Goal: Obtain resource: Download file/media

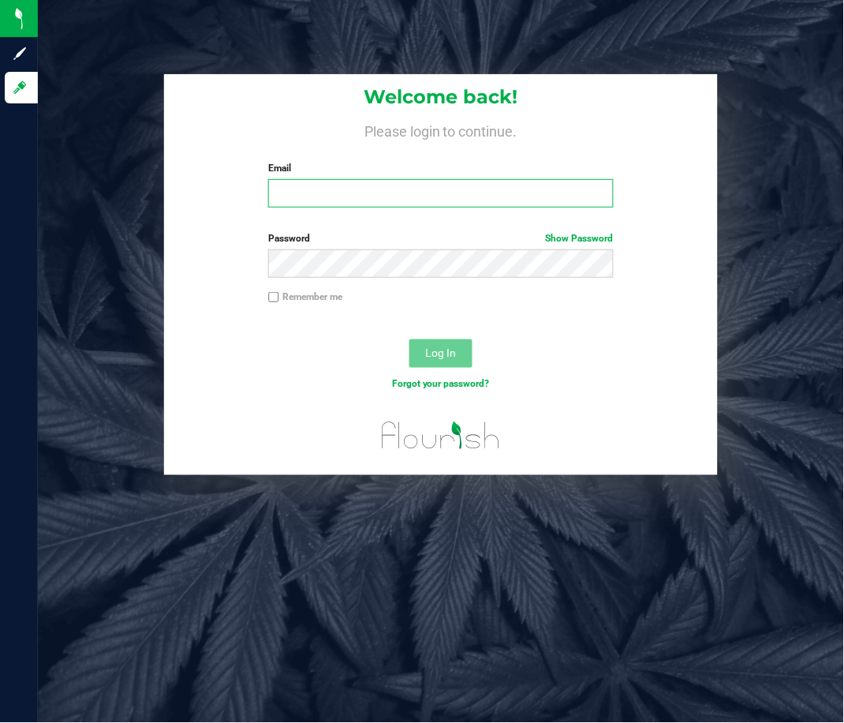
click at [328, 188] on input "Email" at bounding box center [441, 193] width 346 height 28
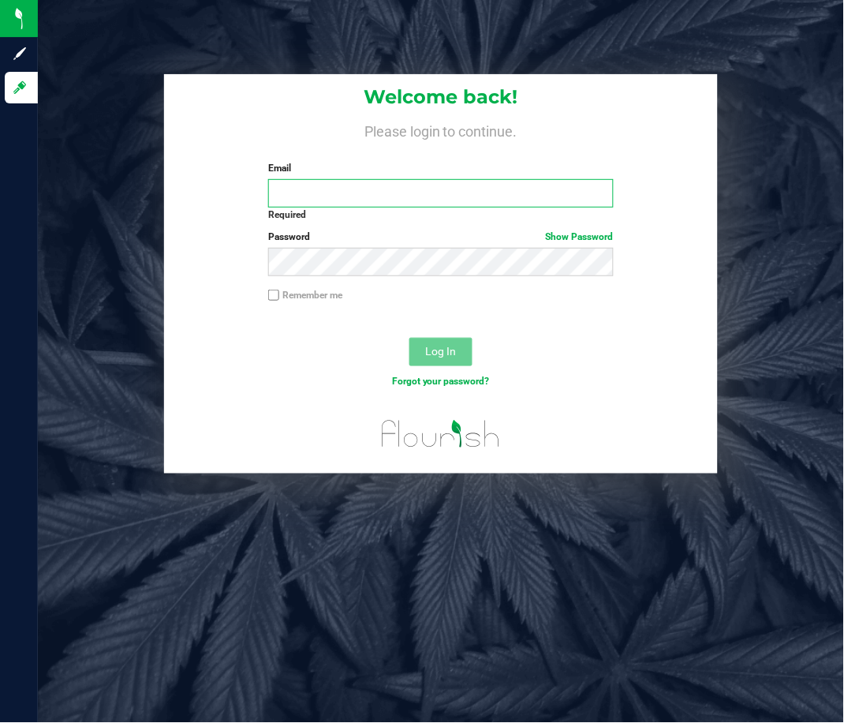
type input "chr@stashventures.com"
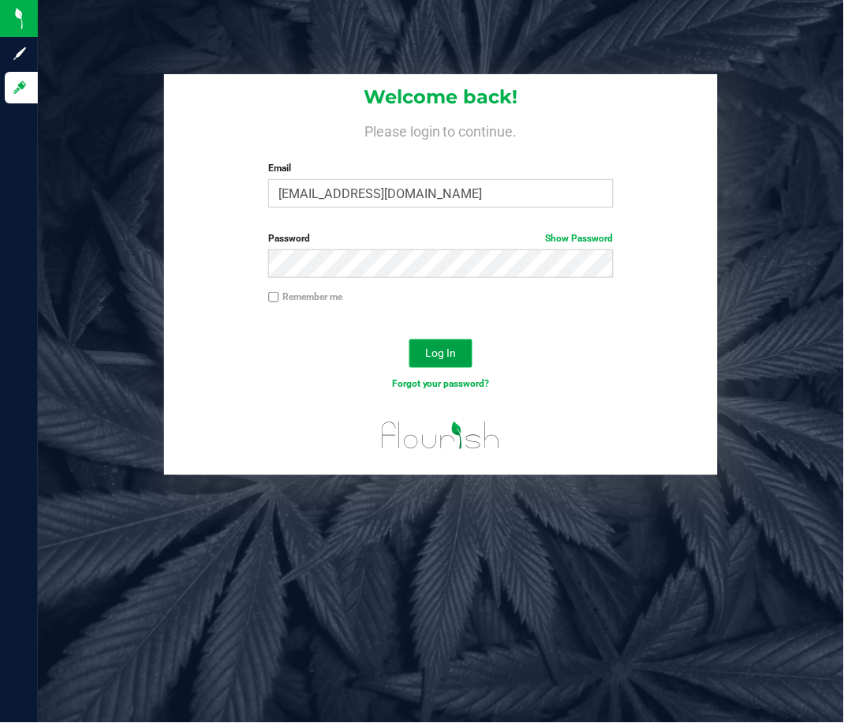
click at [433, 352] on span "Log In" at bounding box center [440, 352] width 31 height 13
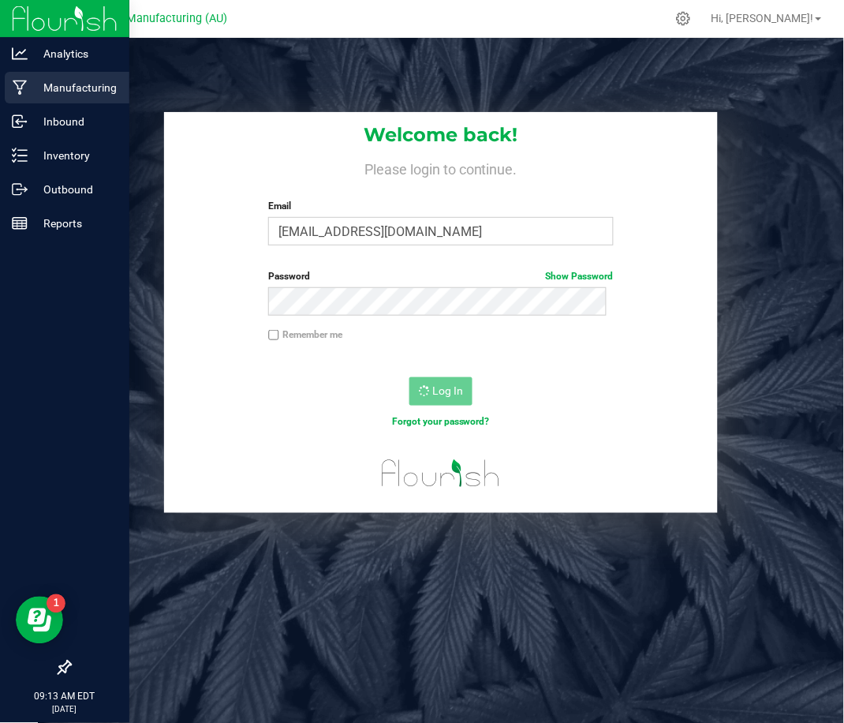
click at [28, 86] on p "Manufacturing" at bounding box center [75, 87] width 95 height 19
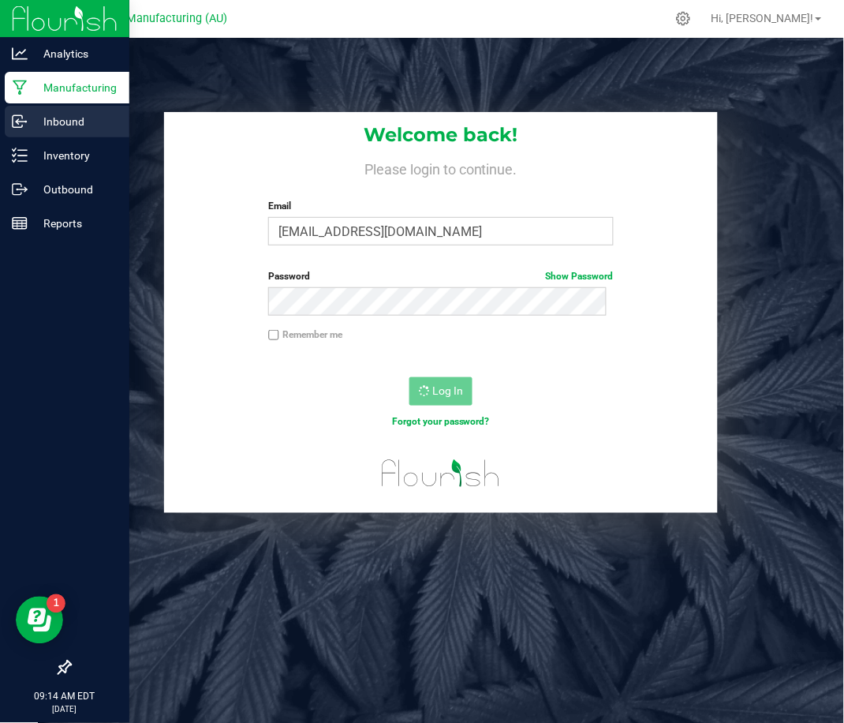
click at [26, 124] on icon at bounding box center [20, 122] width 16 height 16
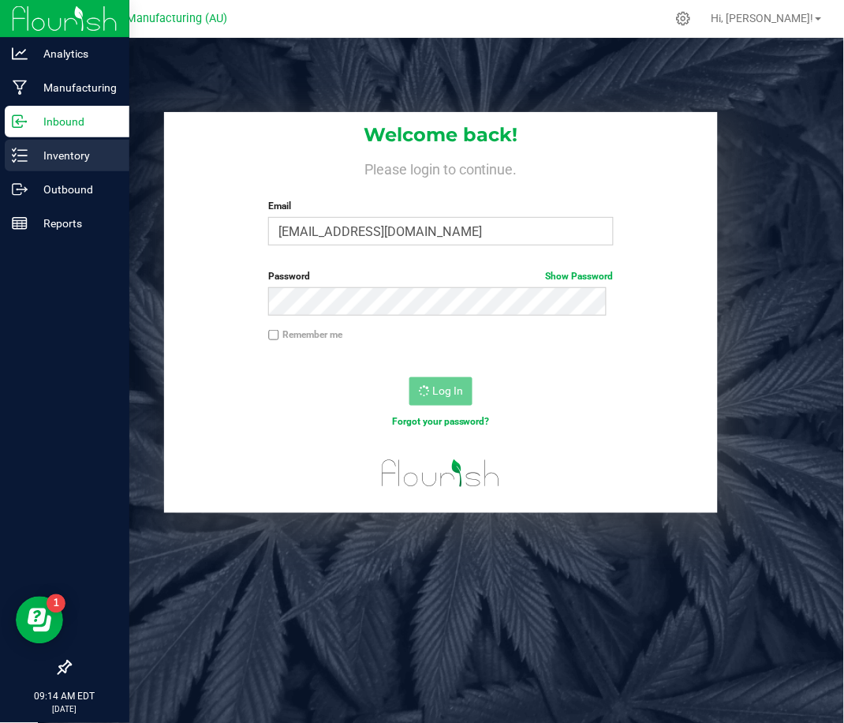
click at [38, 168] on div "Inventory" at bounding box center [67, 156] width 125 height 32
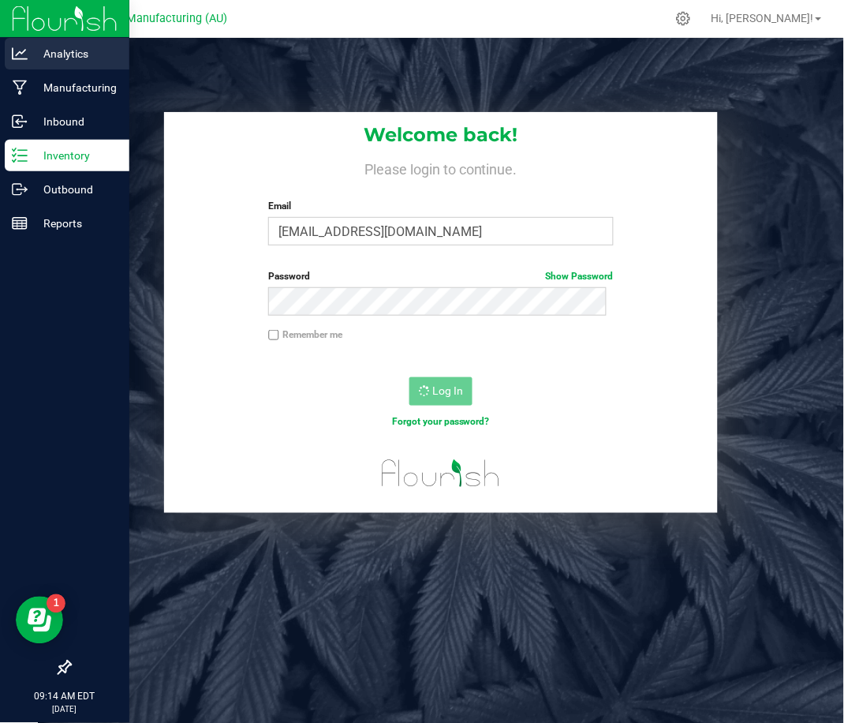
click at [50, 65] on div "Analytics" at bounding box center [67, 54] width 125 height 32
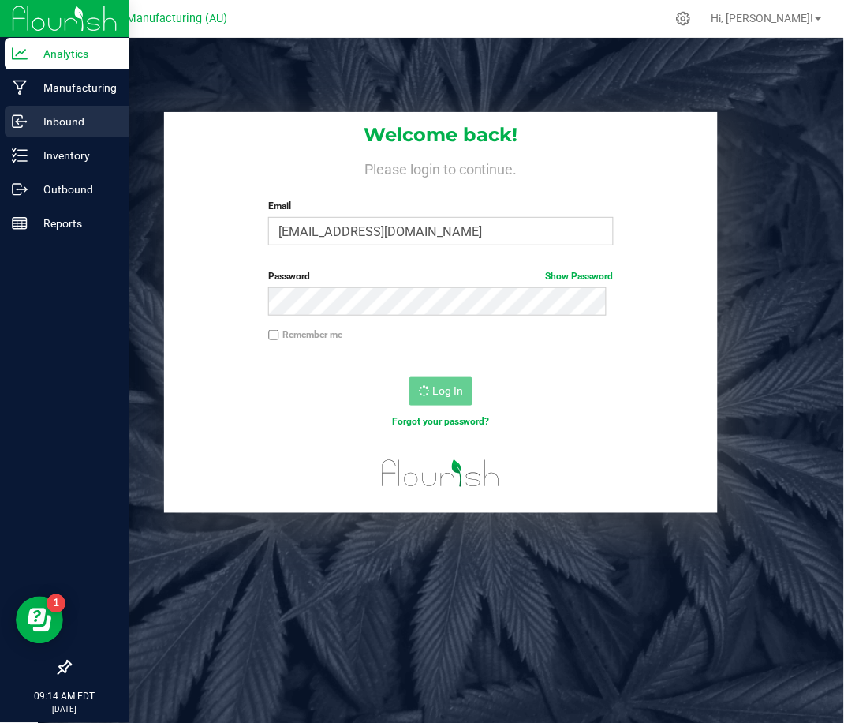
click at [57, 117] on p "Inbound" at bounding box center [75, 121] width 95 height 19
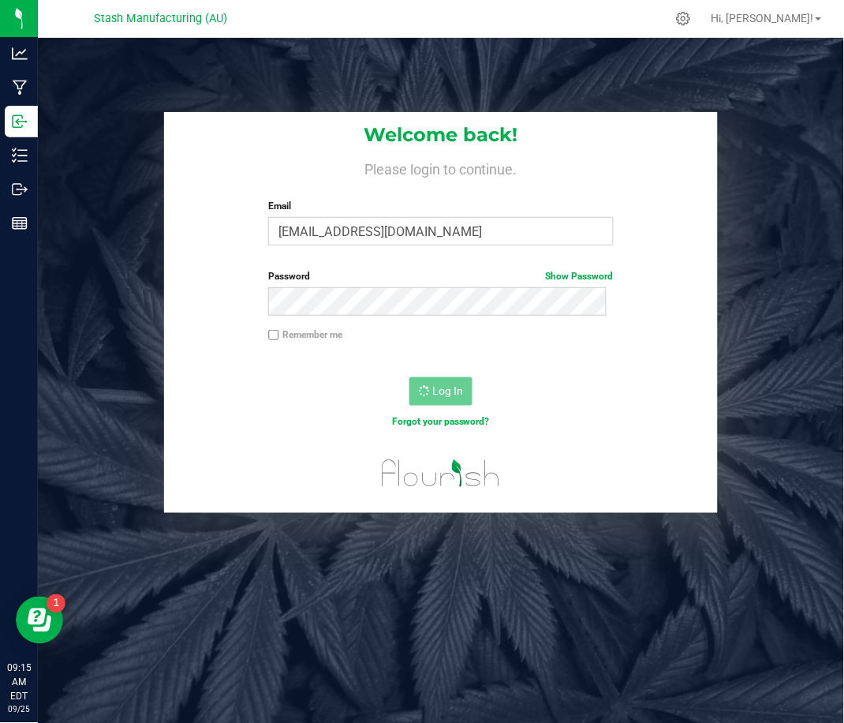
click at [129, 148] on div "Welcome back! Please login to continue. Email chr@stashventures.com Required Pl…" at bounding box center [441, 313] width 830 height 402
click at [570, 427] on div "Forgot your password?" at bounding box center [440, 433] width 553 height 23
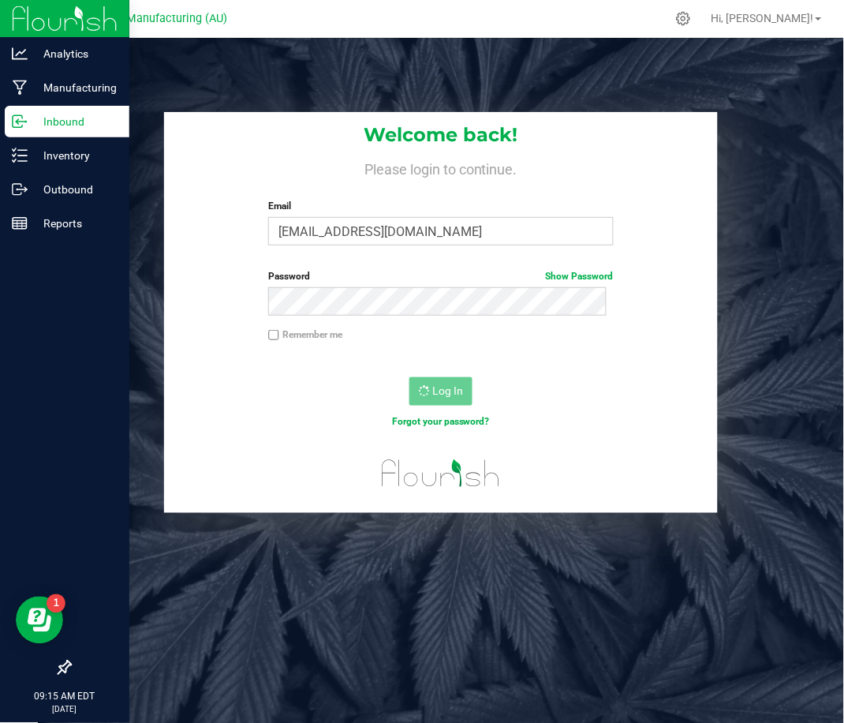
click at [17, 25] on img at bounding box center [65, 18] width 106 height 37
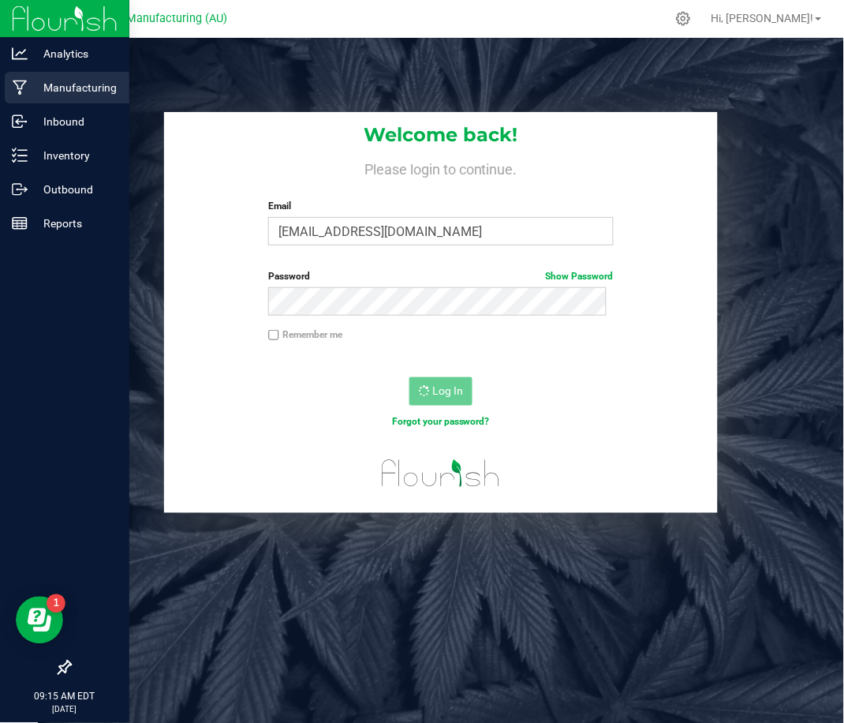
click at [86, 88] on p "Manufacturing" at bounding box center [75, 87] width 95 height 19
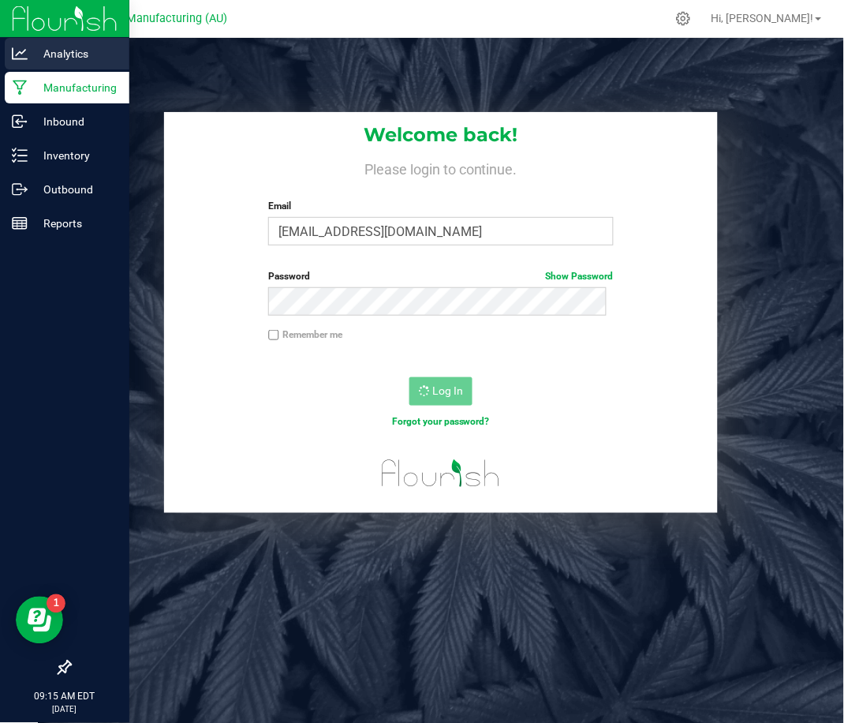
click at [88, 41] on div "Analytics" at bounding box center [67, 54] width 125 height 32
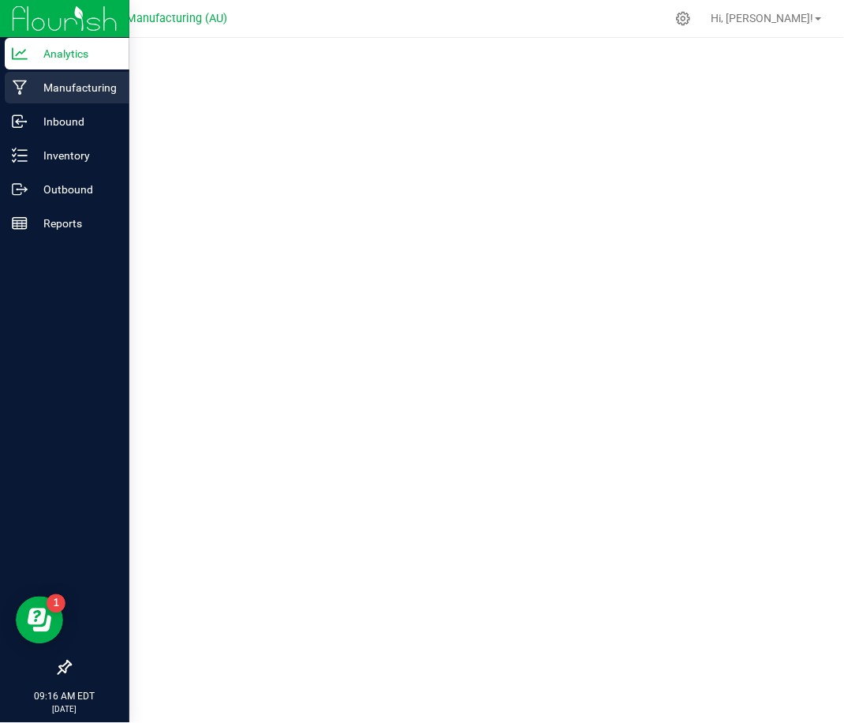
click at [34, 78] on p "Manufacturing" at bounding box center [75, 87] width 95 height 19
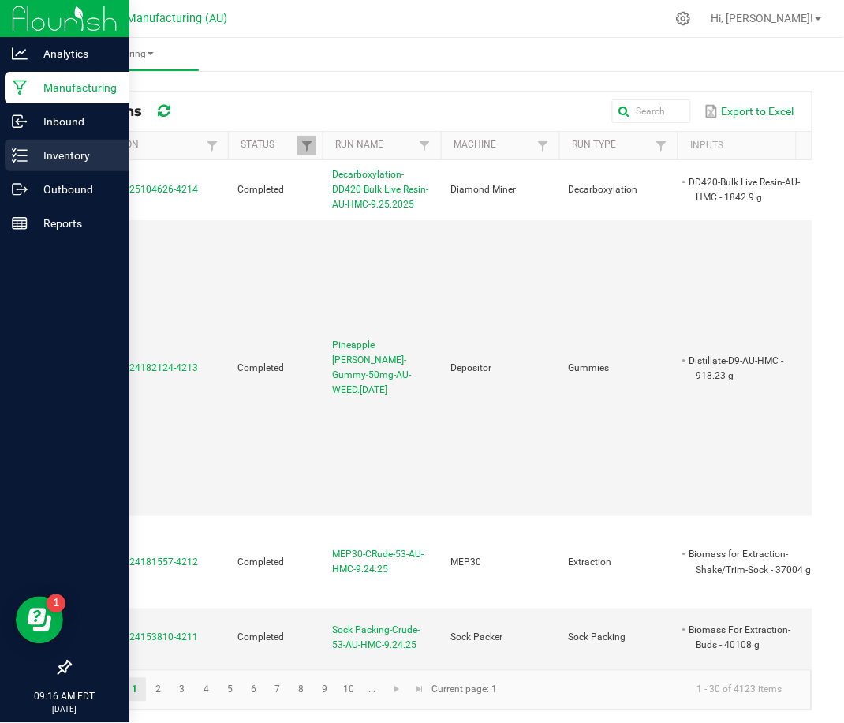
click at [85, 140] on div "Inventory" at bounding box center [67, 156] width 125 height 32
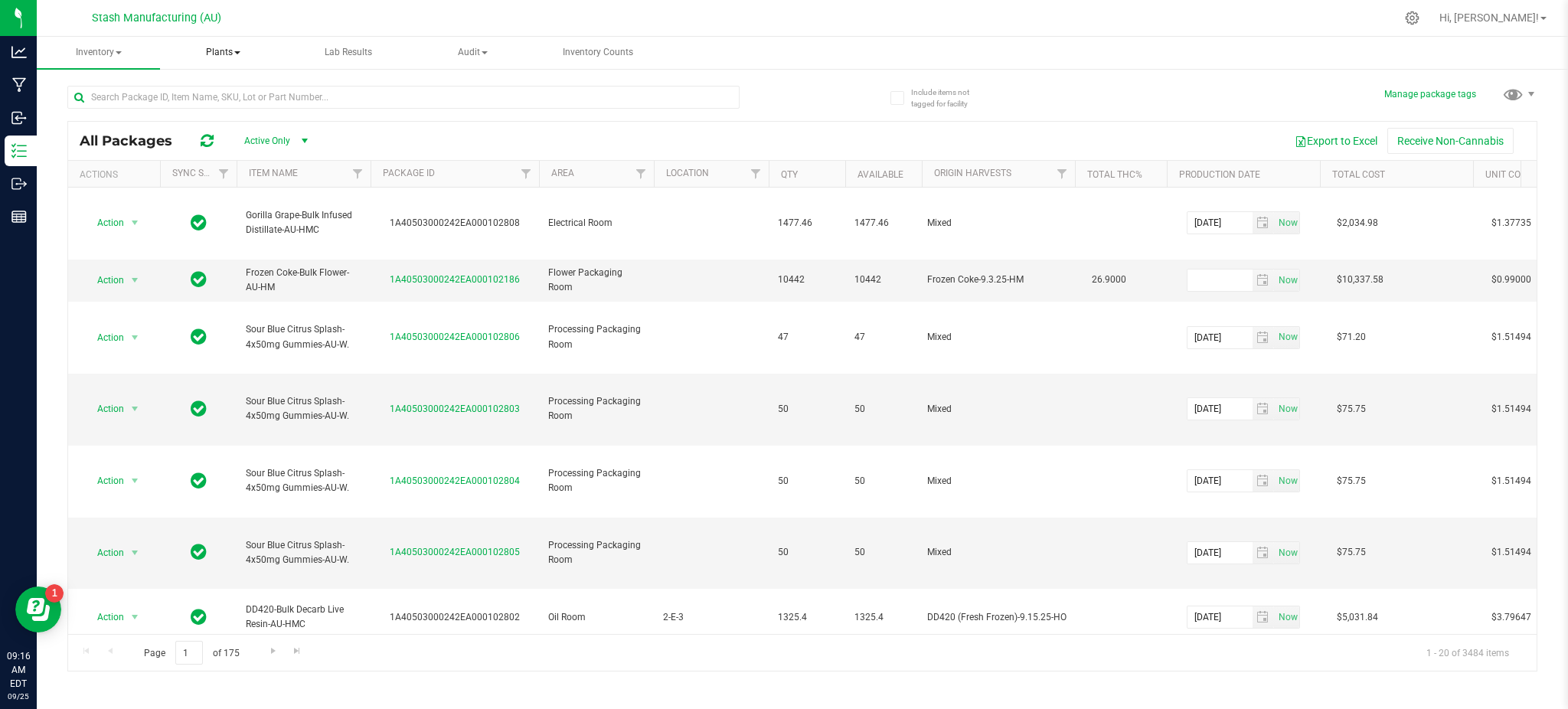
click at [248, 62] on span "Plants" at bounding box center [222, 53] width 121 height 31
click at [120, 52] on span "Inventory" at bounding box center [98, 53] width 121 height 31
click at [130, 89] on span "All packages" at bounding box center [110, 91] width 105 height 13
click at [645, 169] on span "Filter" at bounding box center [640, 174] width 13 height 13
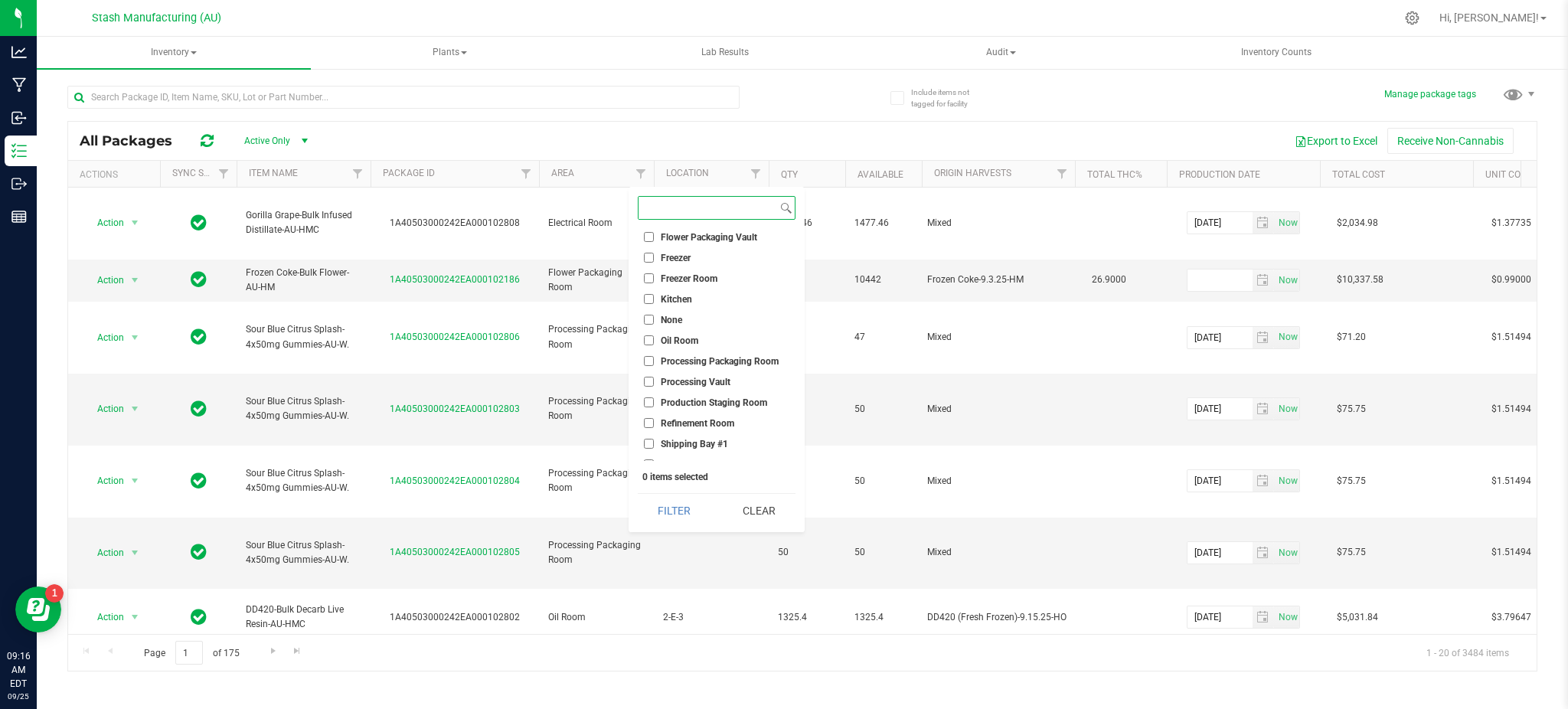
scroll to position [137, 0]
click at [672, 354] on span "Processing Packaging Room" at bounding box center [720, 350] width 118 height 9
click at [654, 354] on input "Processing Packaging Room" at bounding box center [649, 350] width 10 height 10
click at [672, 354] on span "Processing Packaging Room" at bounding box center [720, 350] width 118 height 9
click at [654, 354] on input "Processing Packaging Room" at bounding box center [649, 350] width 10 height 10
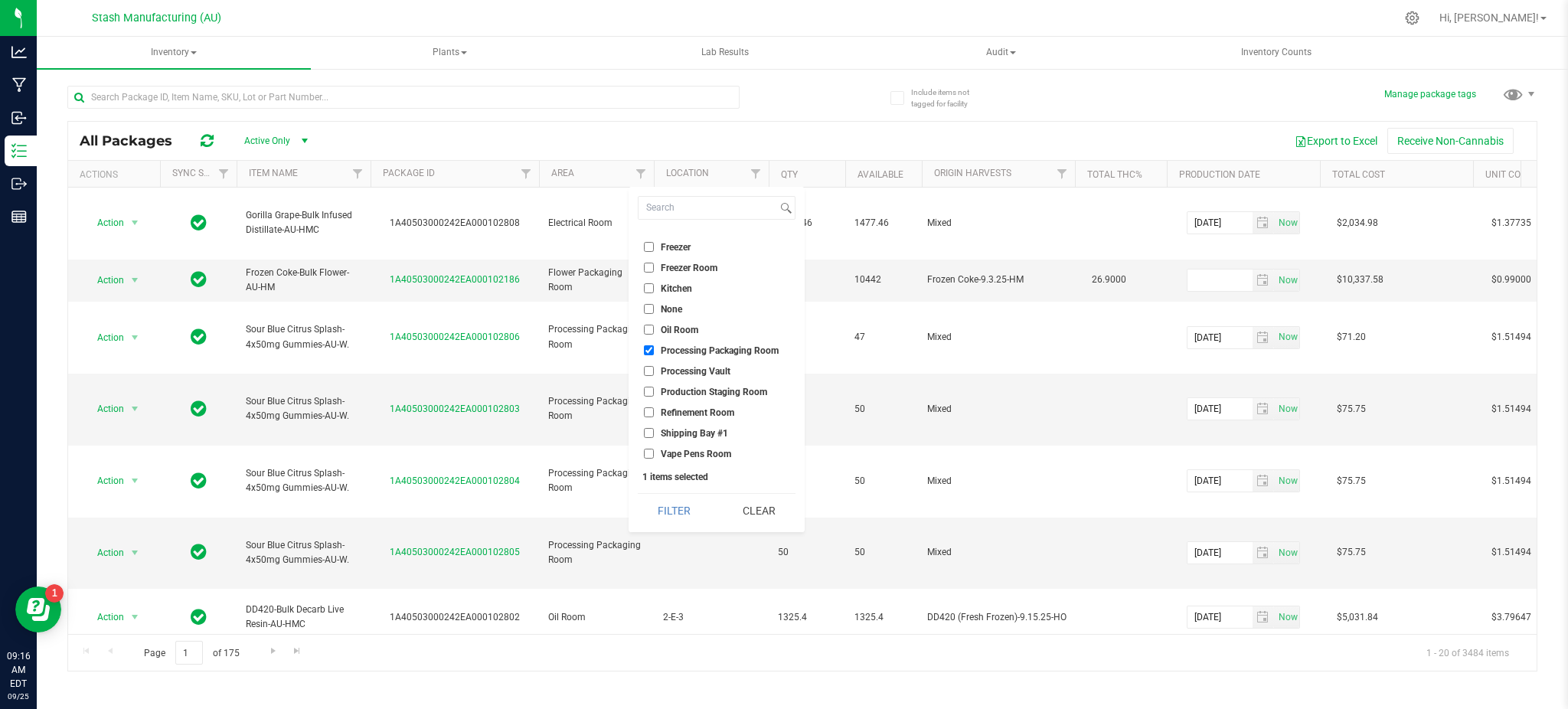
checkbox input "false"
click at [674, 375] on li "Processing Vault" at bounding box center [716, 371] width 158 height 16
click at [673, 369] on span "Processing Vault" at bounding box center [696, 371] width 70 height 9
click at [654, 369] on input "Processing Vault" at bounding box center [649, 371] width 10 height 10
checkbox input "true"
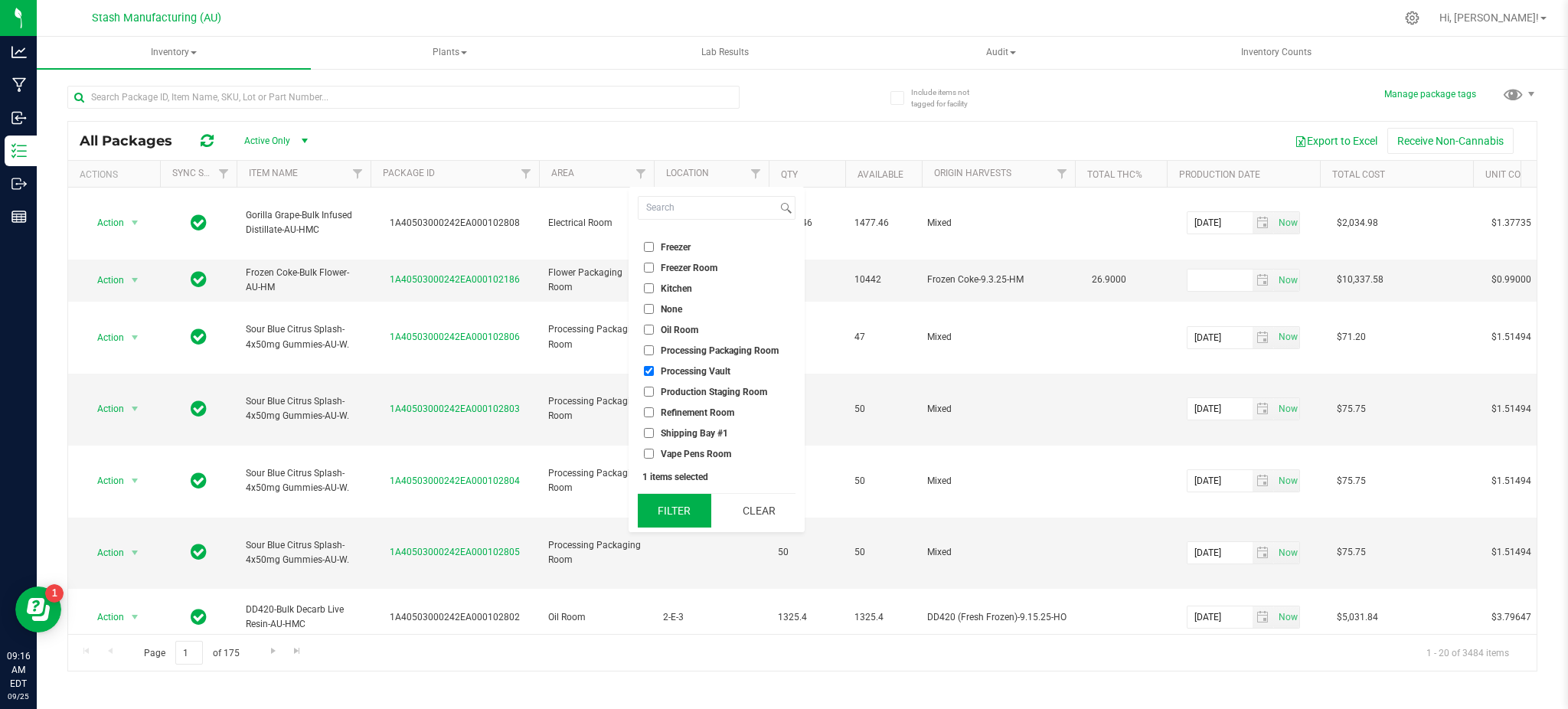
click at [692, 503] on button "Filter" at bounding box center [674, 510] width 74 height 34
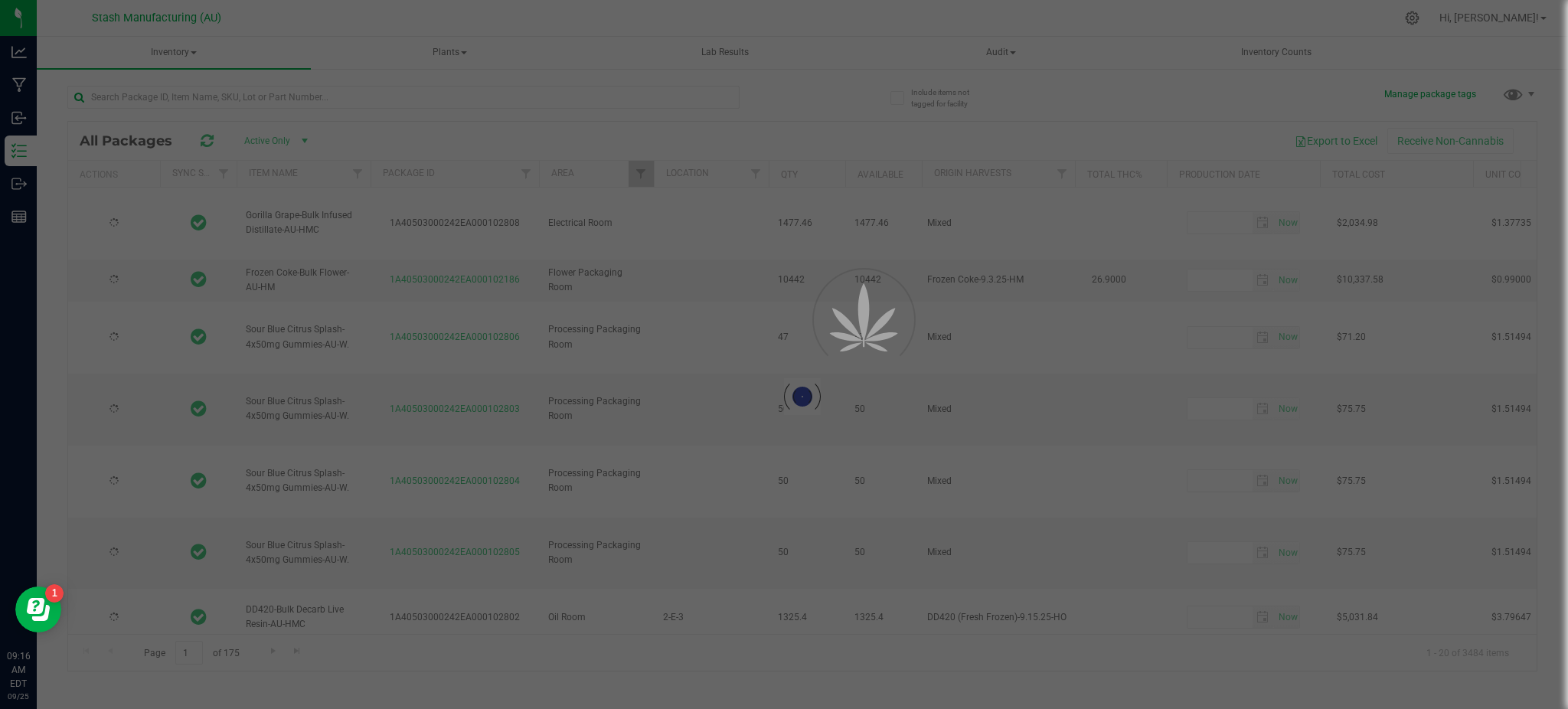
type input "[DATE]"
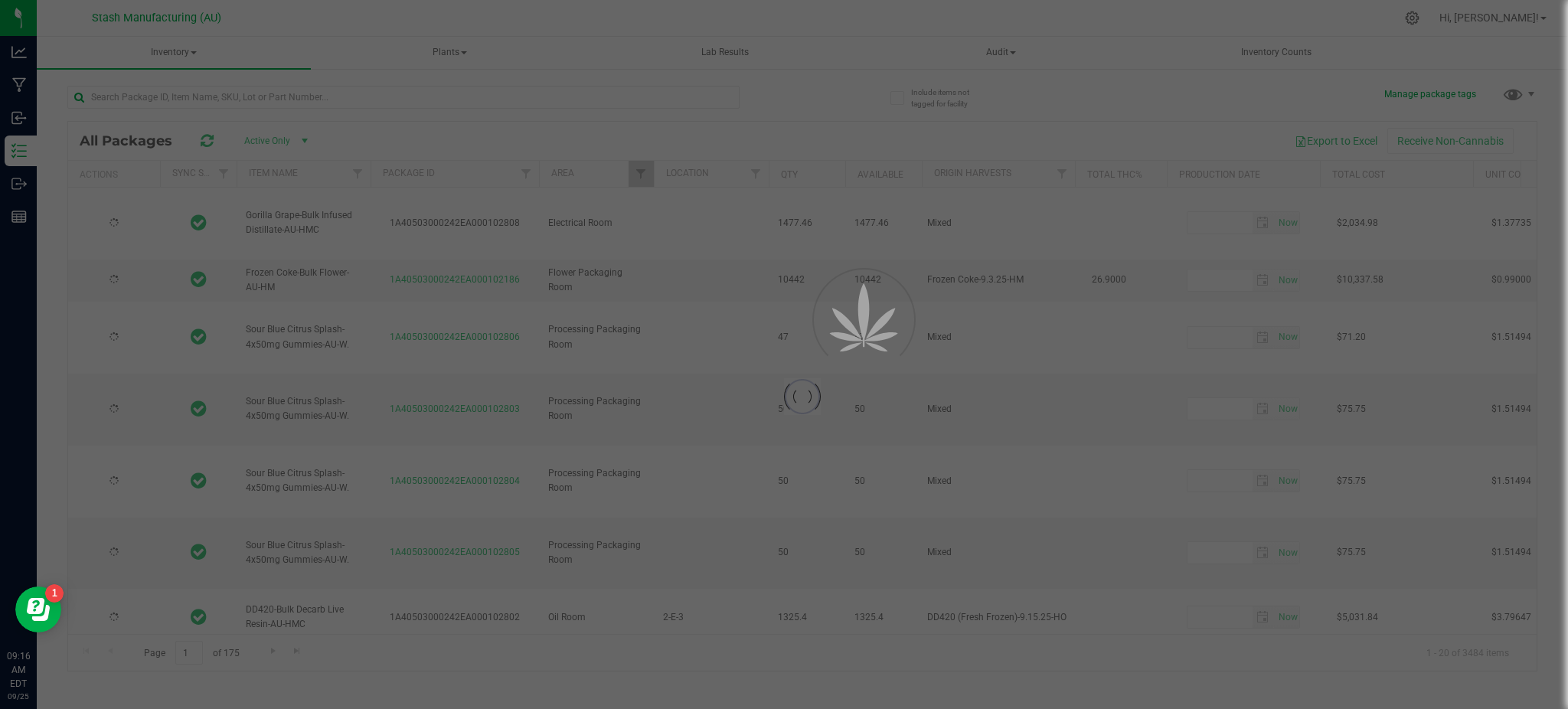
type input "[DATE]"
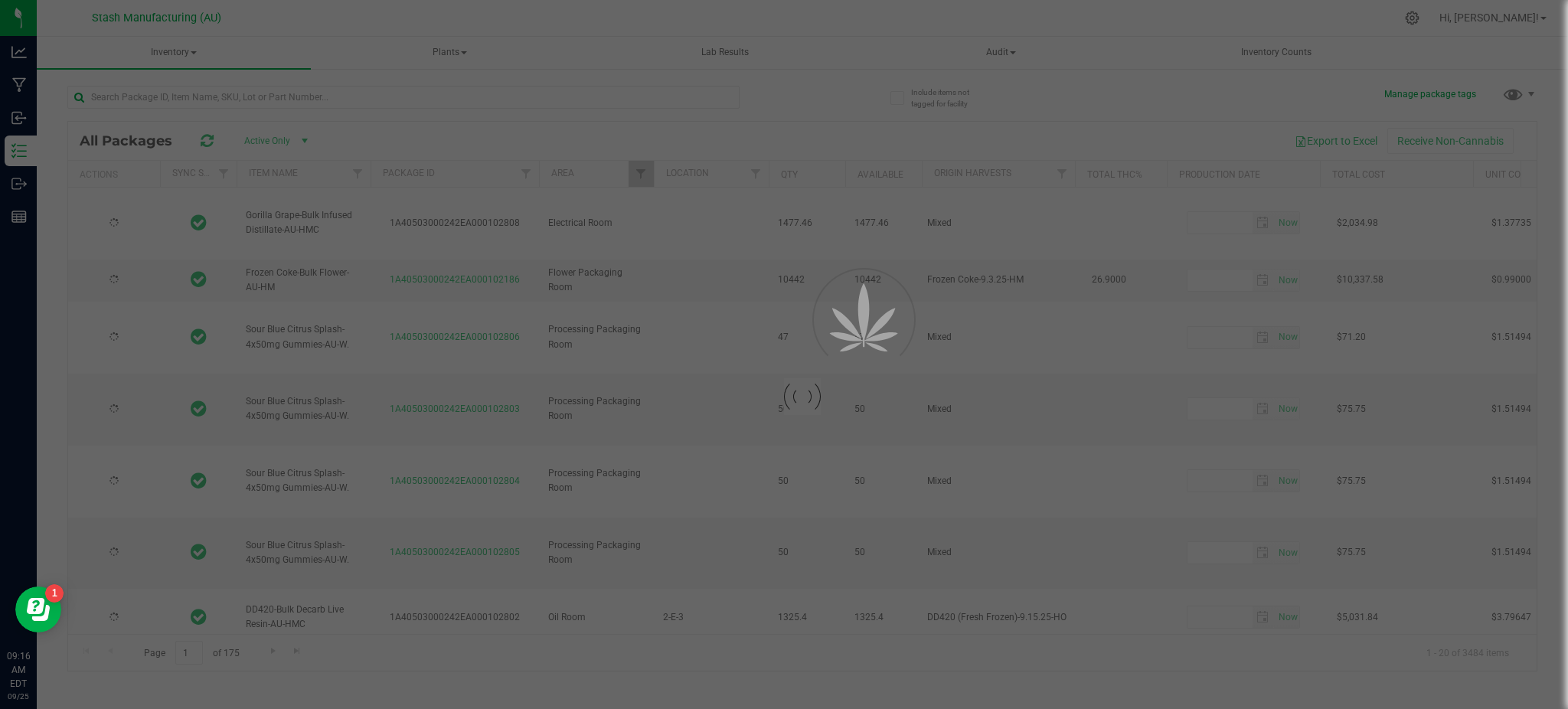
type input "[DATE]"
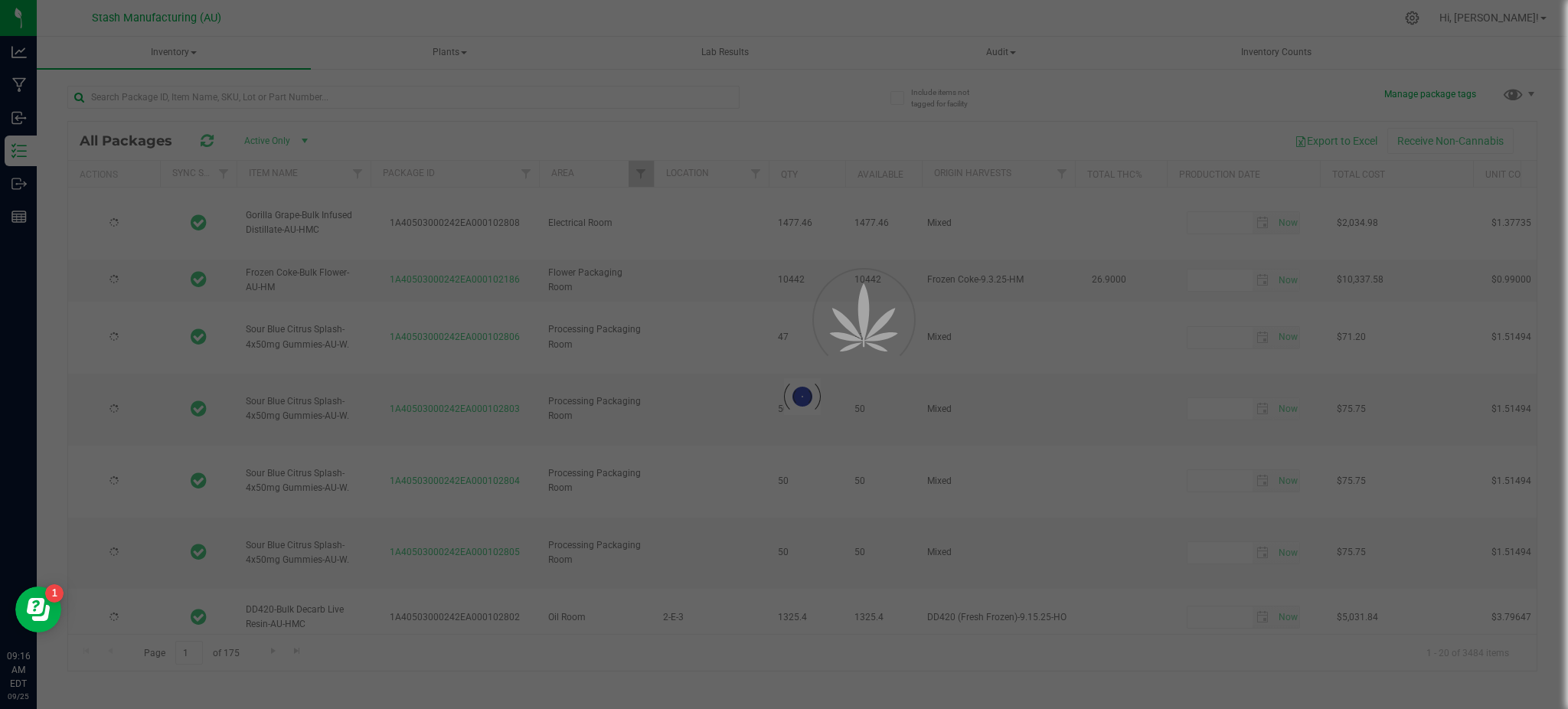
type input "[DATE]"
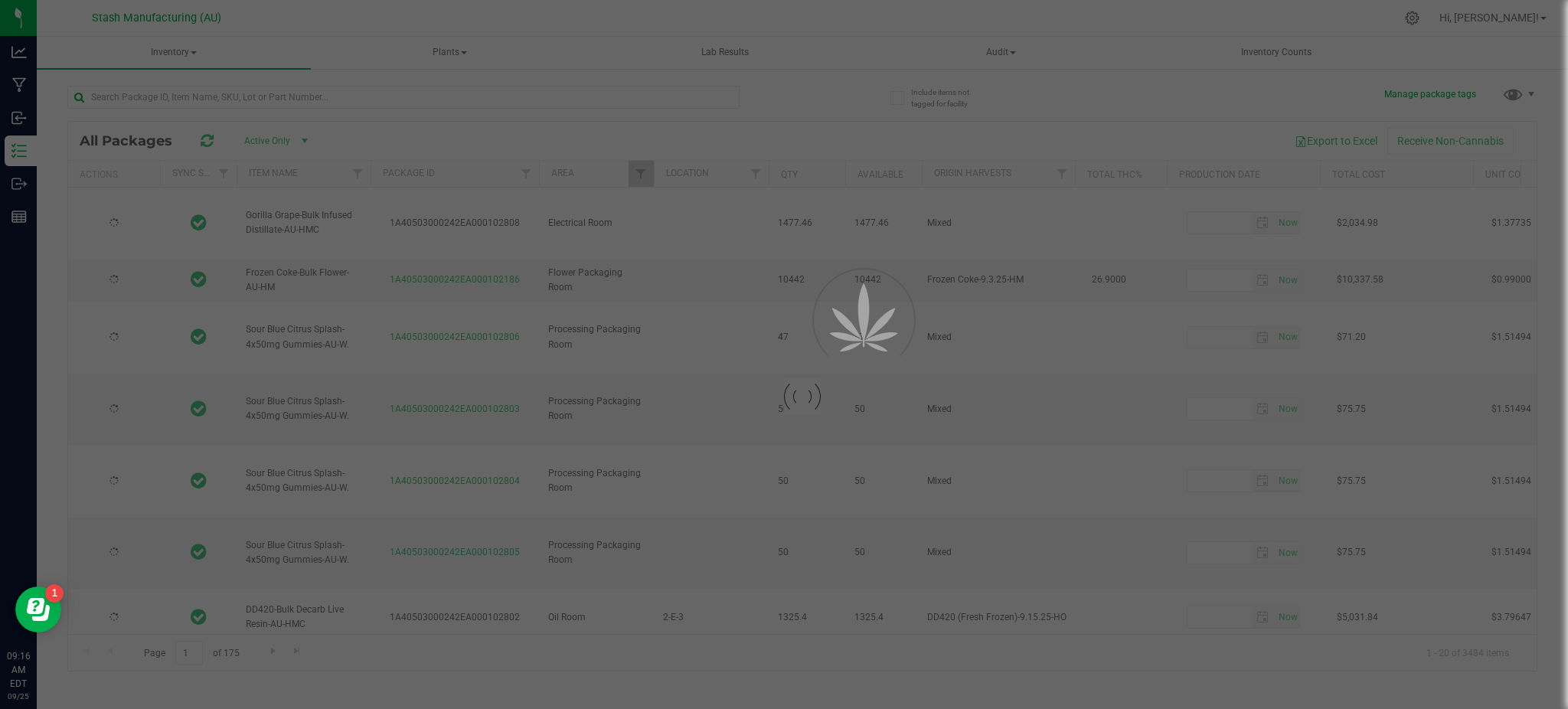
type input "[DATE]"
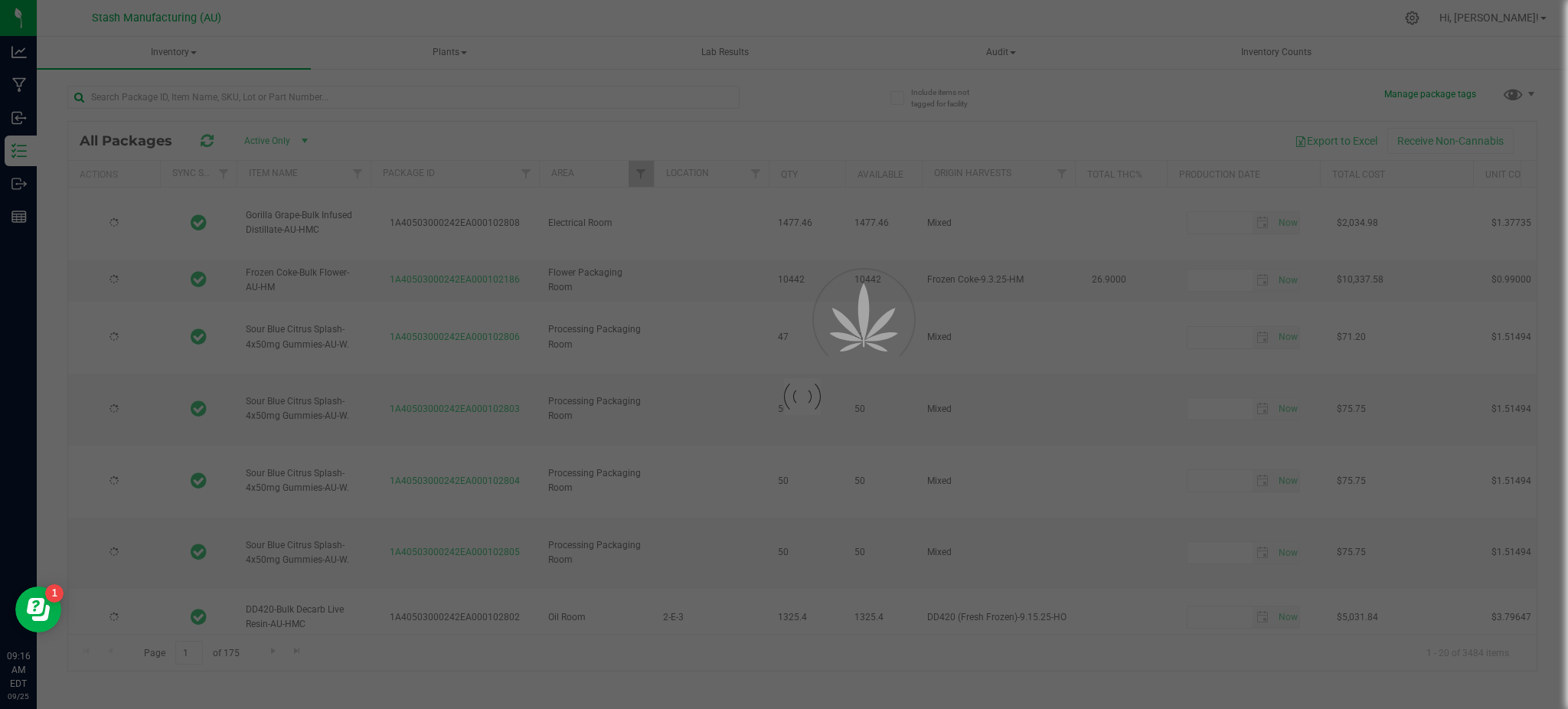
type input "[DATE]"
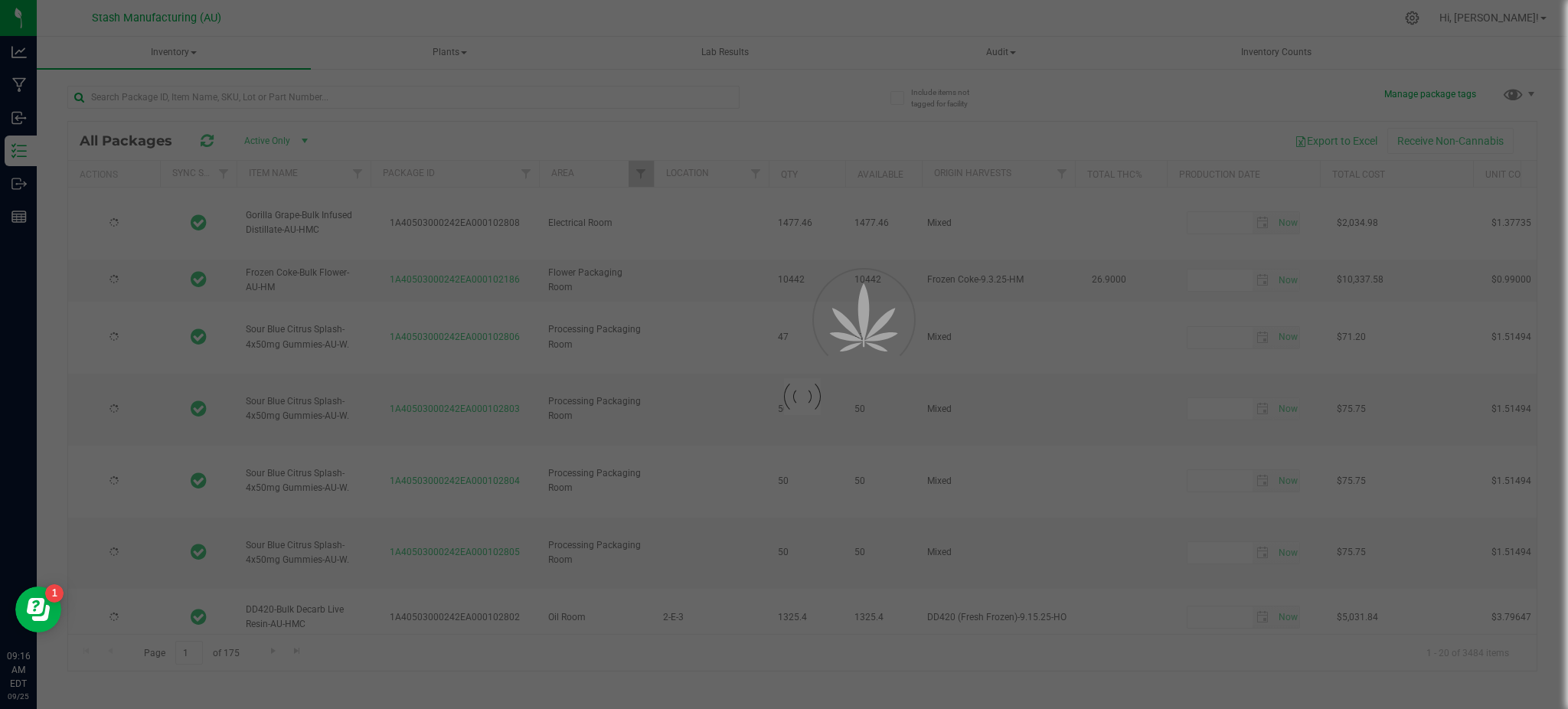
type input "[DATE]"
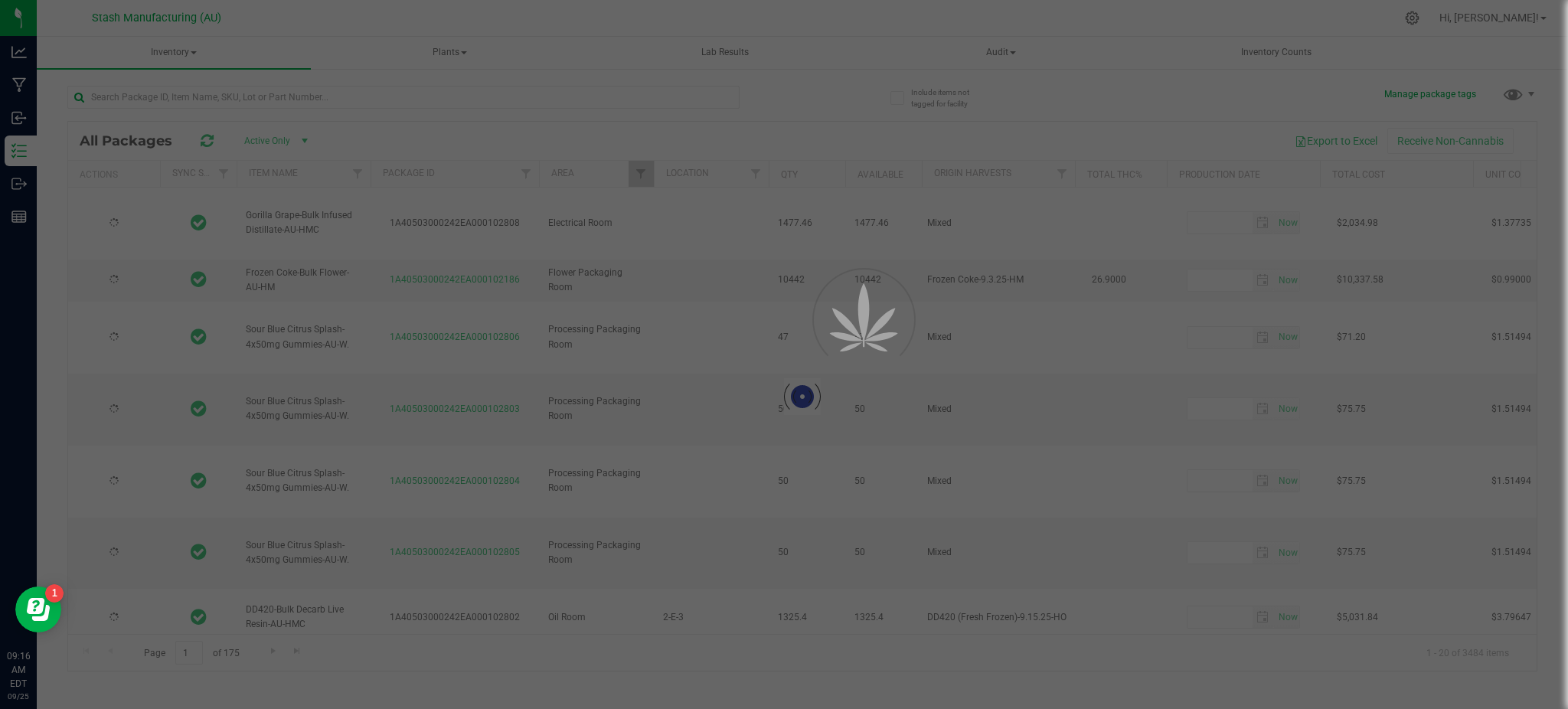
type input "[DATE]"
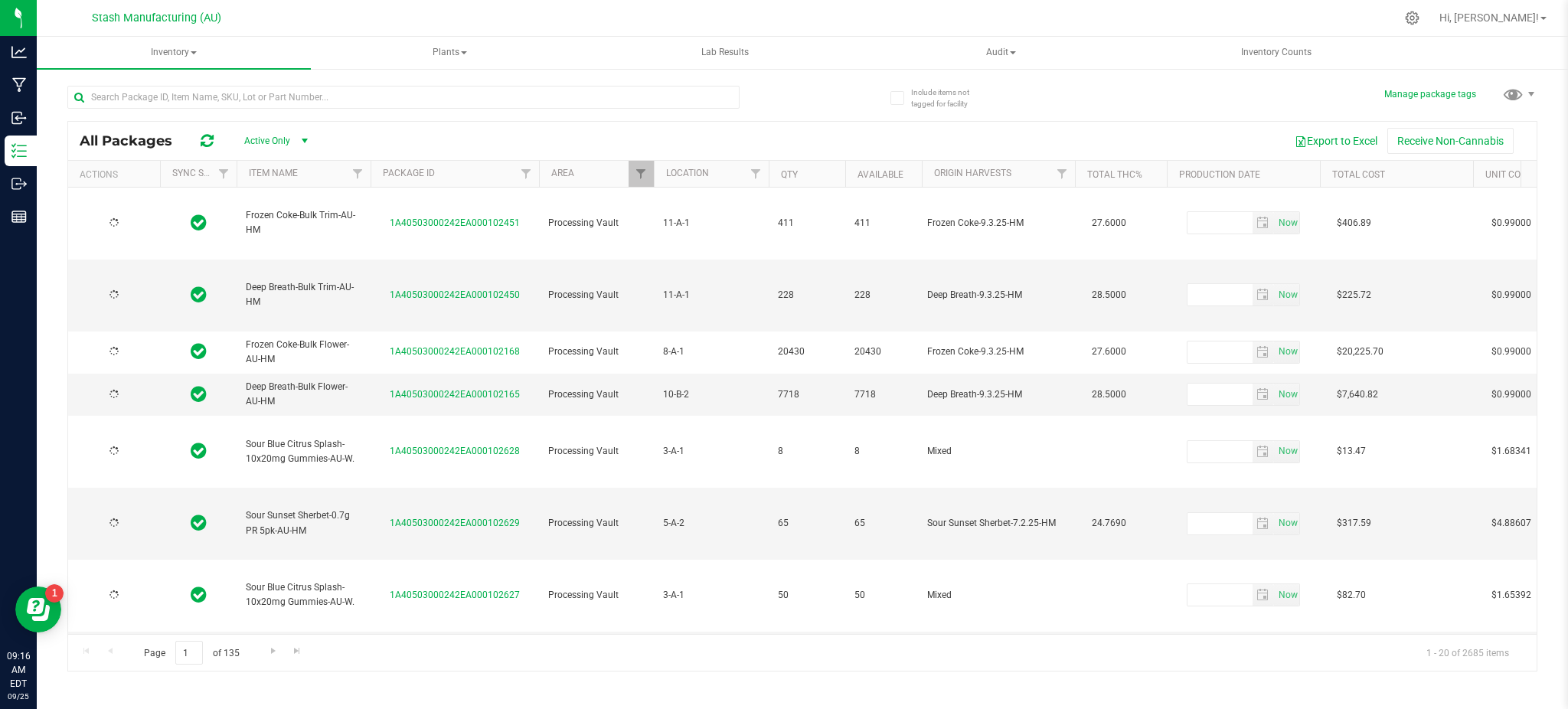
type input "[DATE]"
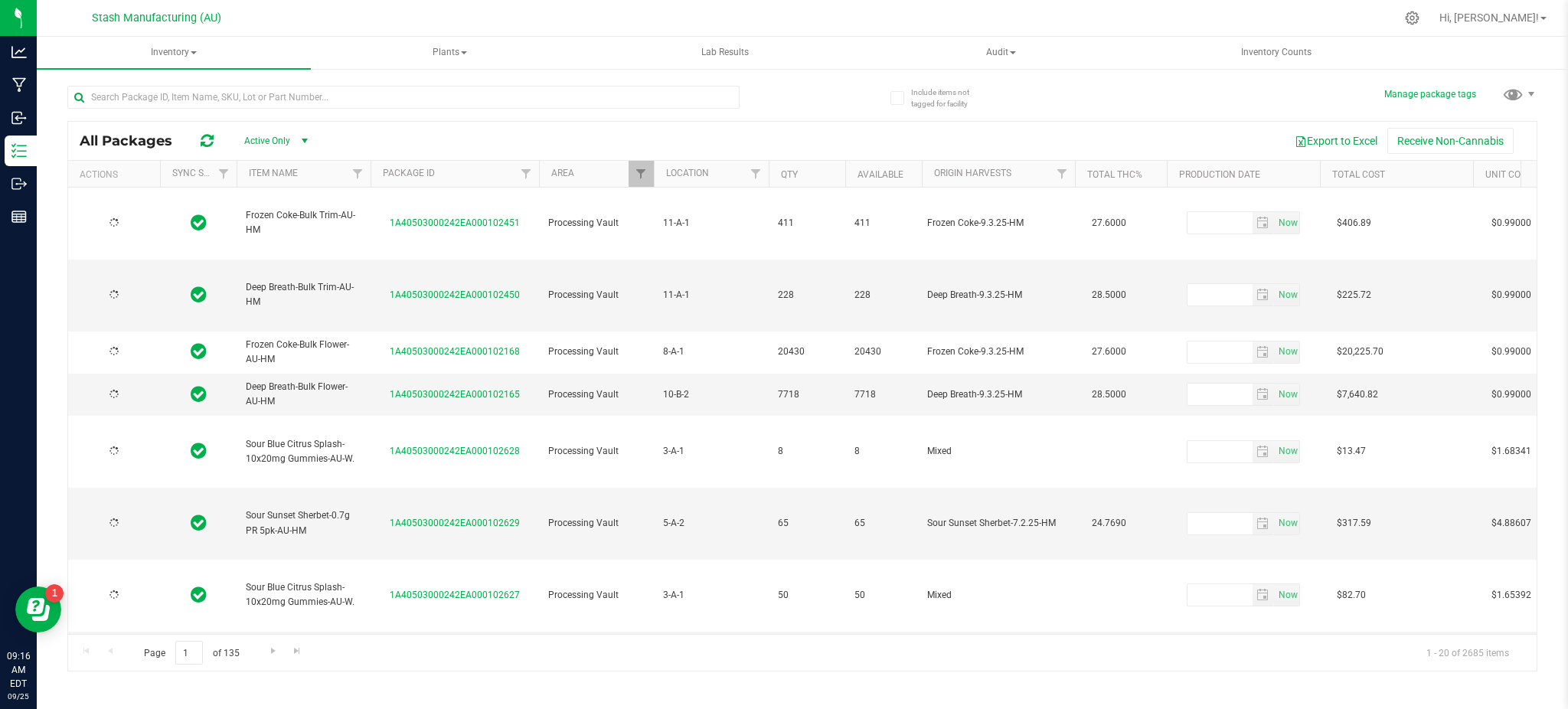
type input "[DATE]"
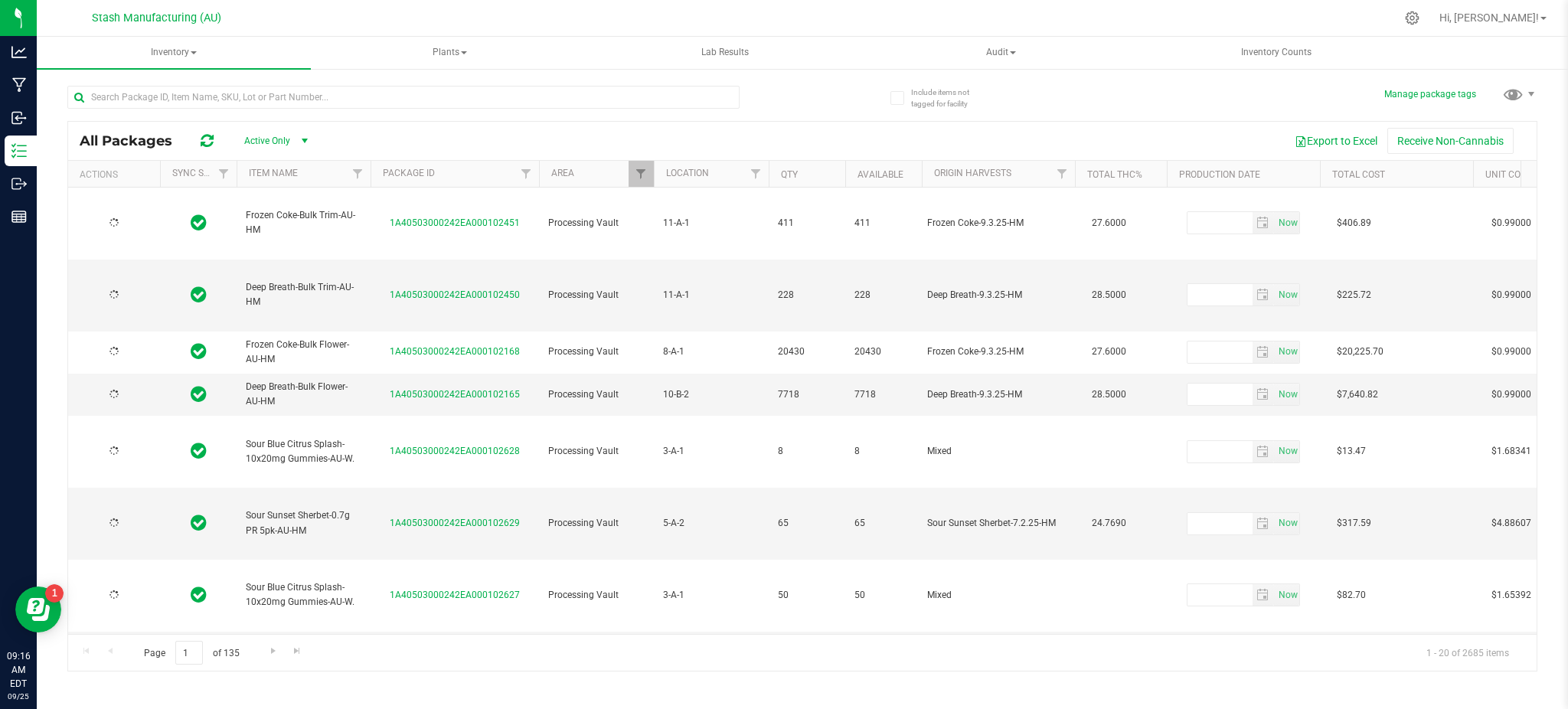
type input "[DATE]"
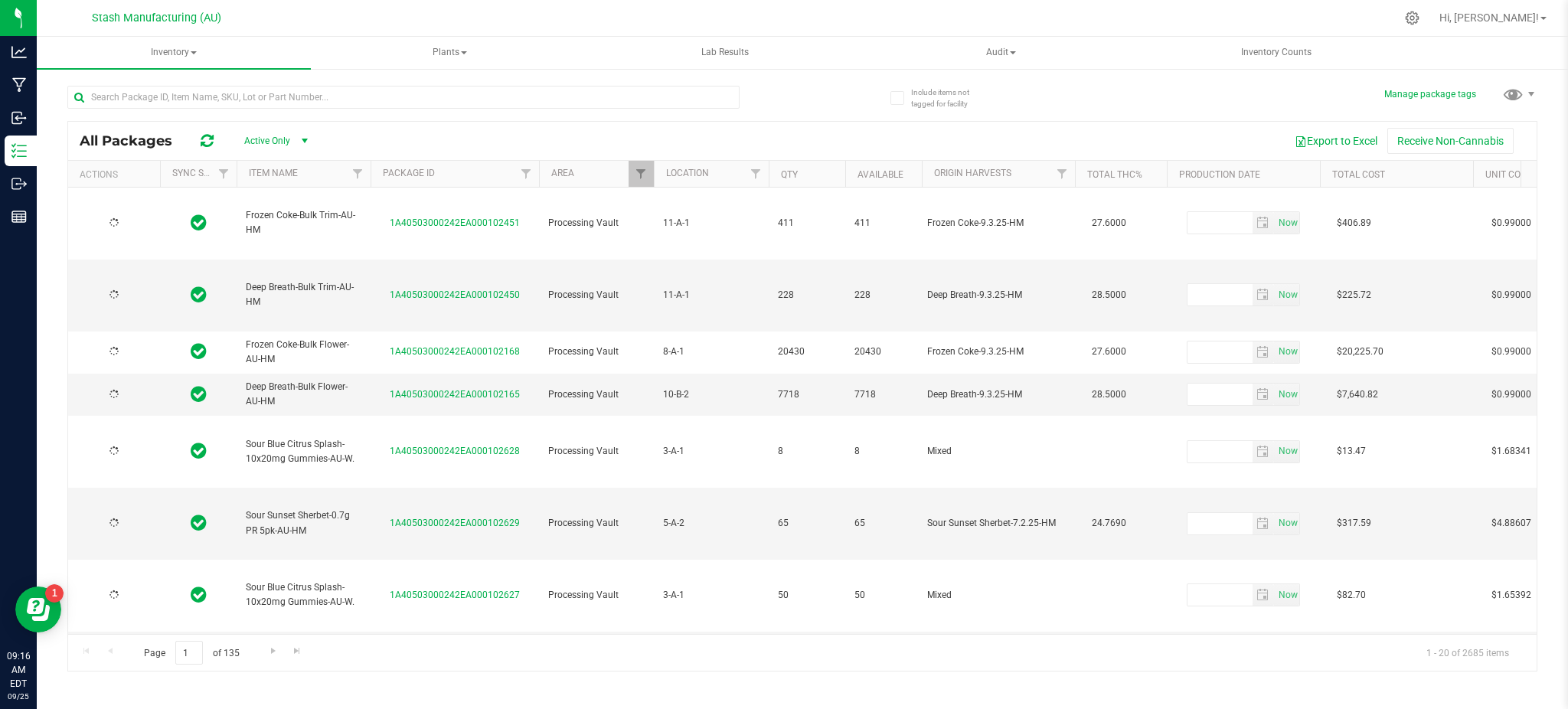
type input "[DATE]"
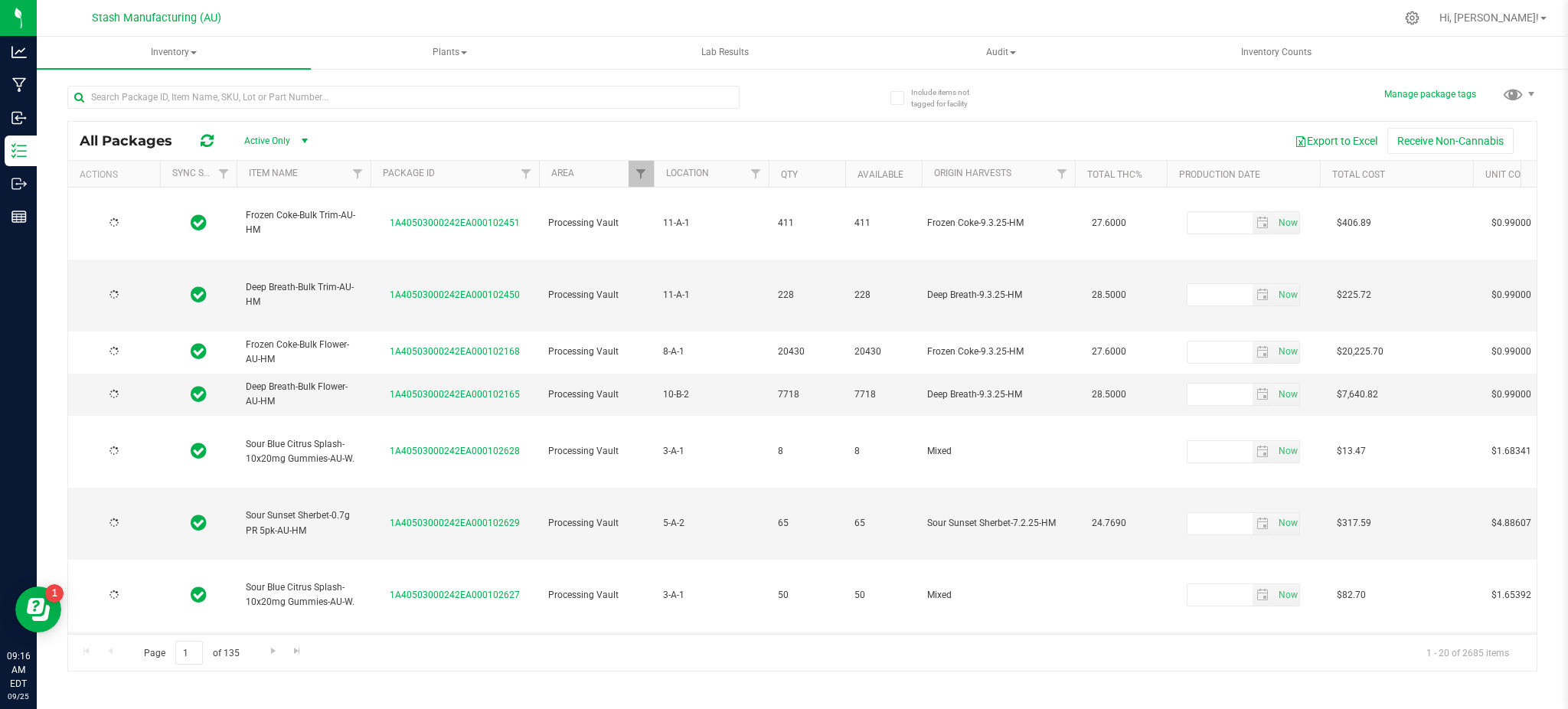
type input "[DATE]"
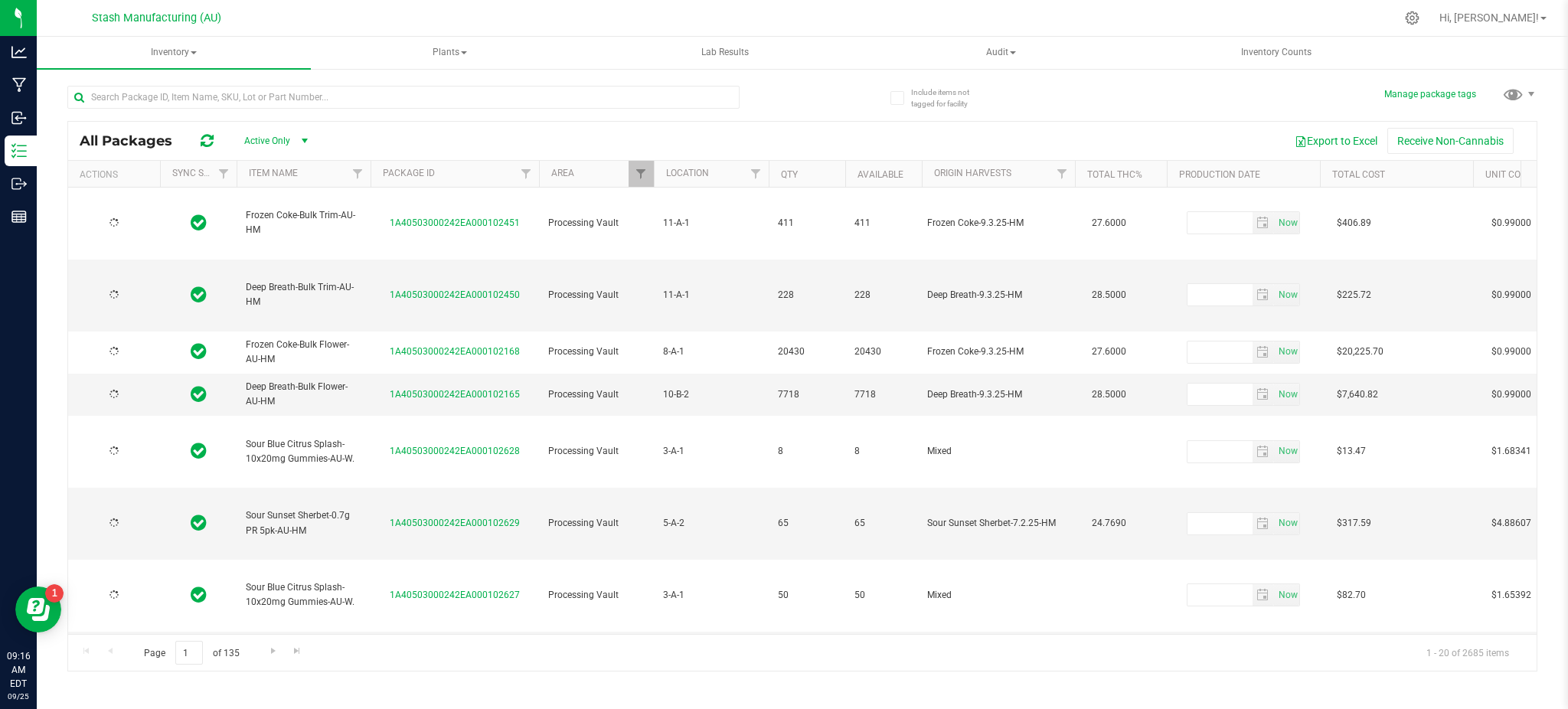
type input "[DATE]"
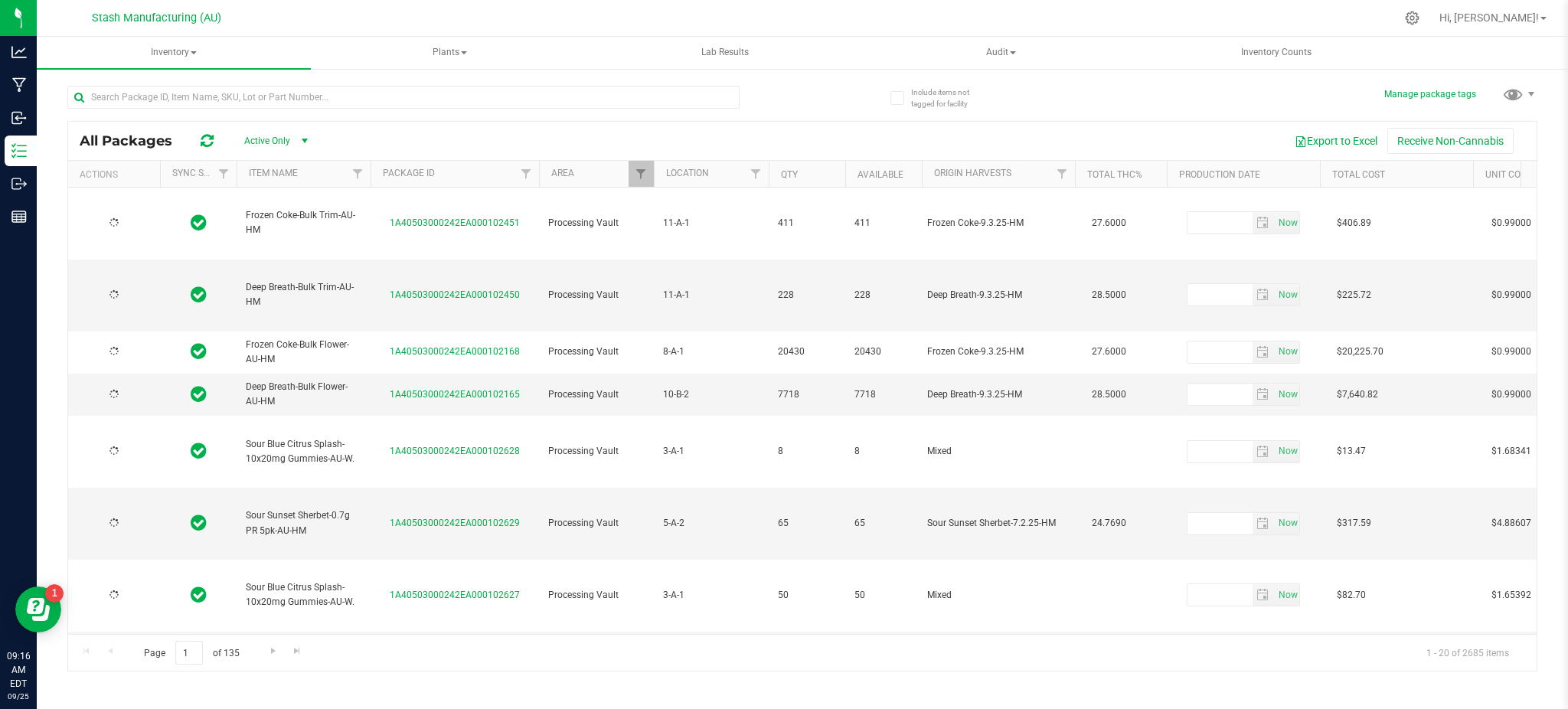
type input "[DATE]"
click at [358, 178] on span "Filter" at bounding box center [357, 174] width 13 height 13
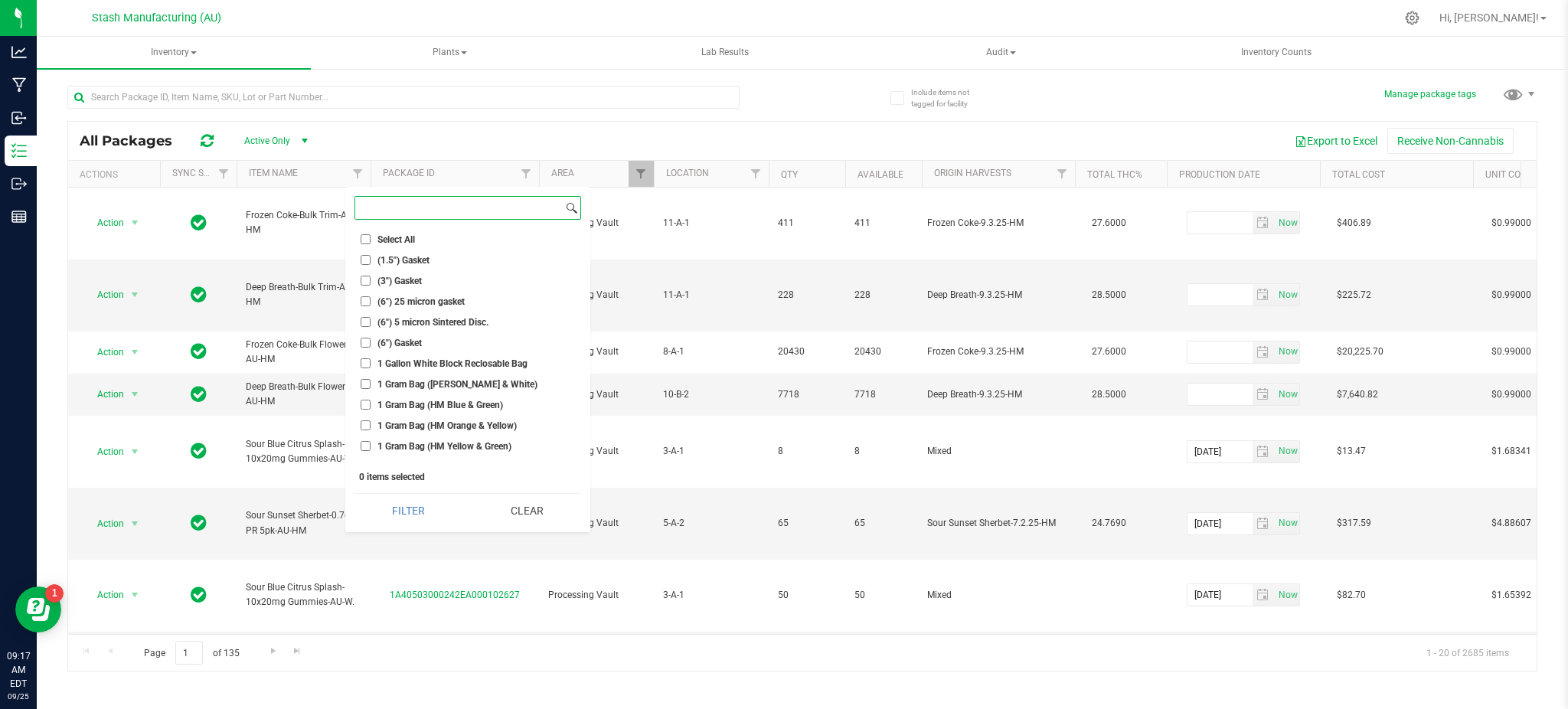
click at [407, 212] on input at bounding box center [459, 208] width 208 height 22
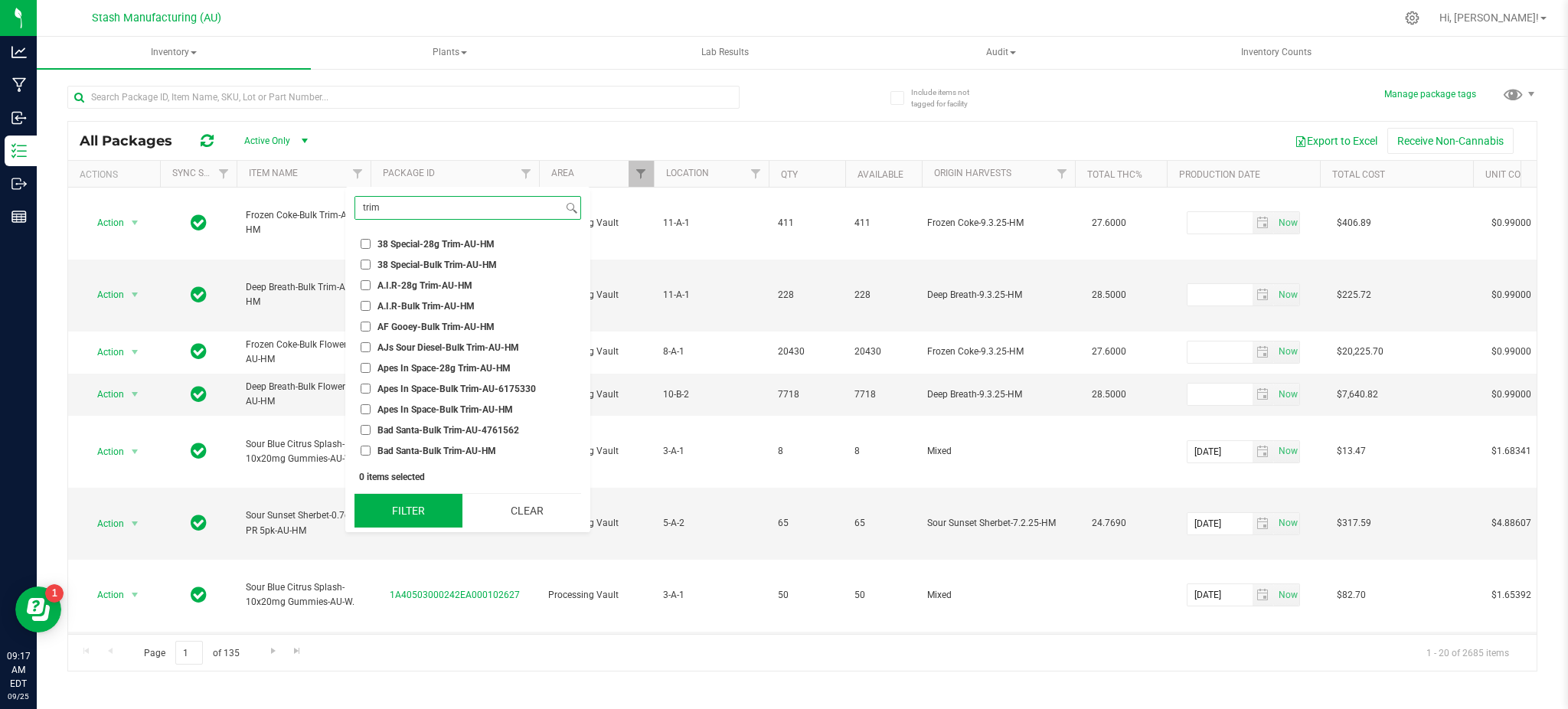
type input "trim"
click at [405, 509] on button "Filter" at bounding box center [408, 510] width 108 height 34
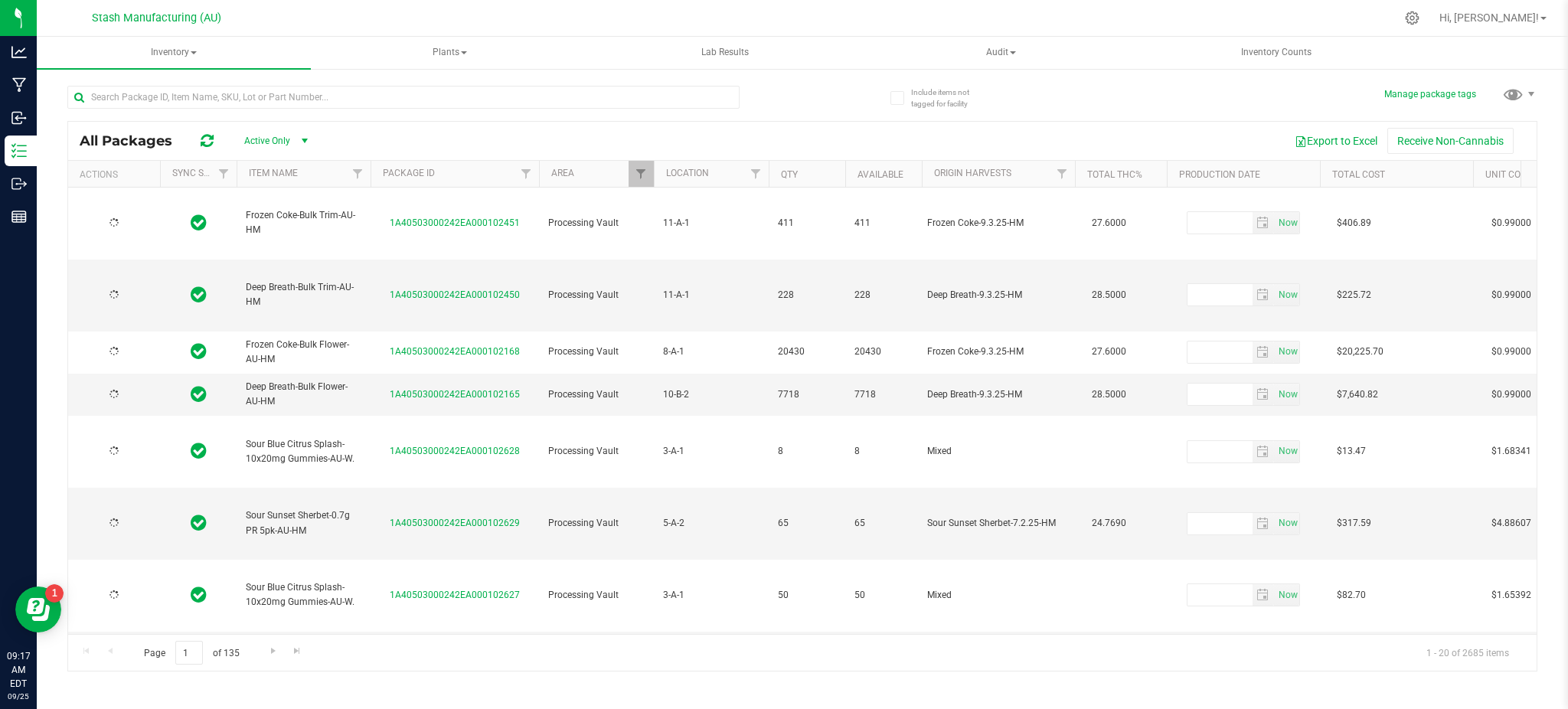
type input "[DATE]"
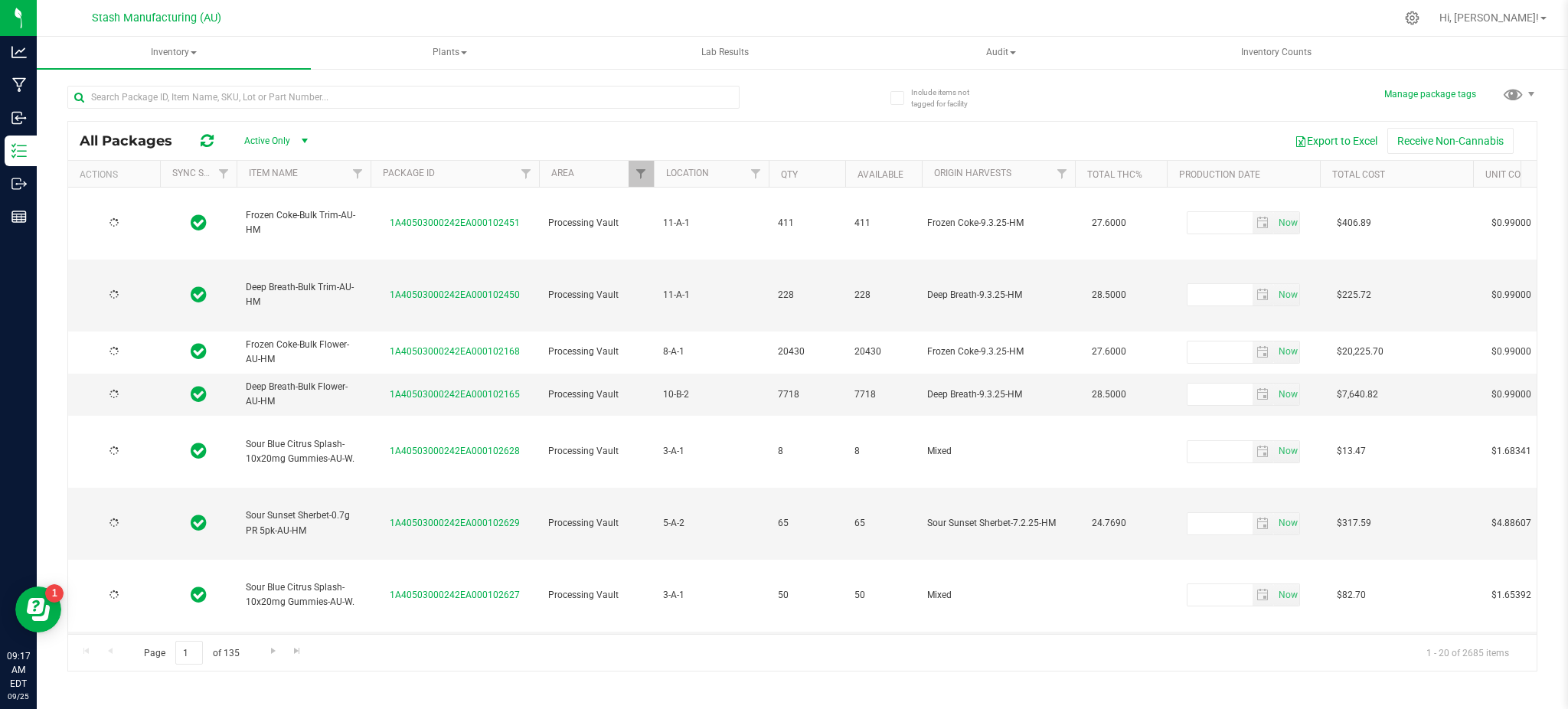
type input "[DATE]"
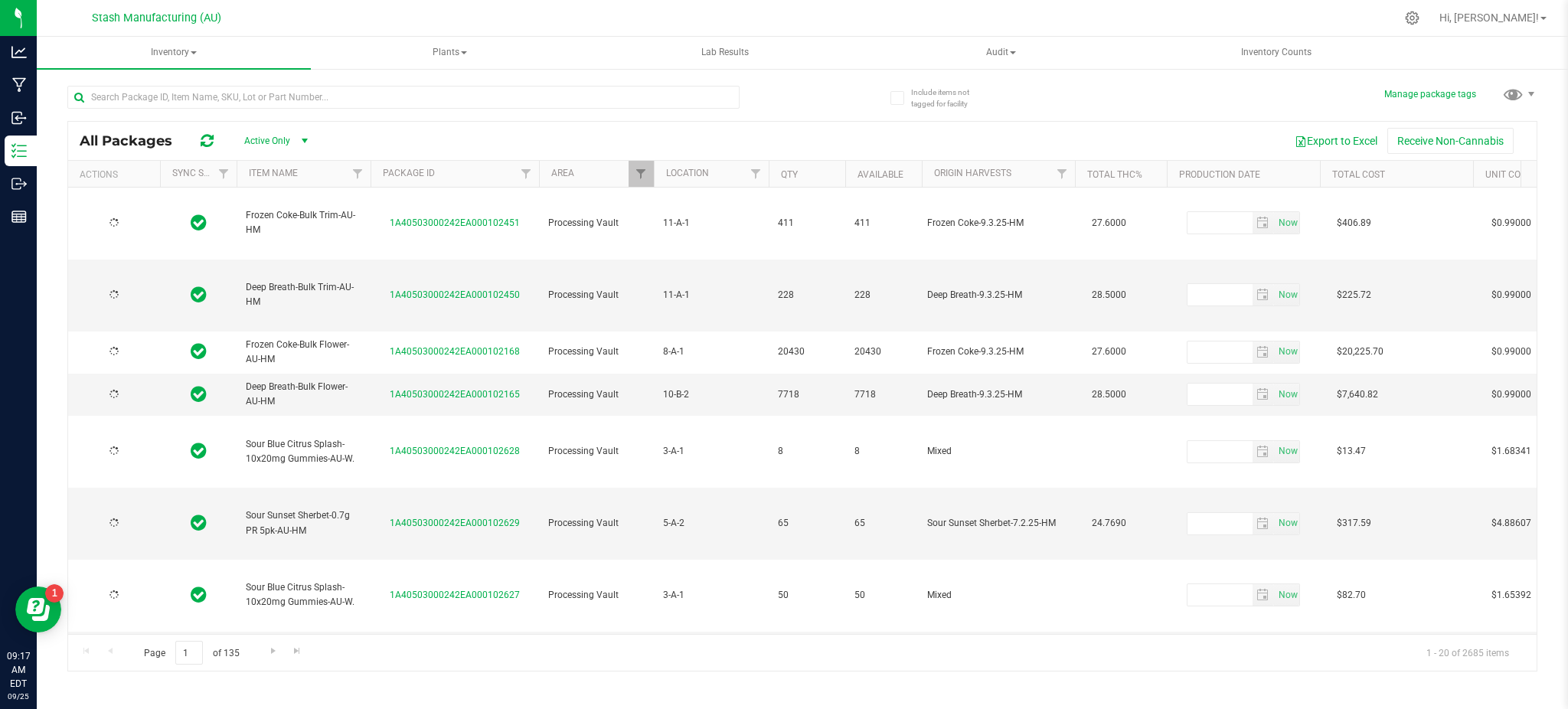
type input "[DATE]"
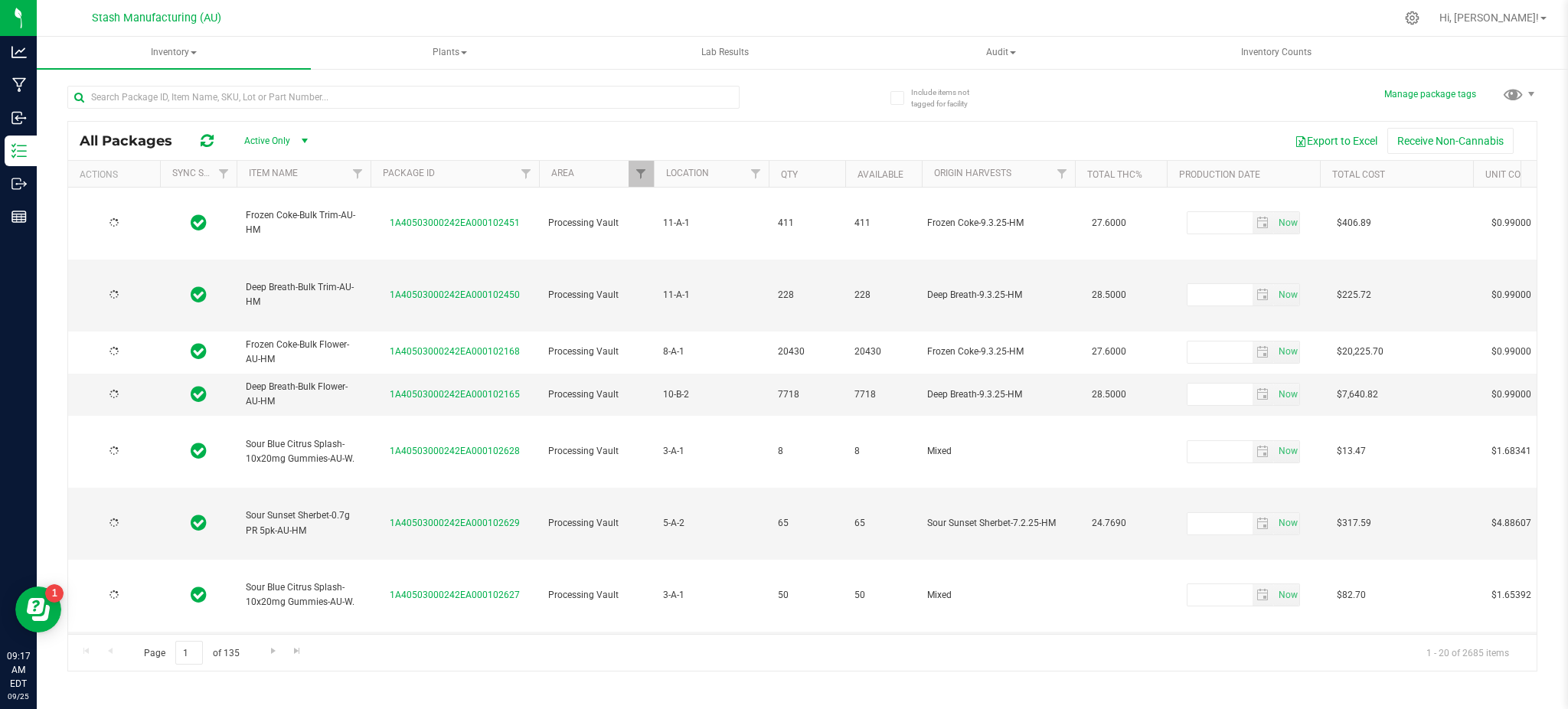
type input "[DATE]"
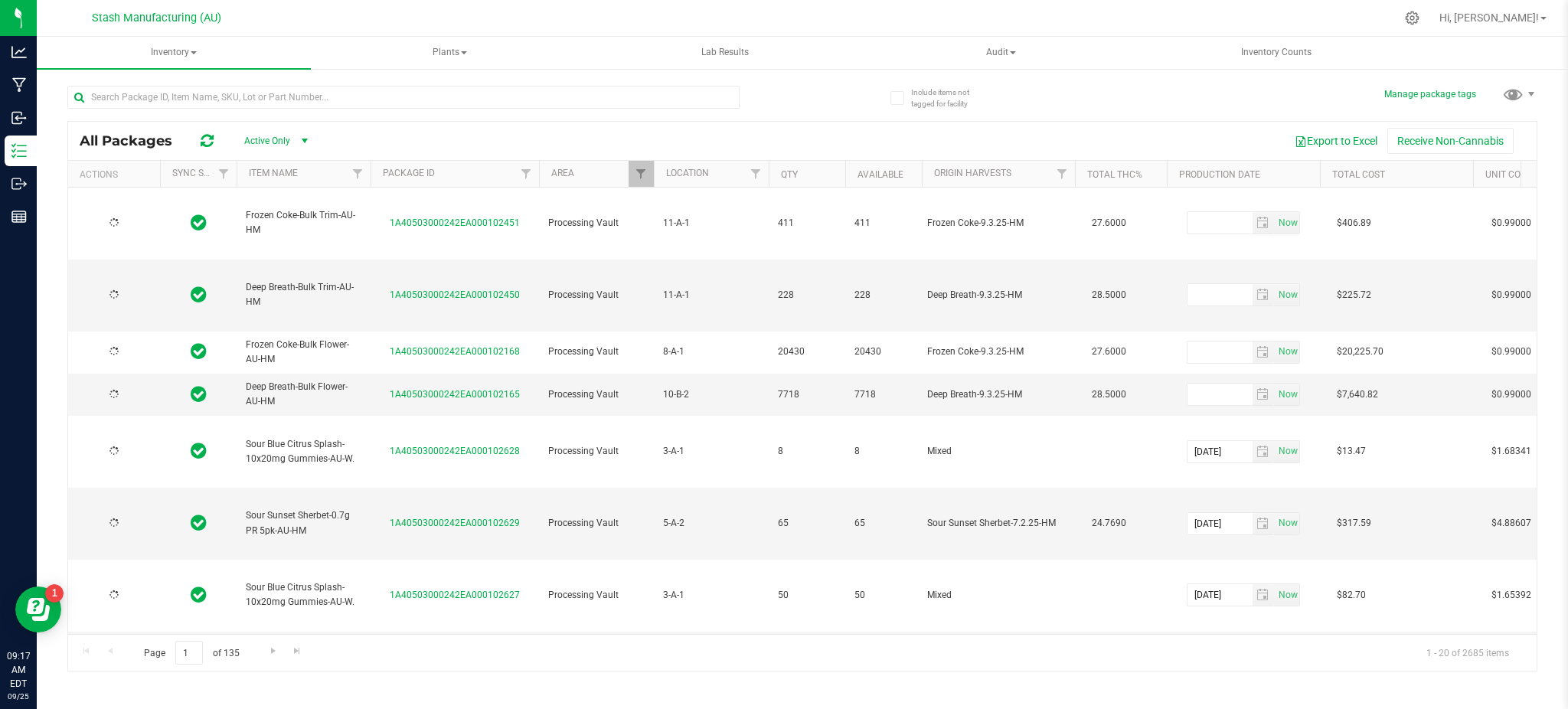
type input "[DATE]"
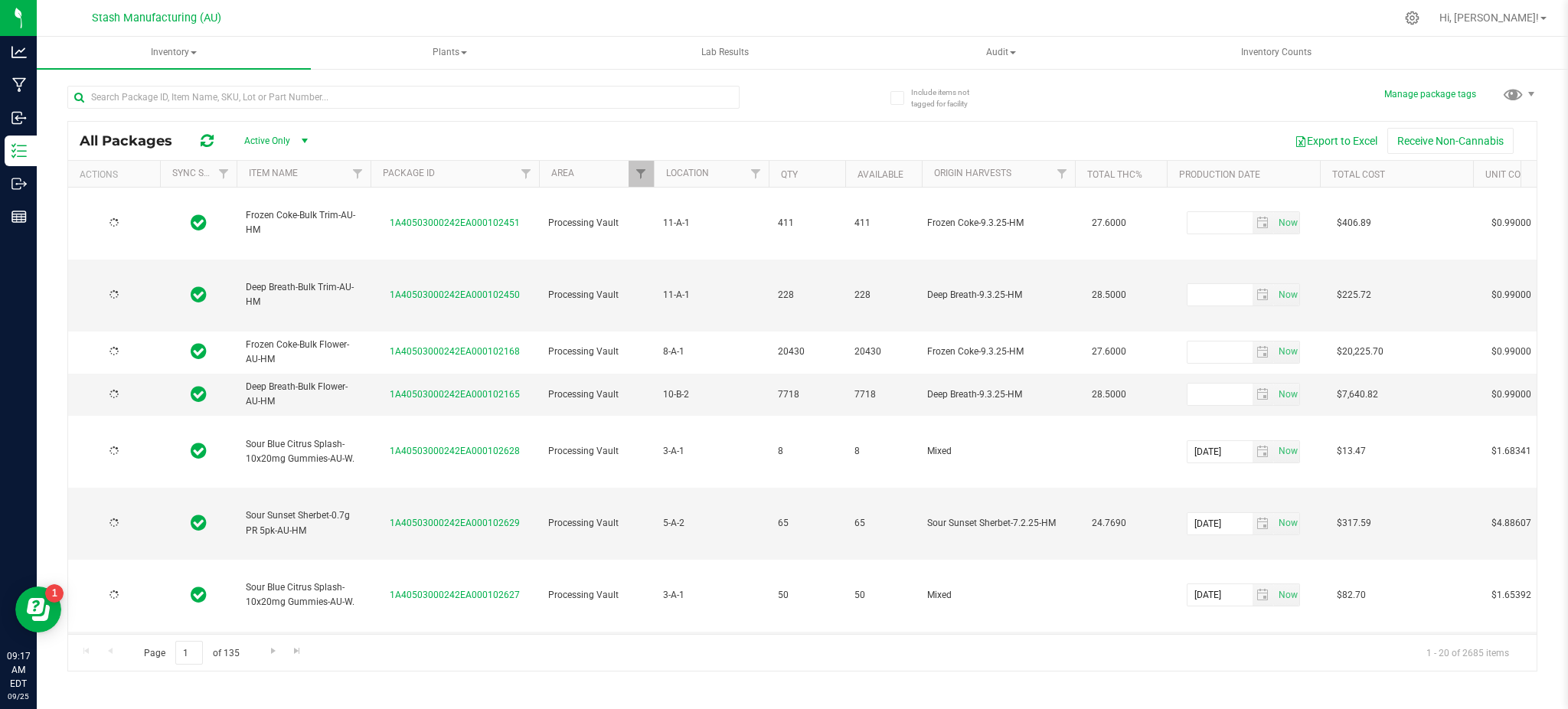
type input "[DATE]"
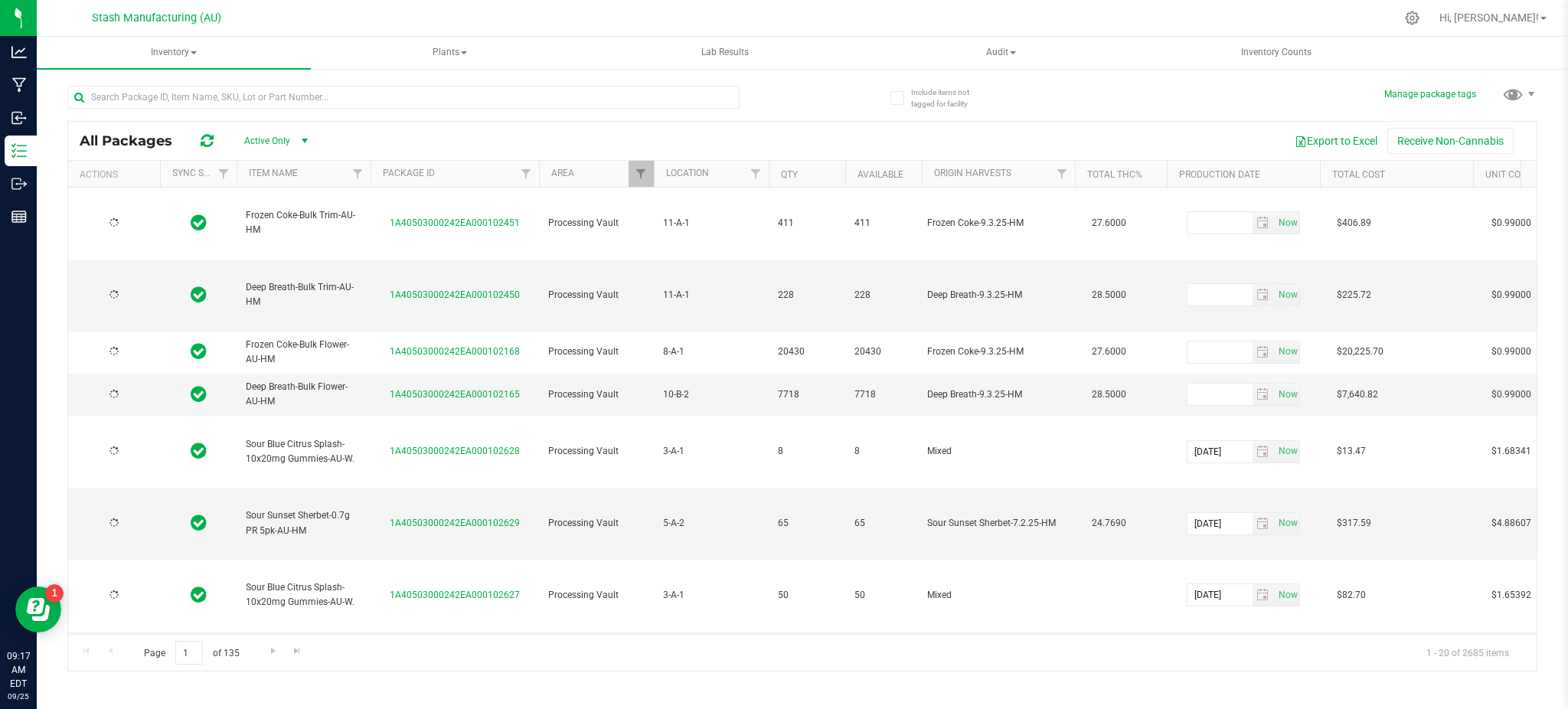
type input "[DATE]"
click at [356, 167] on link "Filter" at bounding box center [358, 174] width 25 height 26
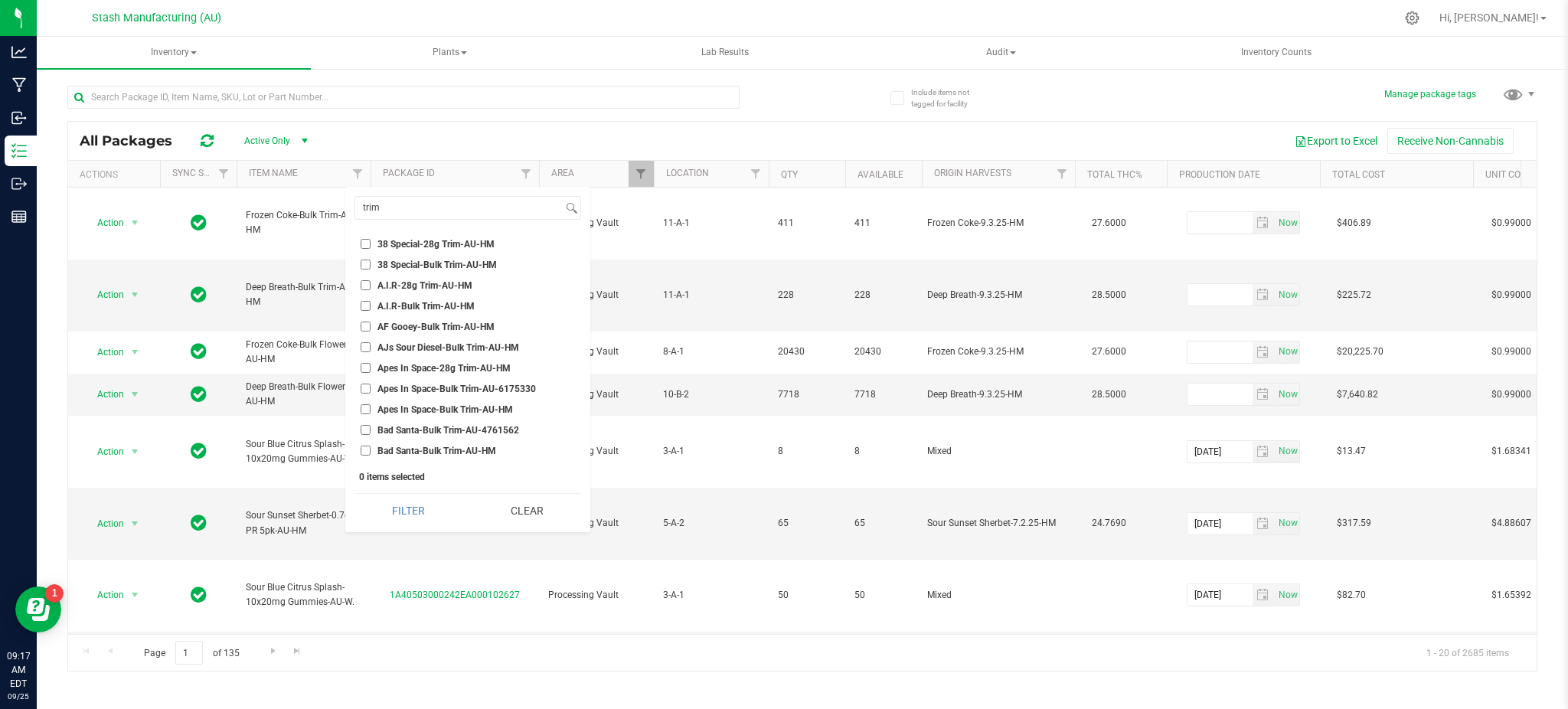
click at [369, 242] on input "38 Special-28g Trim-AU-HM" at bounding box center [366, 243] width 10 height 10
click at [365, 245] on input "38 Special-28g Trim-AU-HM" at bounding box center [366, 243] width 10 height 10
checkbox input "false"
click at [501, 509] on button "Clear" at bounding box center [527, 510] width 108 height 34
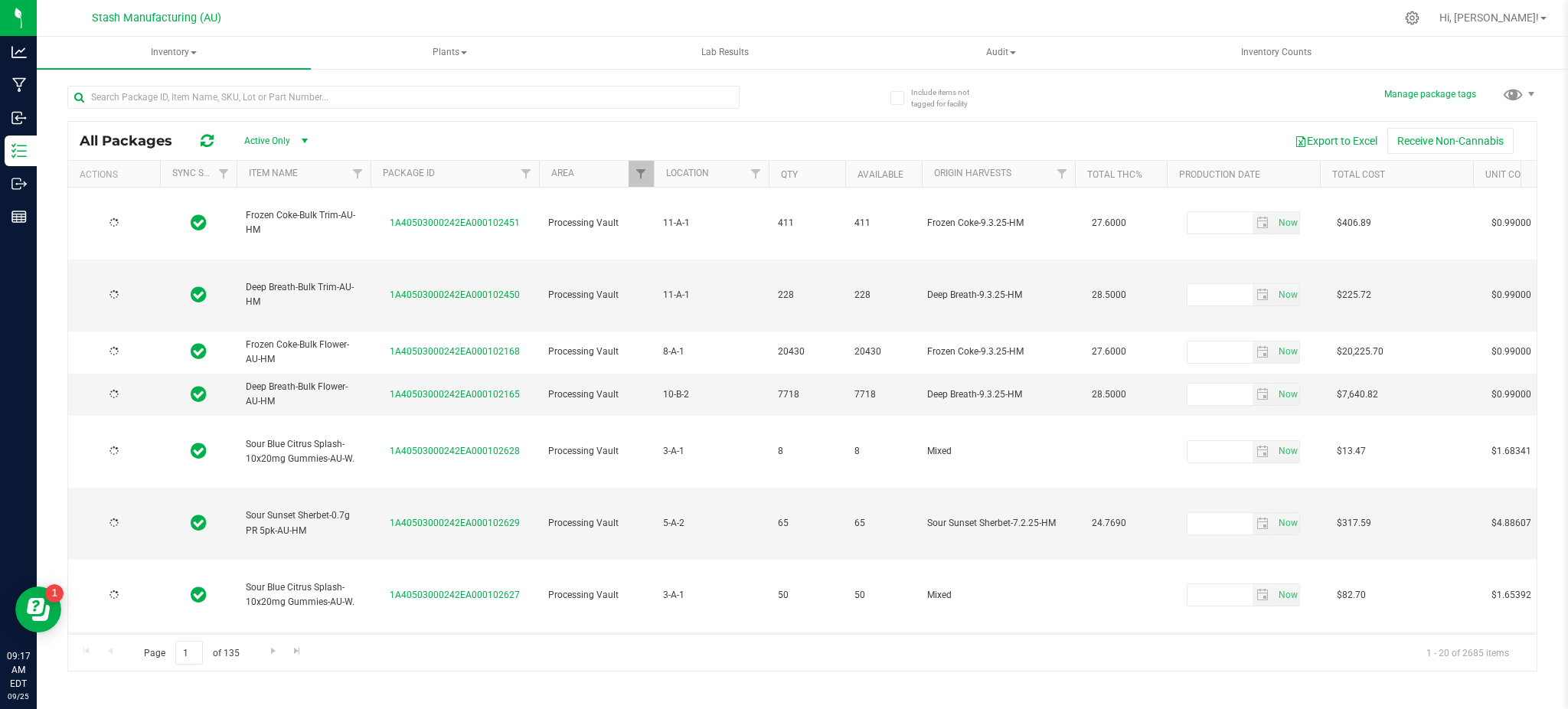
type input "[DATE]"
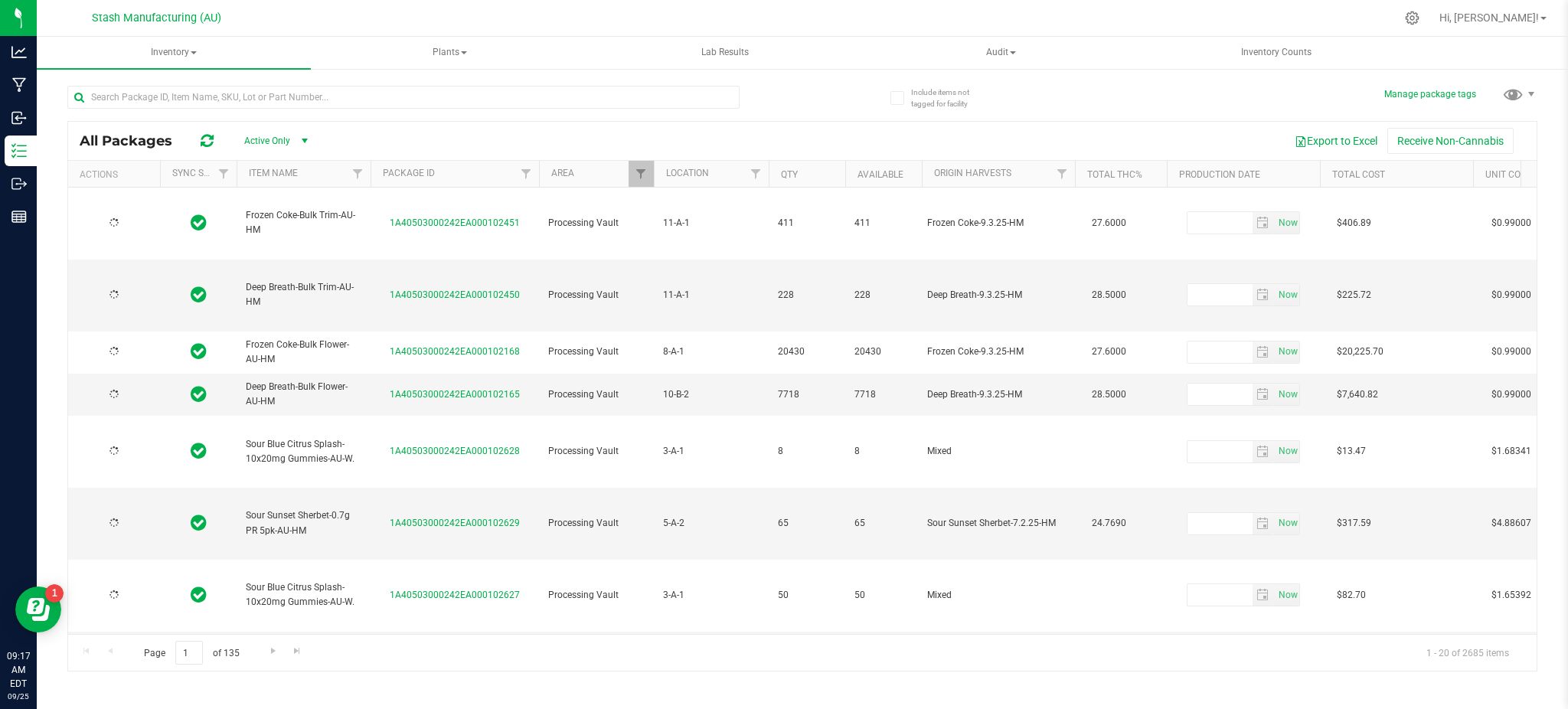
type input "[DATE]"
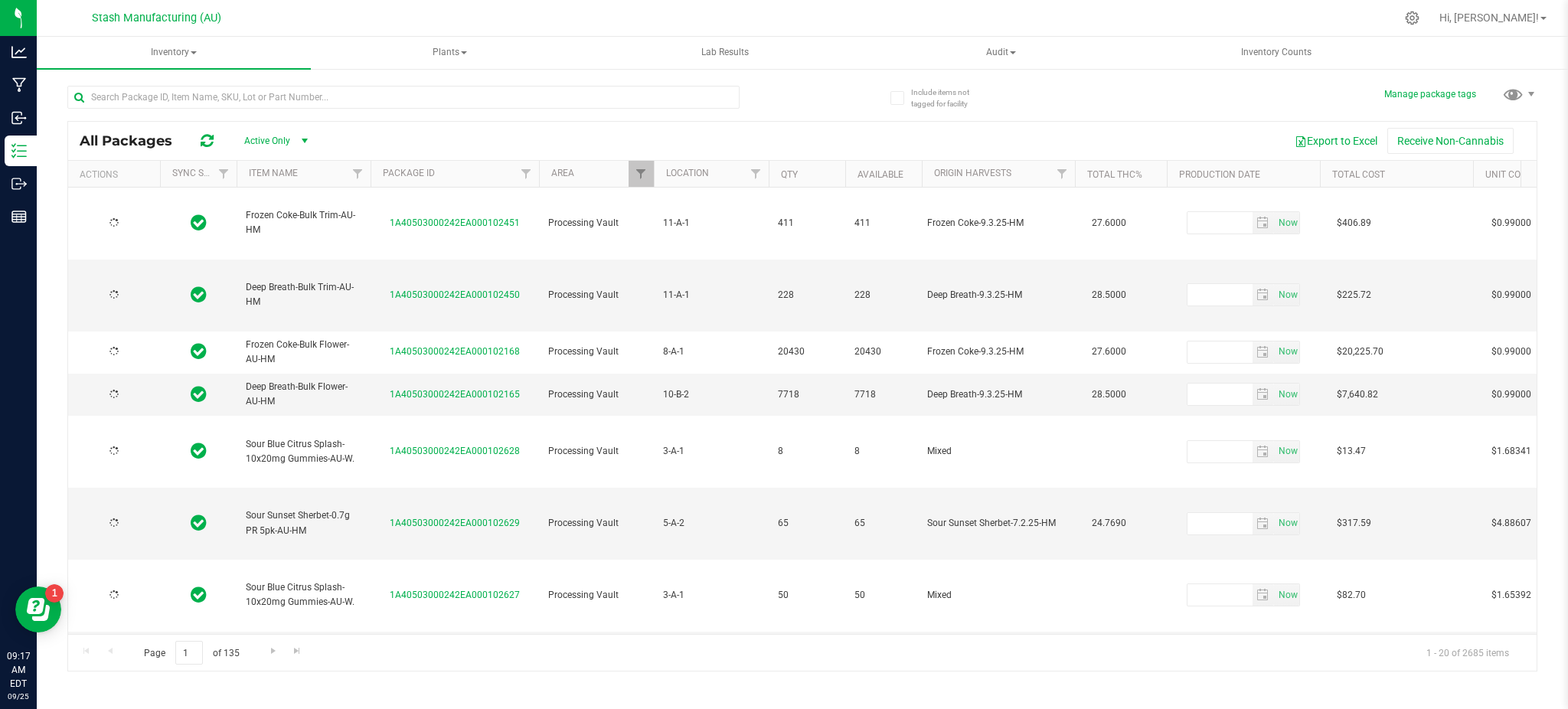
type input "[DATE]"
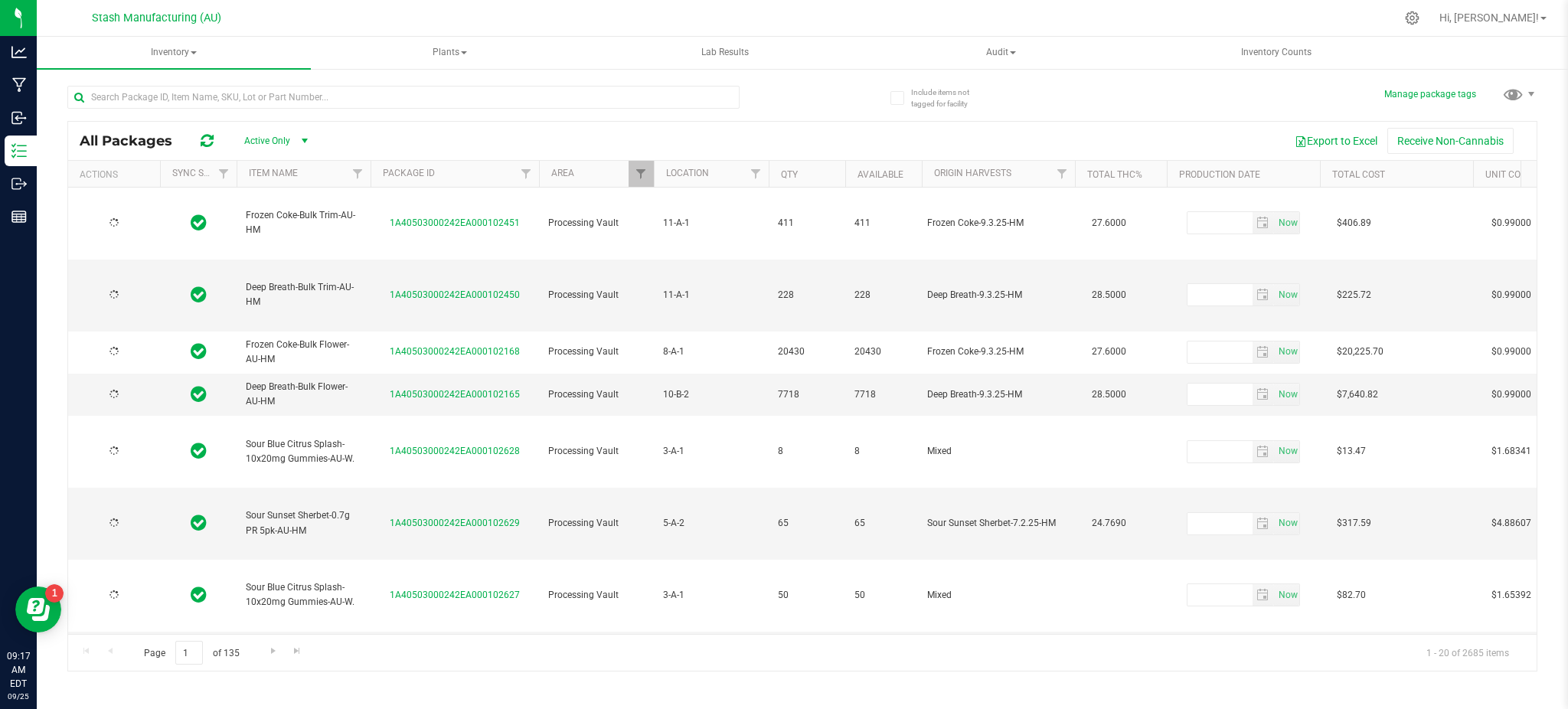
type input "[DATE]"
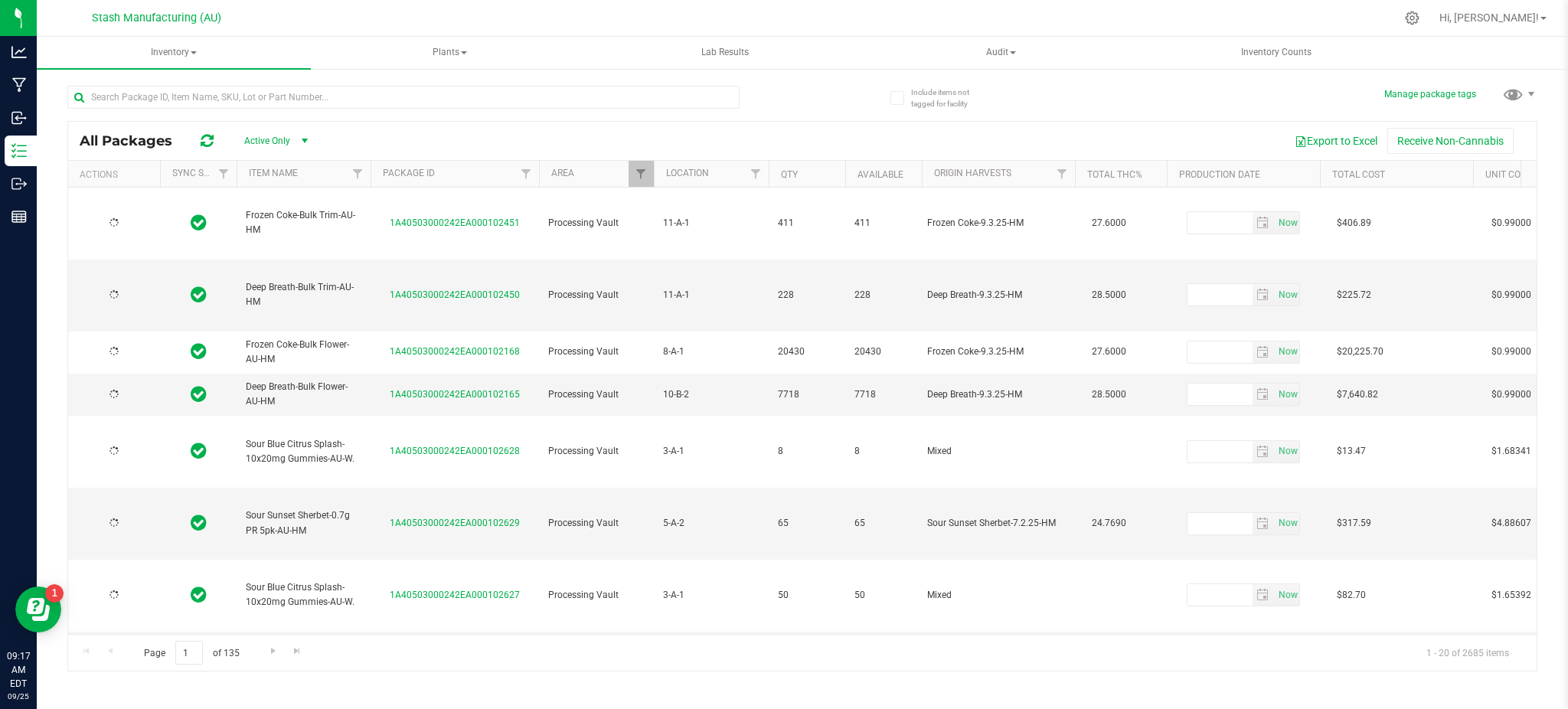
type input "[DATE]"
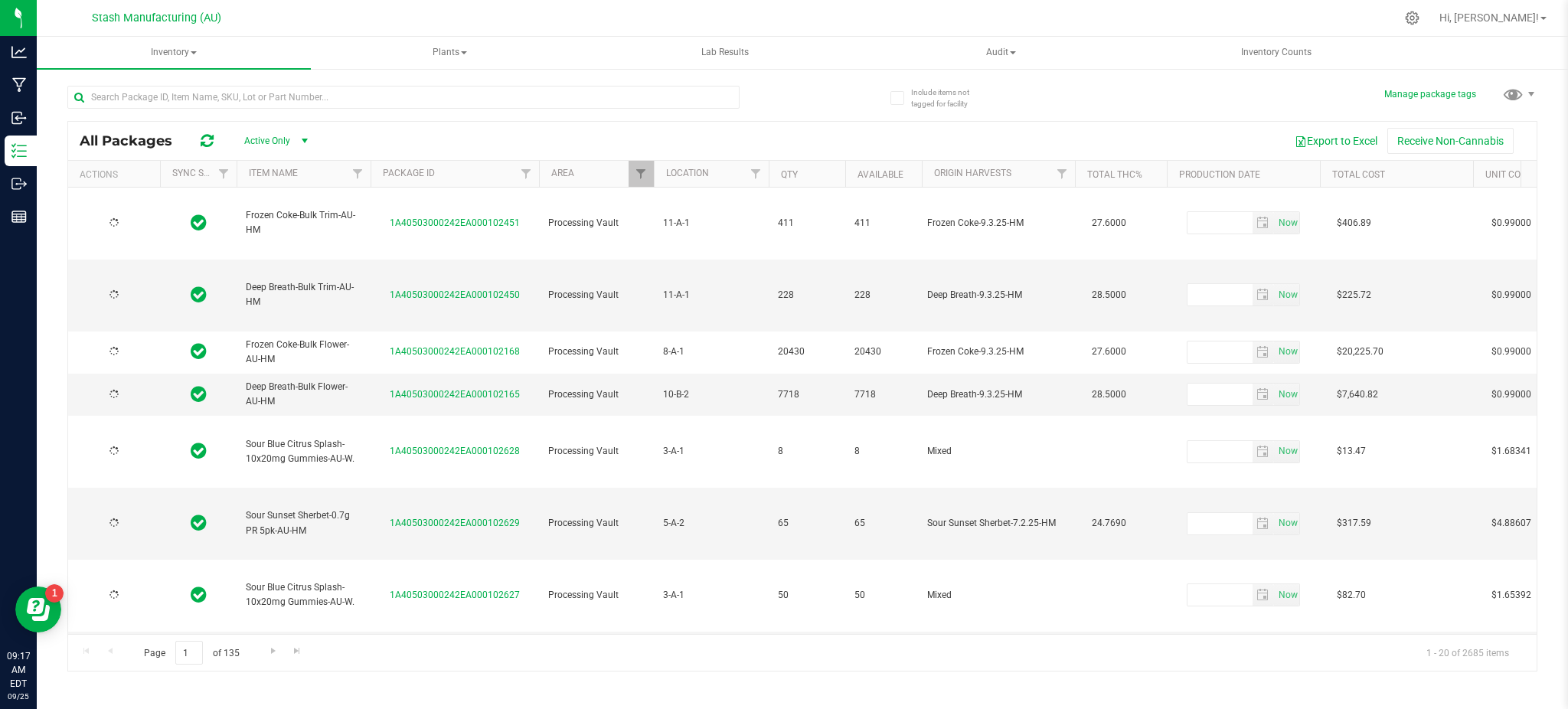
type input "[DATE]"
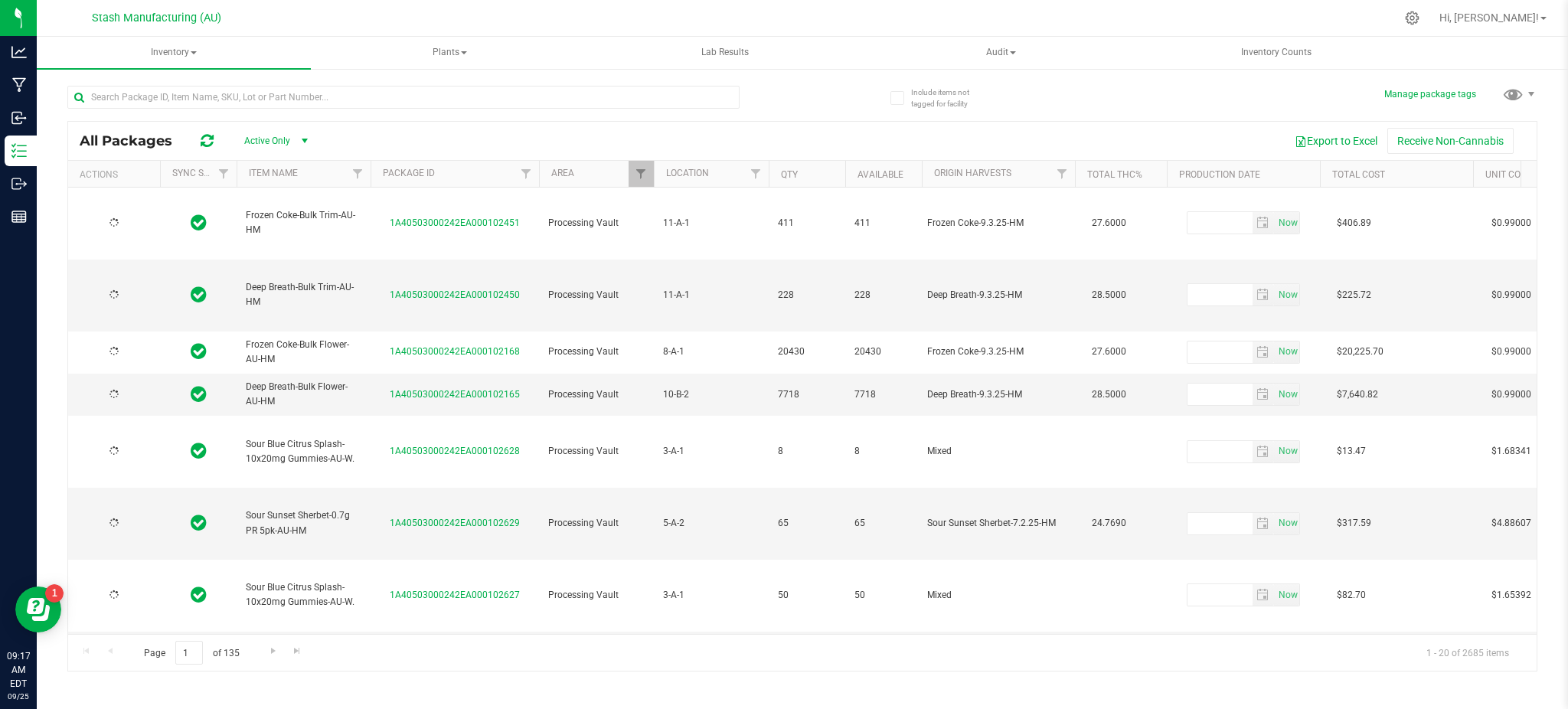
type input "[DATE]"
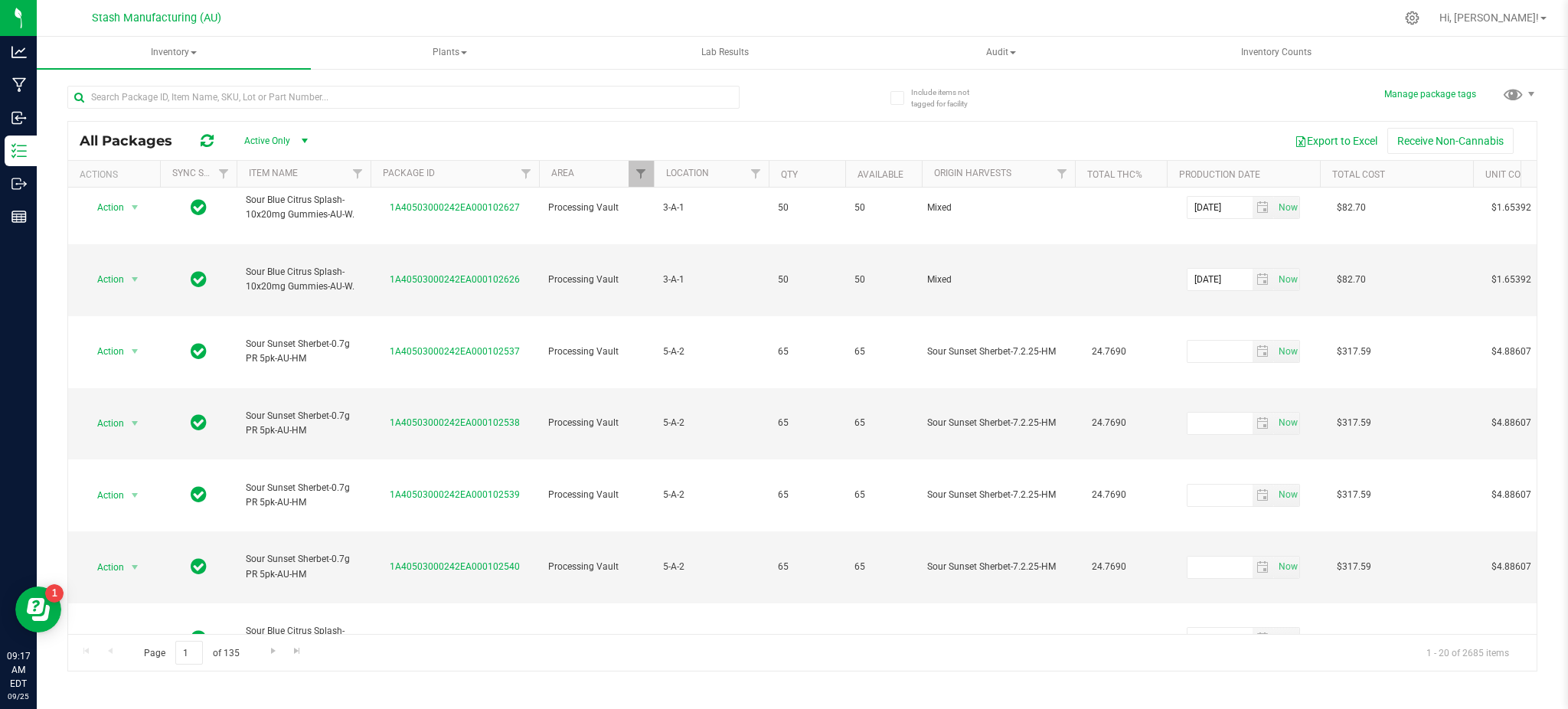
scroll to position [417, 0]
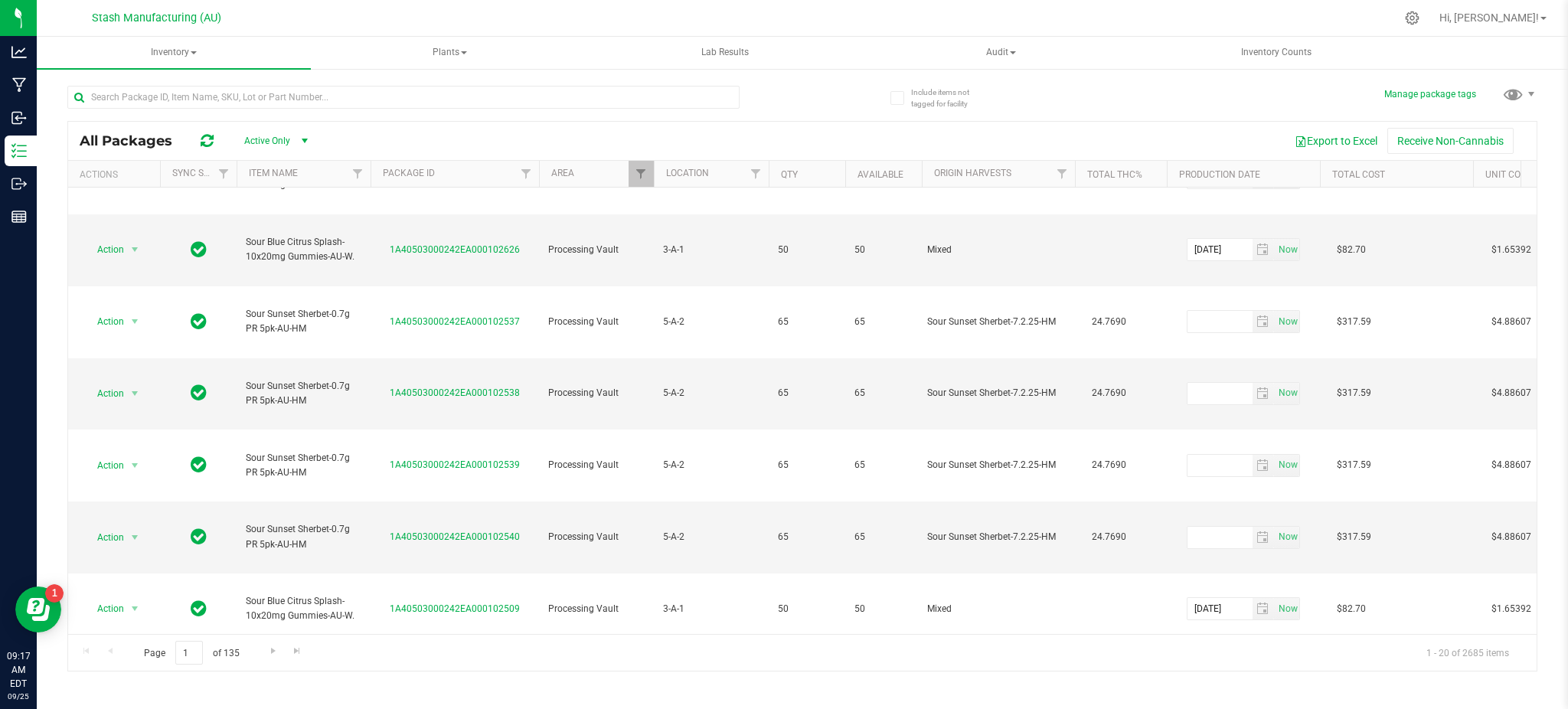
click at [332, 165] on th "Item Name" at bounding box center [304, 175] width 134 height 27
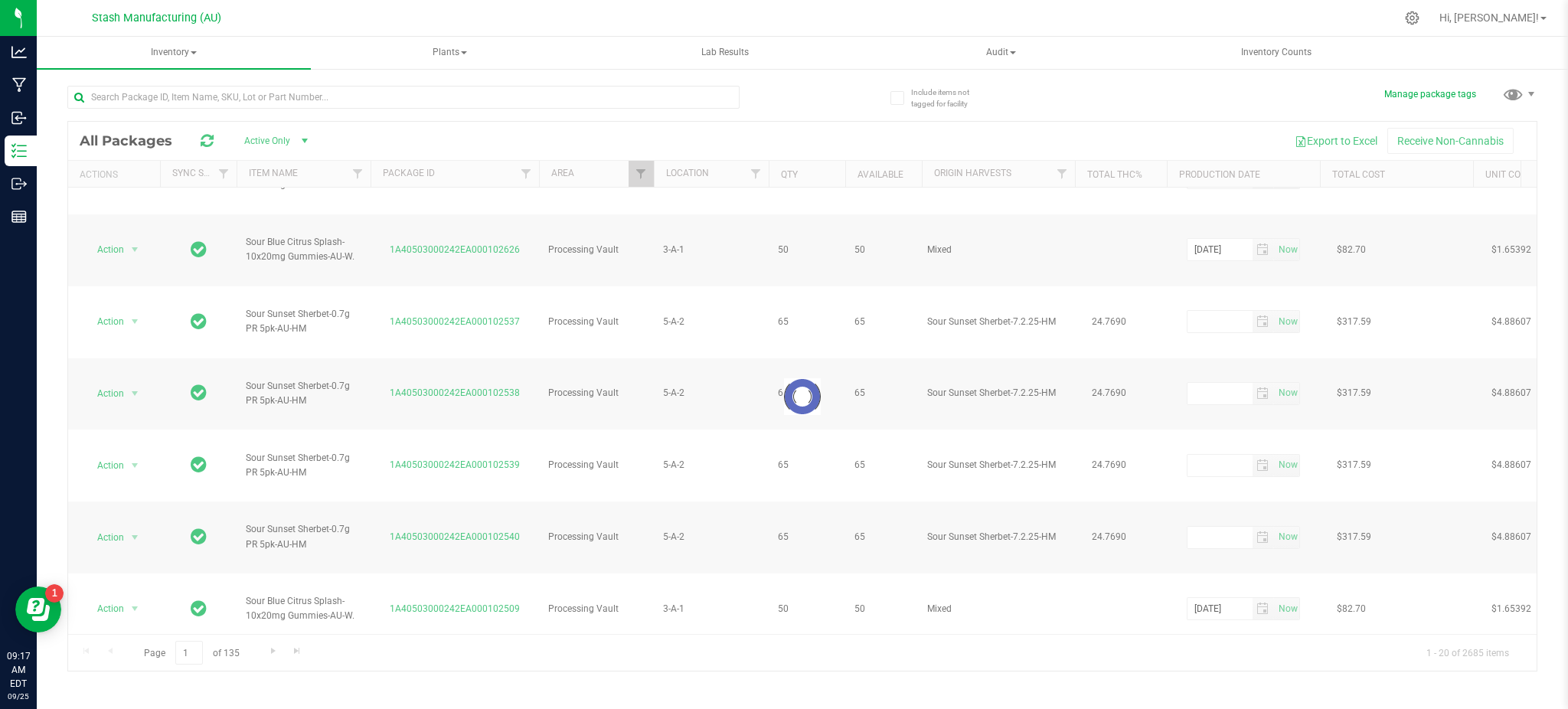
click at [290, 165] on div at bounding box center [801, 396] width 1468 height 549
type input "[DATE]"
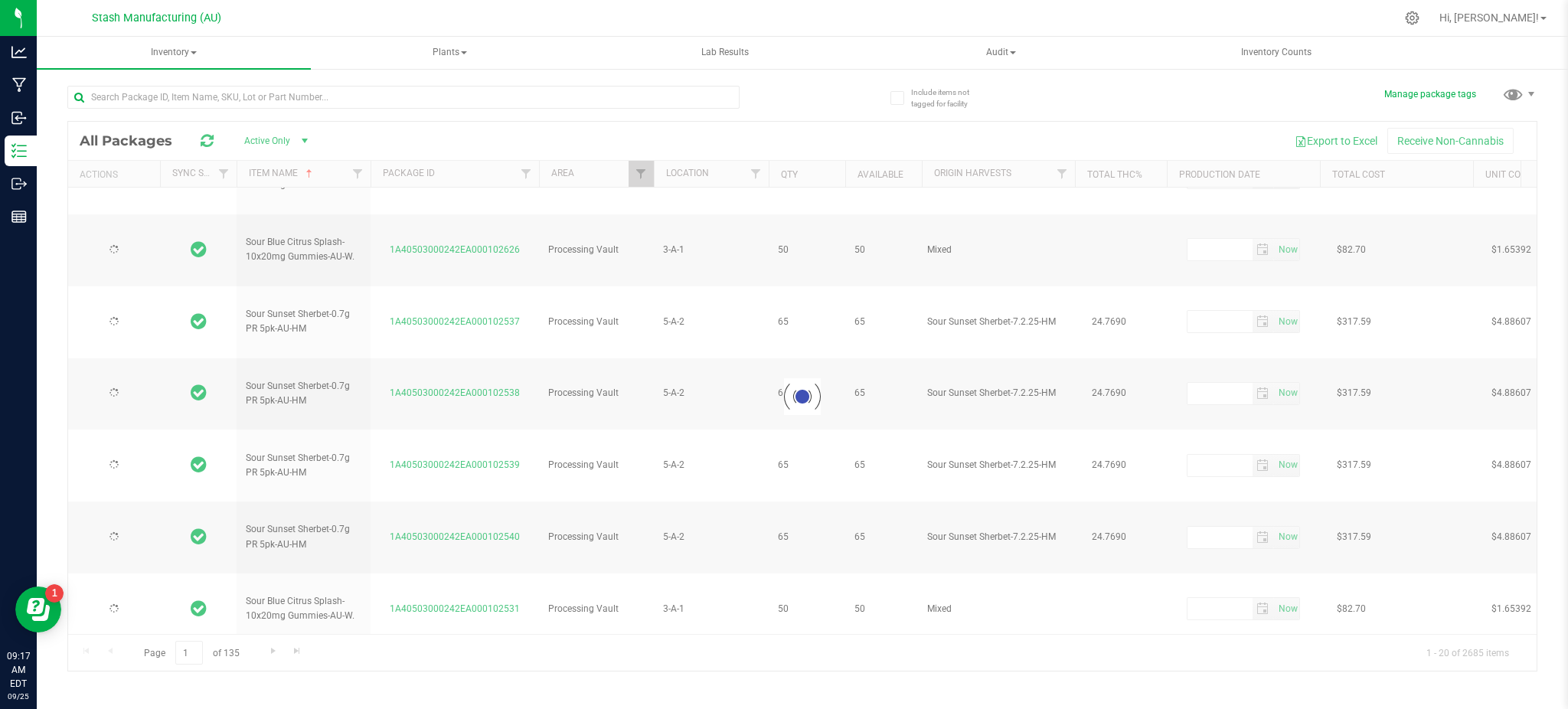
type input "[DATE]"
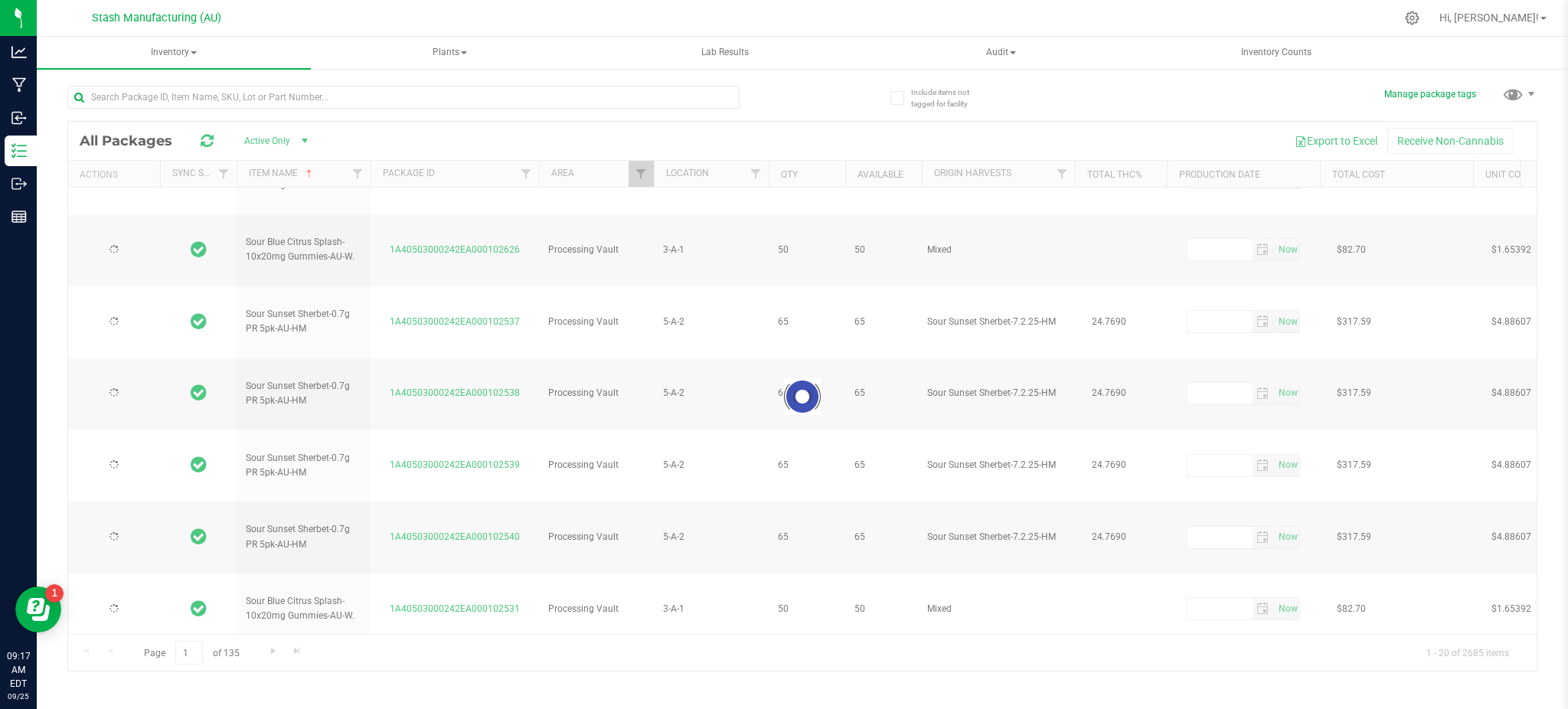
type input "[DATE]"
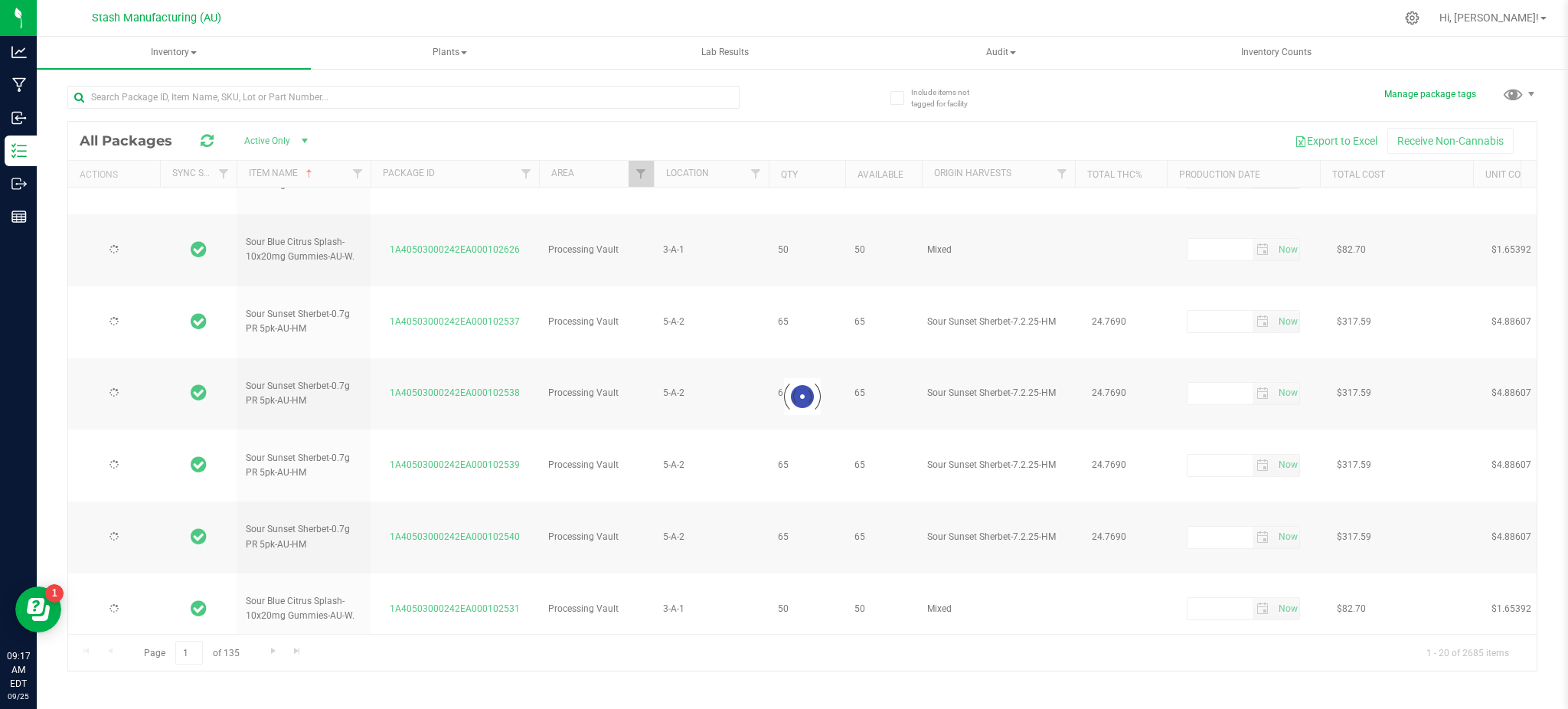
type input "[DATE]"
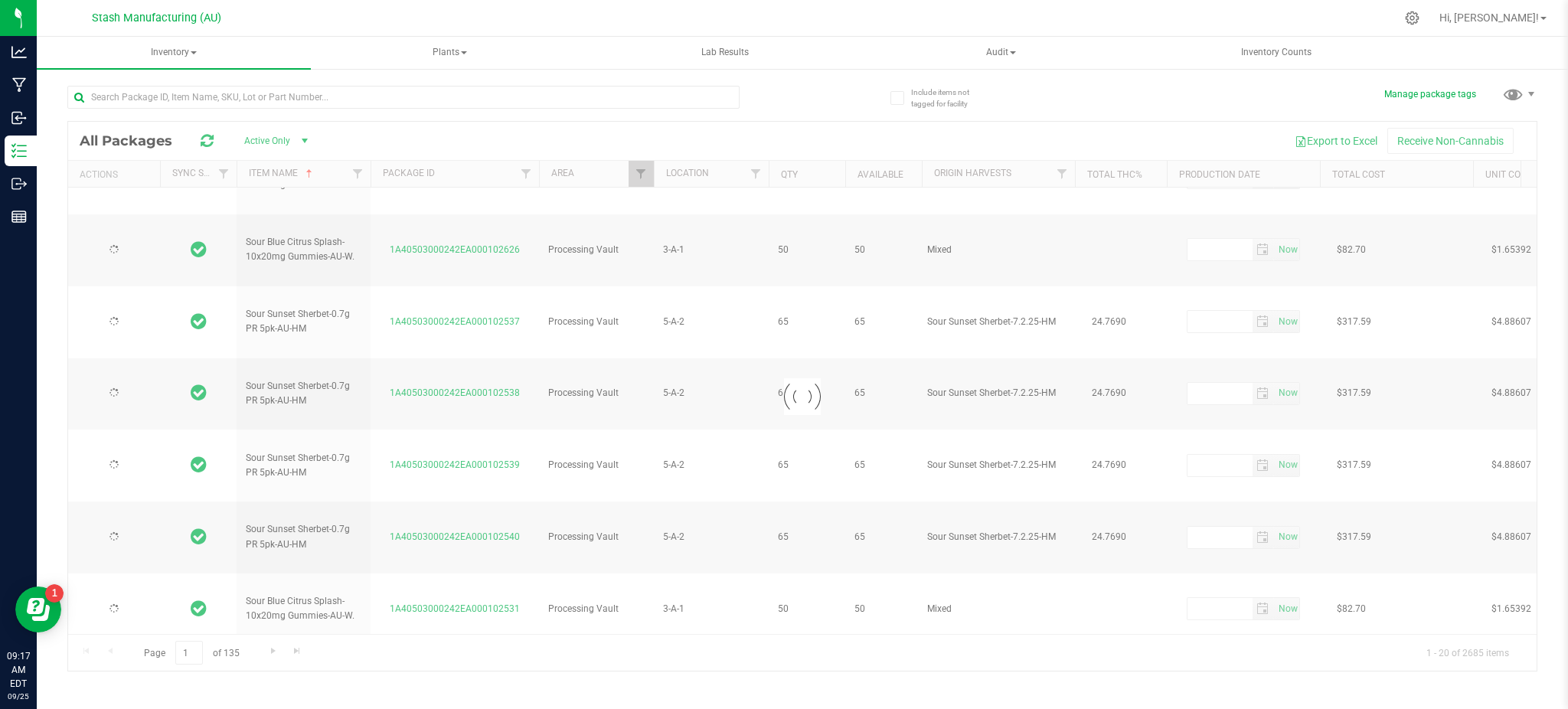
type input "[DATE]"
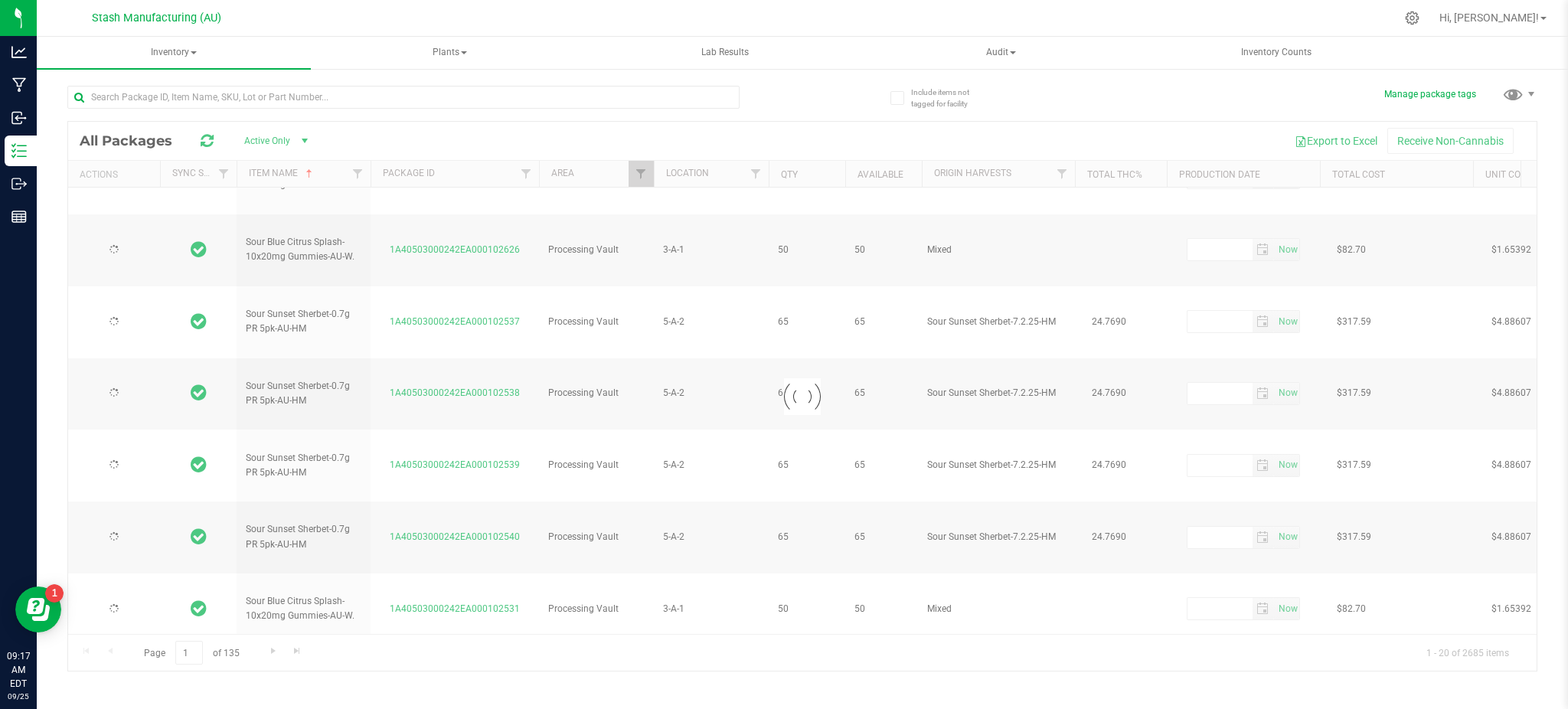
type input "[DATE]"
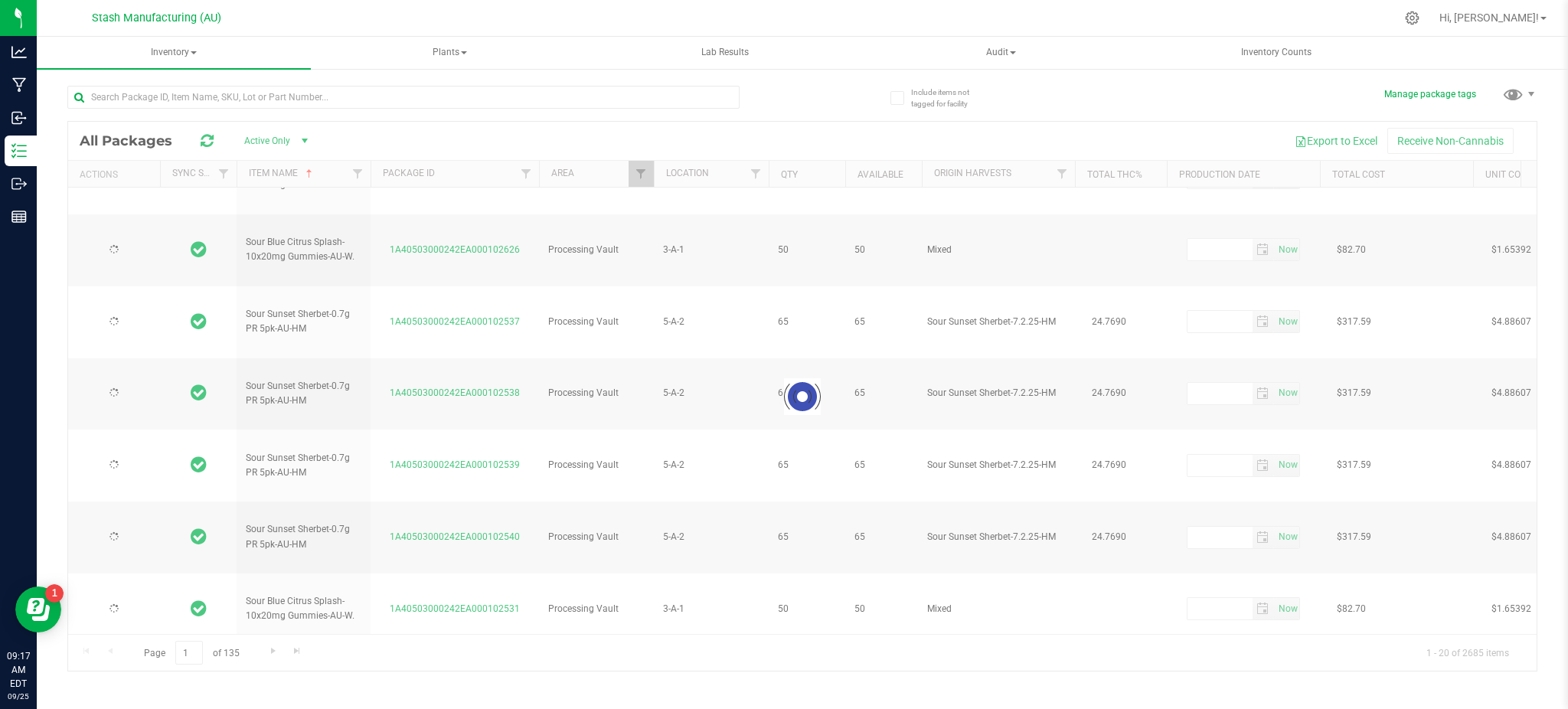
type input "[DATE]"
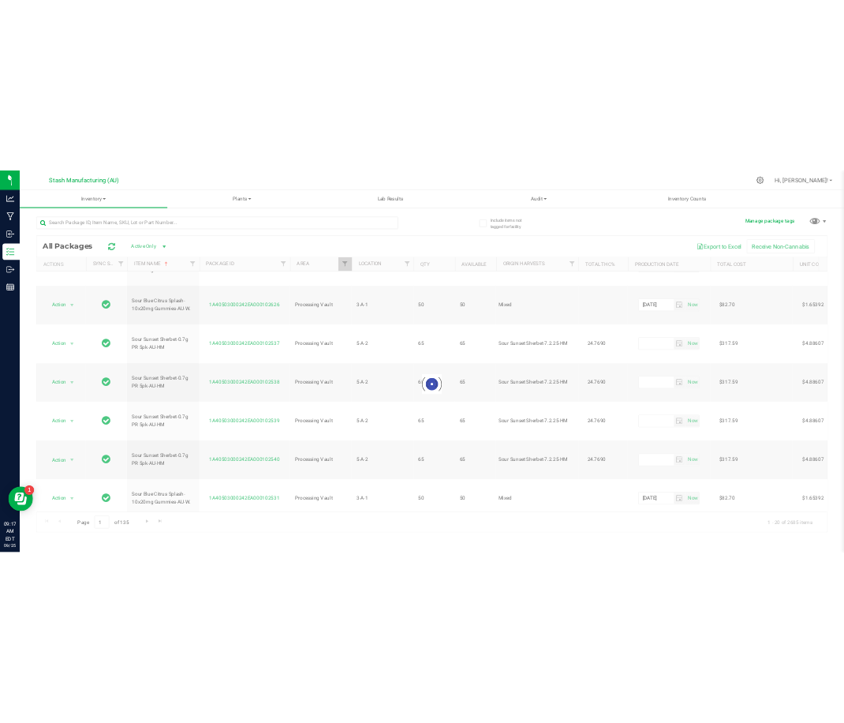
scroll to position [0, 0]
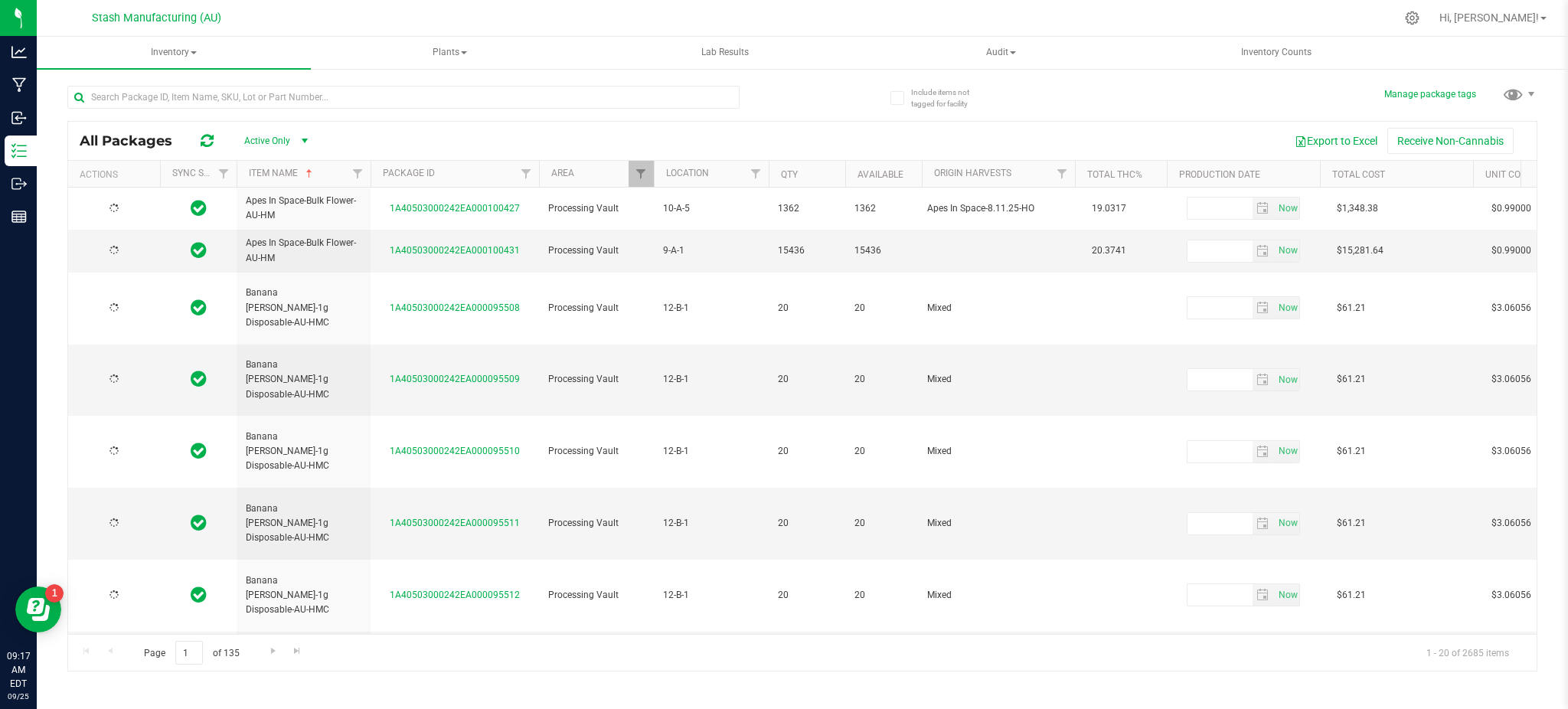
type input "[DATE]"
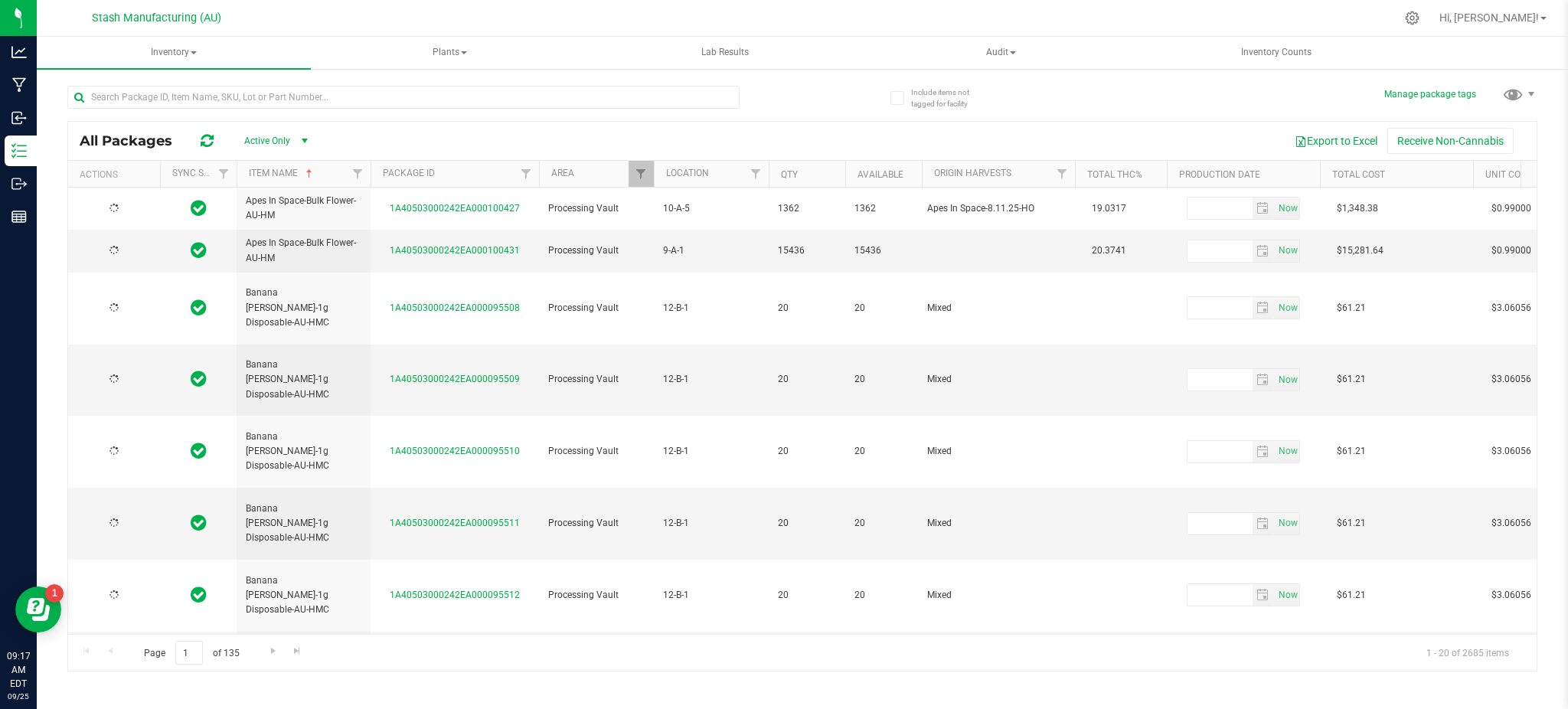
type input "[DATE]"
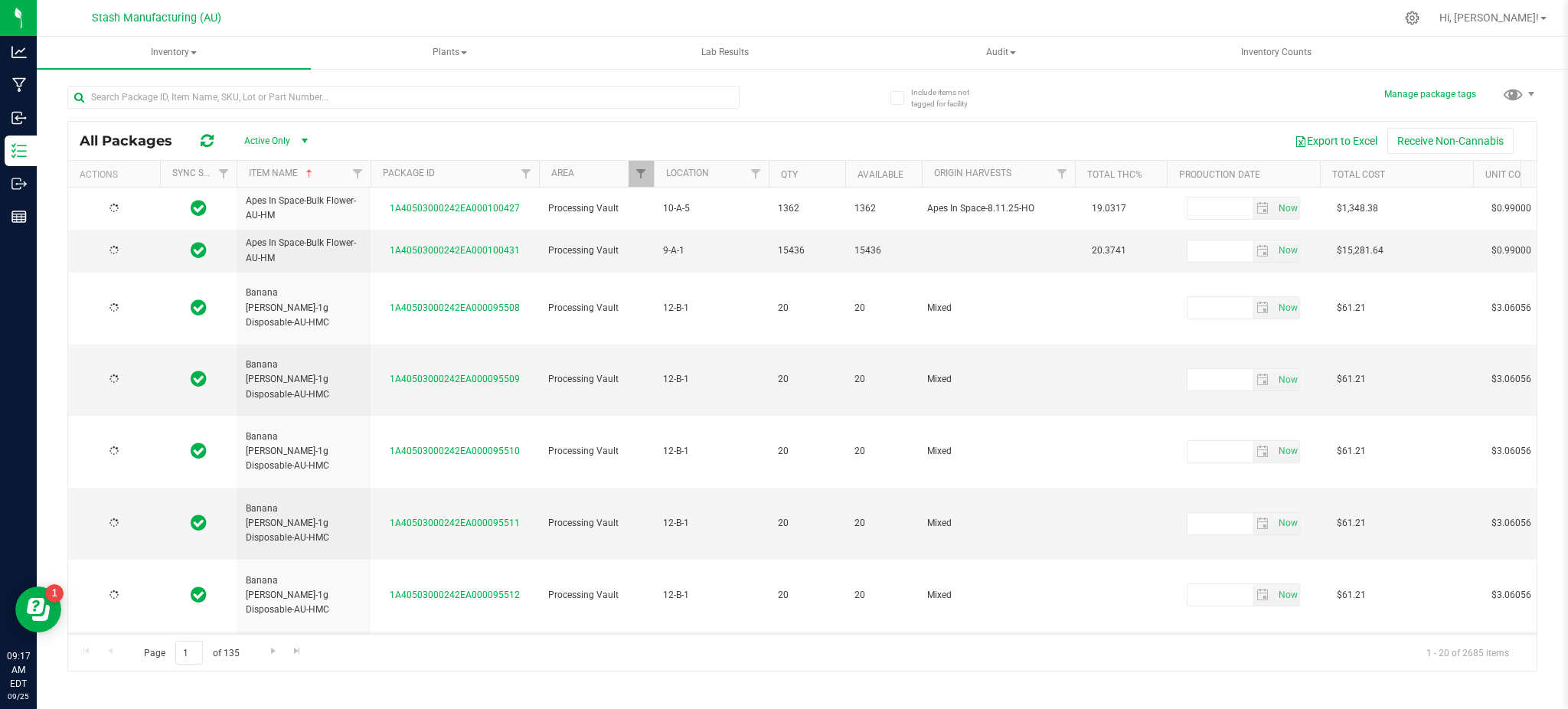
type input "[DATE]"
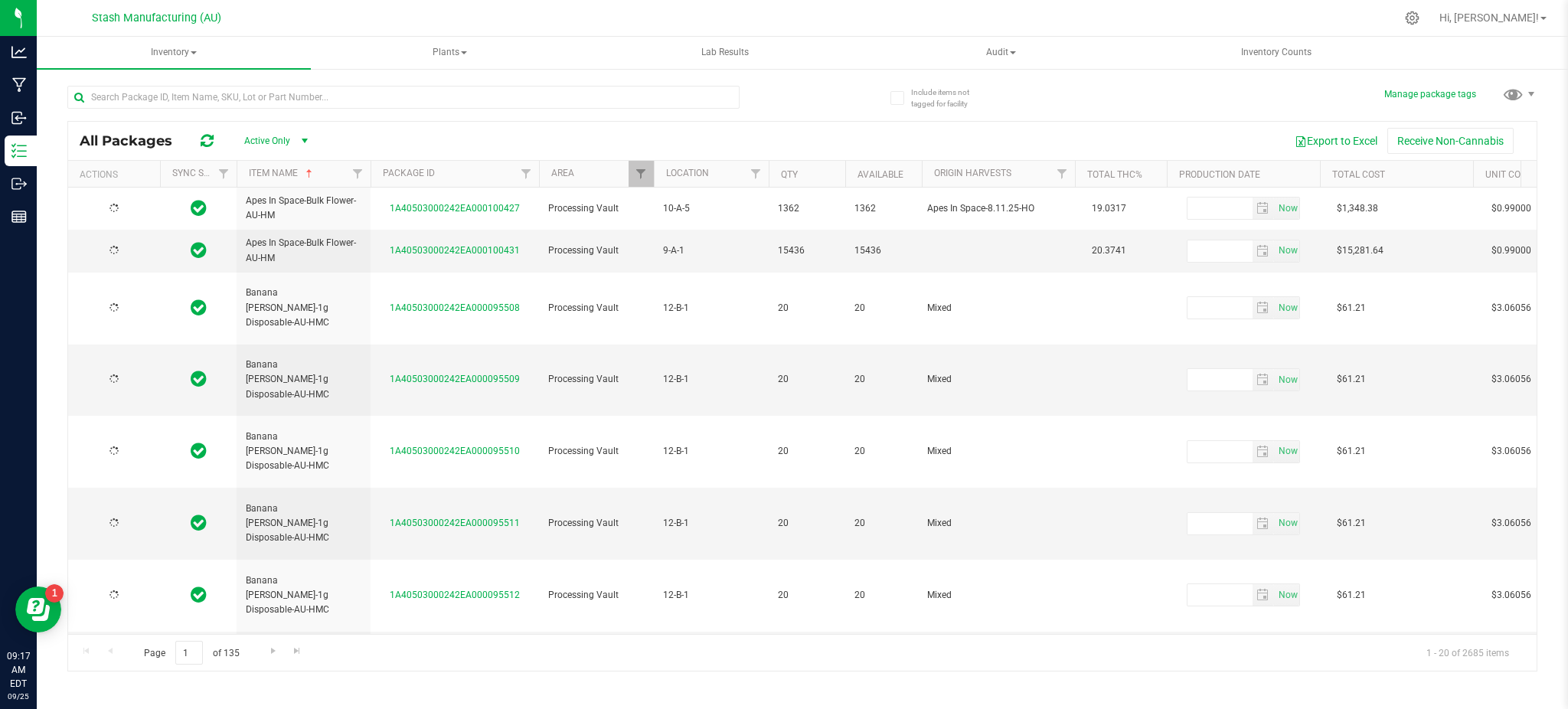
type input "[DATE]"
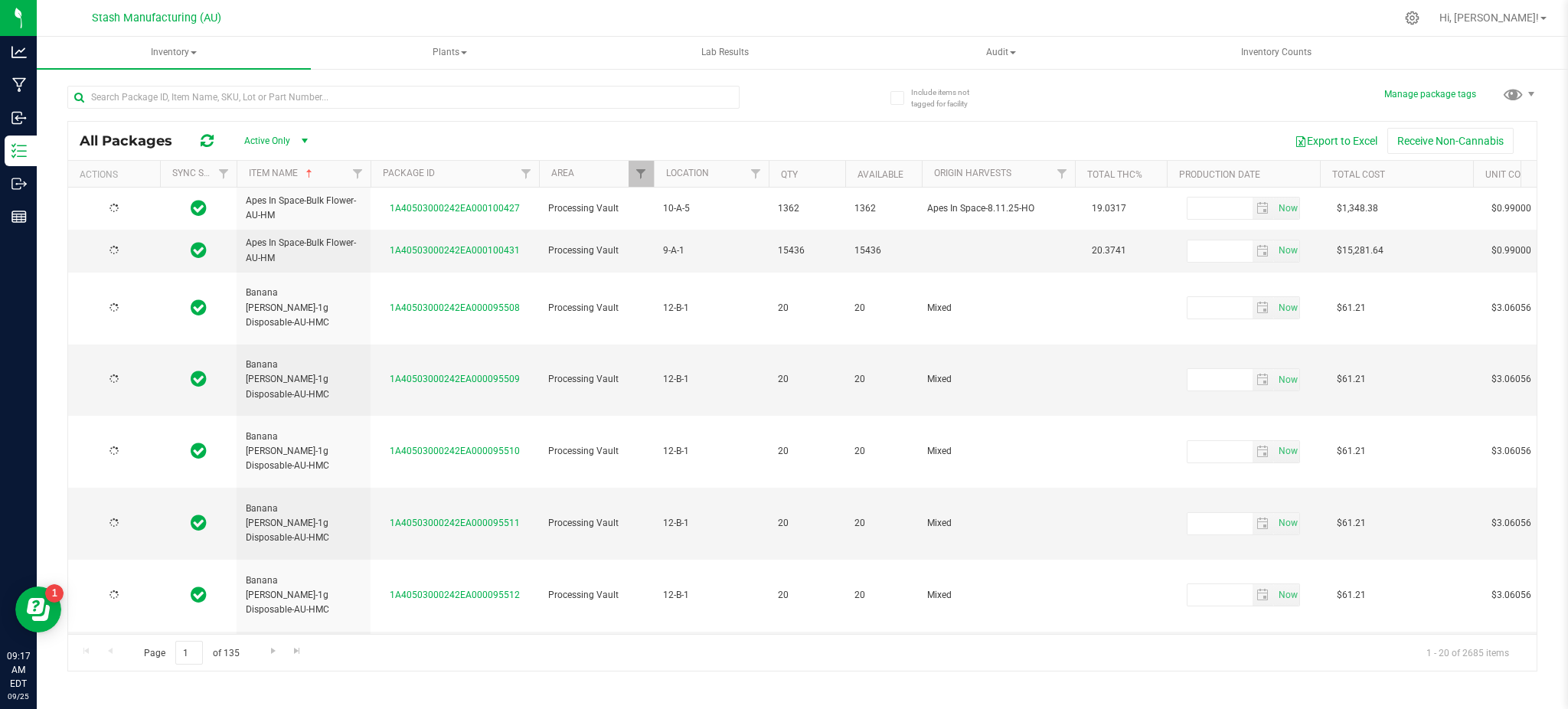
type input "[DATE]"
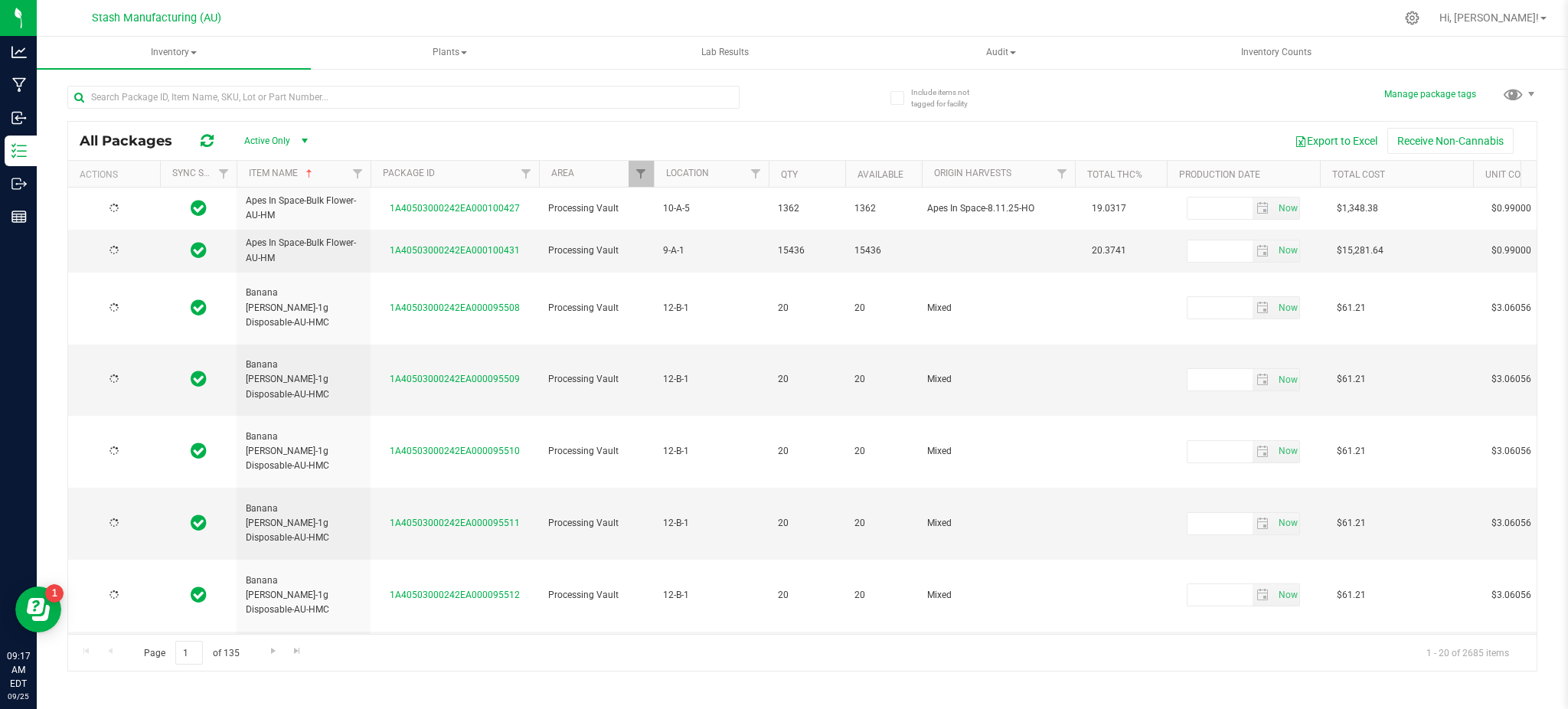
type input "[DATE]"
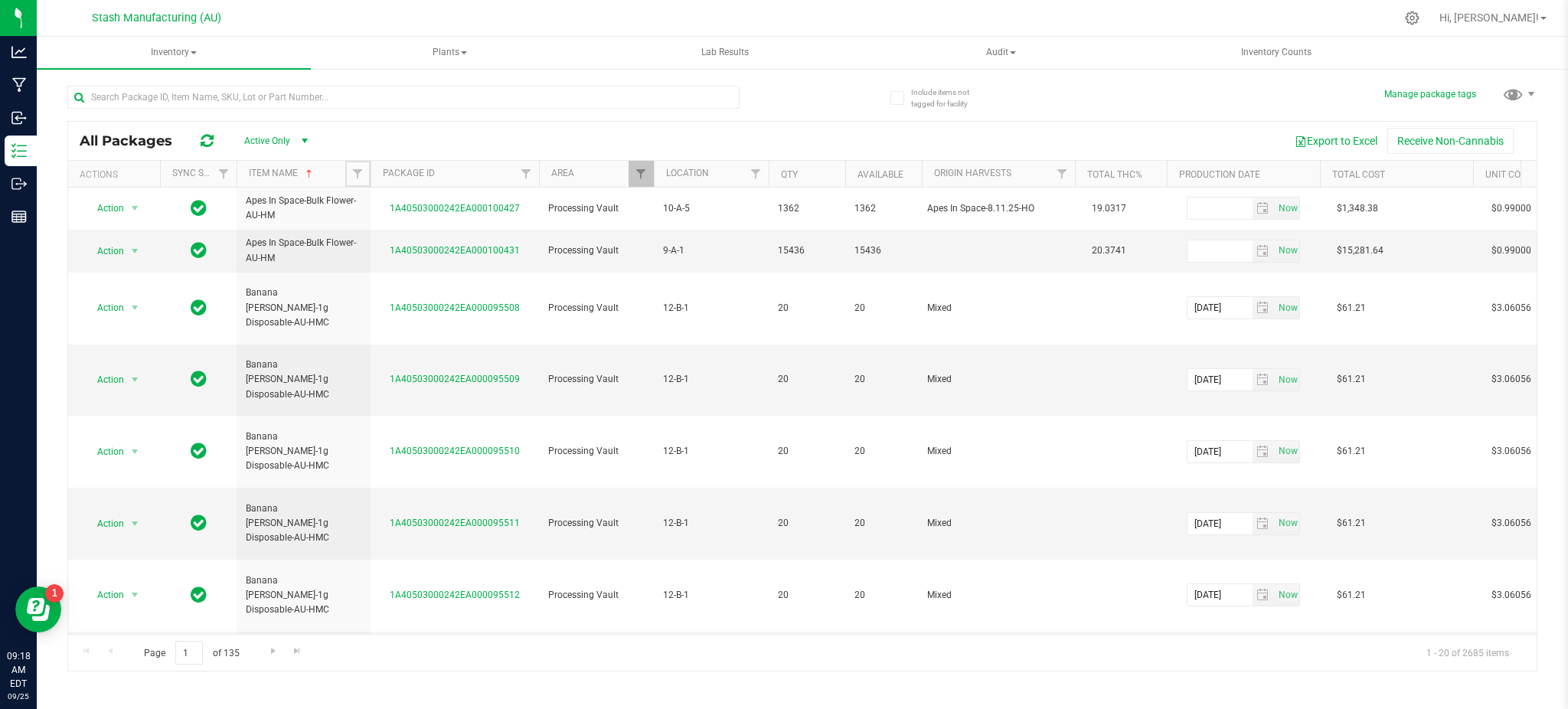
drag, startPoint x: 350, startPoint y: 175, endPoint x: 1302, endPoint y: 122, distance: 953.5
click at [351, 175] on span "Filter" at bounding box center [357, 174] width 13 height 13
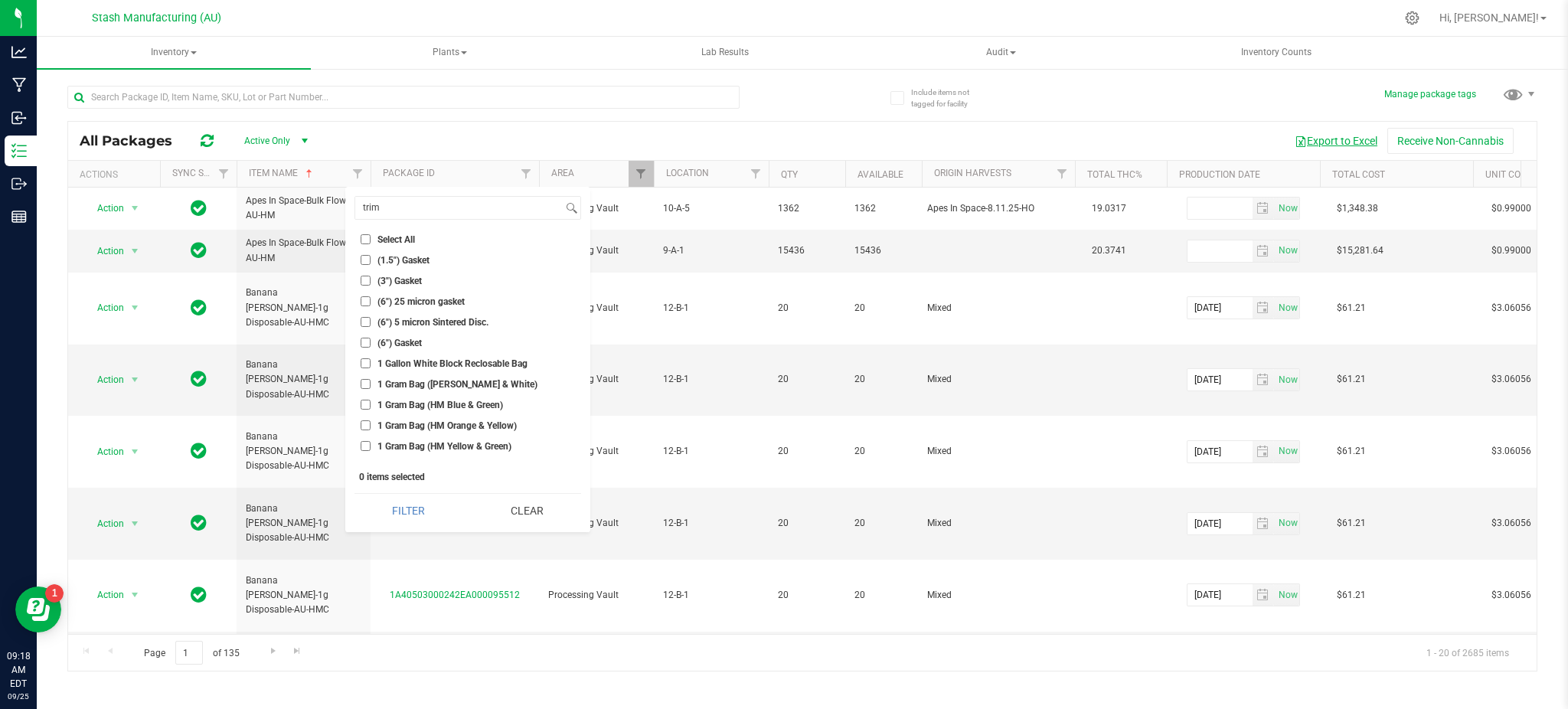
click at [818, 139] on button "Export to Excel" at bounding box center [1336, 141] width 103 height 26
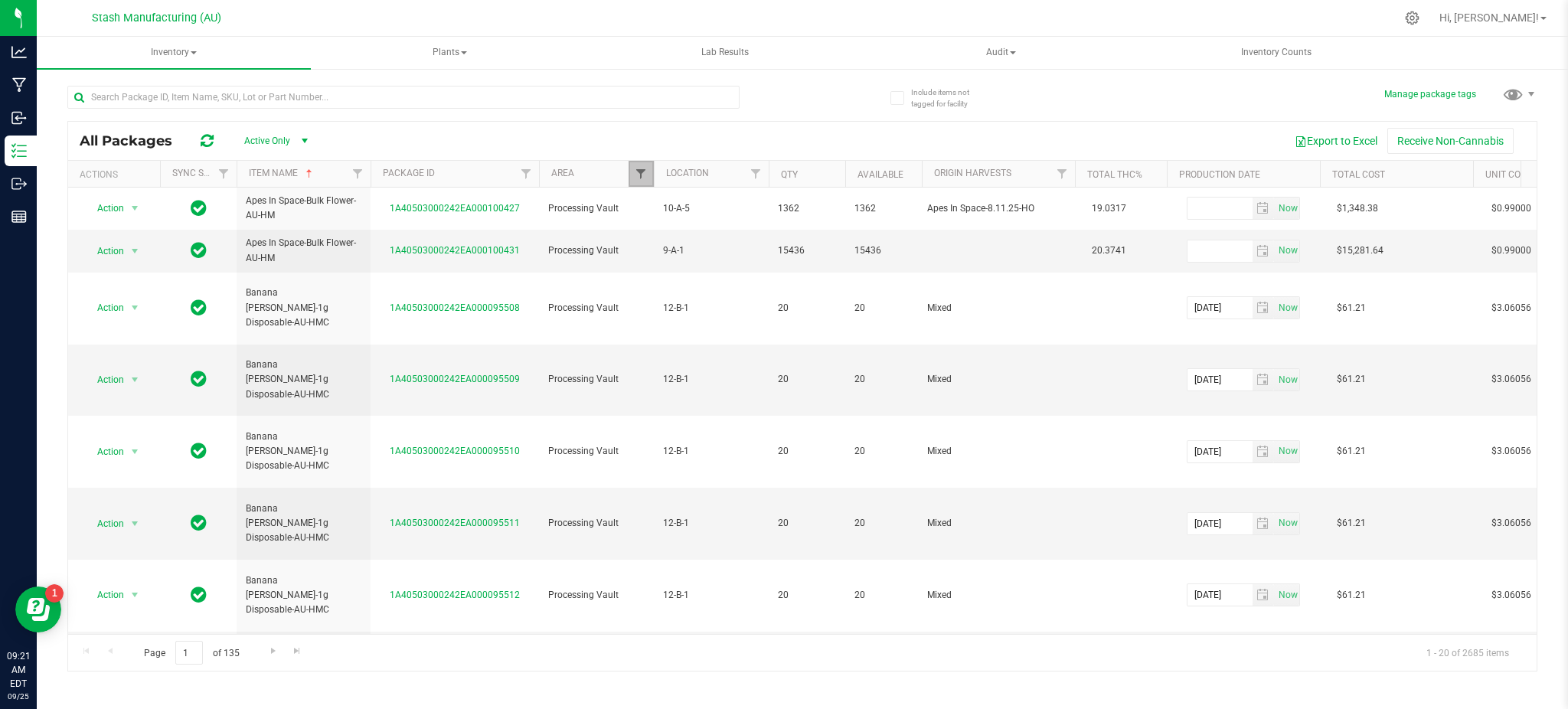
click at [645, 171] on span "Filter" at bounding box center [640, 174] width 13 height 13
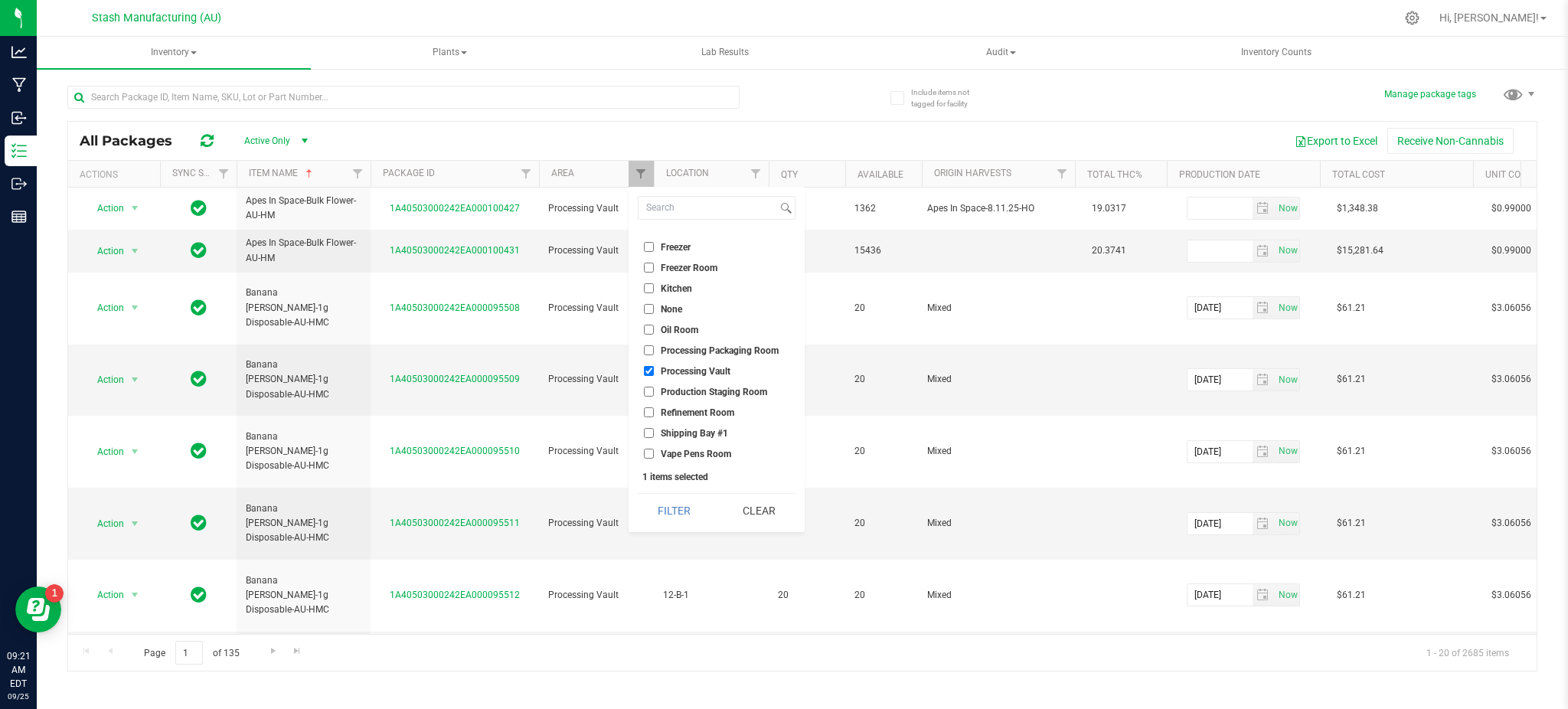
click at [654, 371] on label "Processing Vault" at bounding box center [687, 371] width 86 height 10
click at [654, 371] on input "Processing Vault" at bounding box center [649, 371] width 10 height 10
click at [651, 352] on input "Processing Packaging Room" at bounding box center [649, 350] width 10 height 10
click at [648, 386] on input "Production Staging Room" at bounding box center [649, 391] width 10 height 10
click at [675, 505] on button "Filter" at bounding box center [674, 510] width 74 height 34
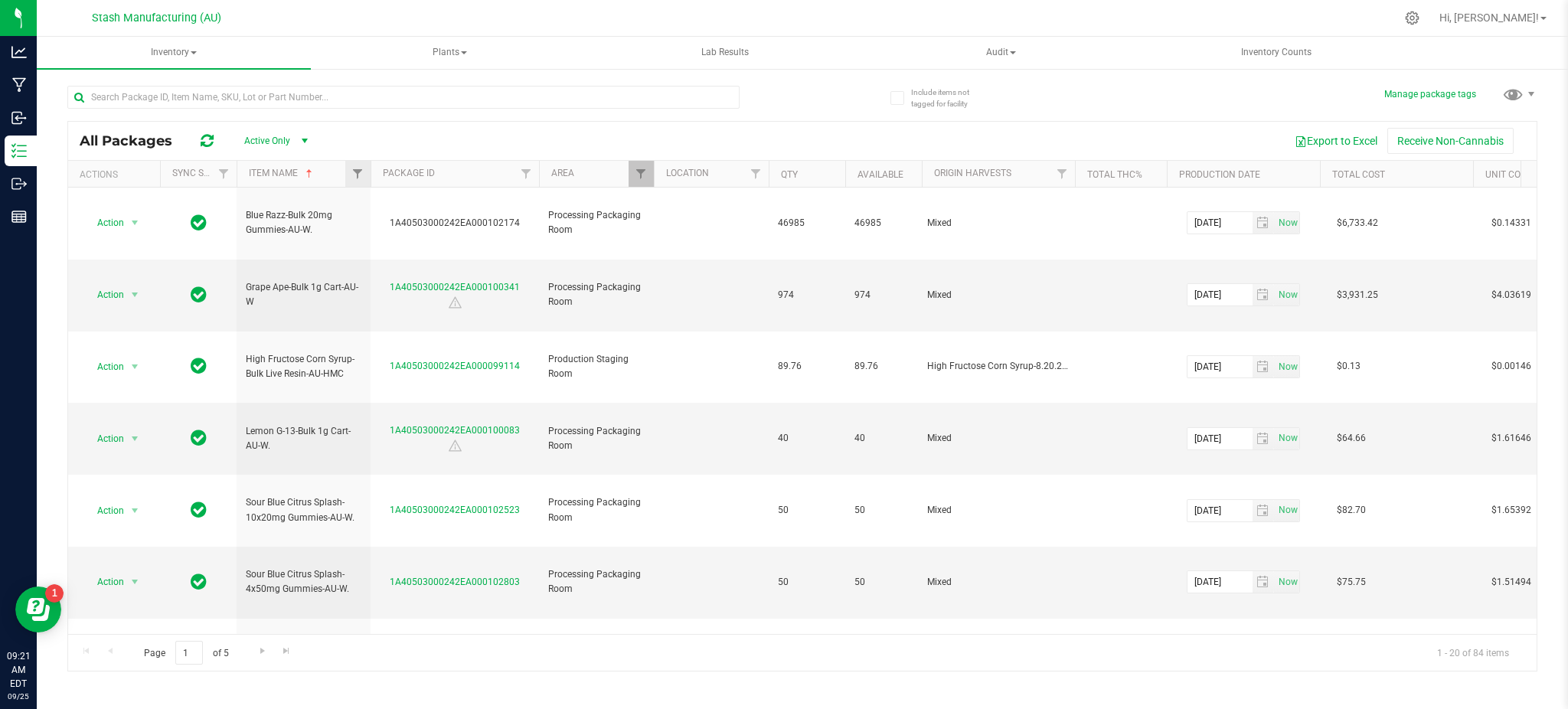
click at [370, 173] on div at bounding box center [371, 175] width 7 height 27
click at [360, 171] on span "Filter" at bounding box center [357, 174] width 13 height 13
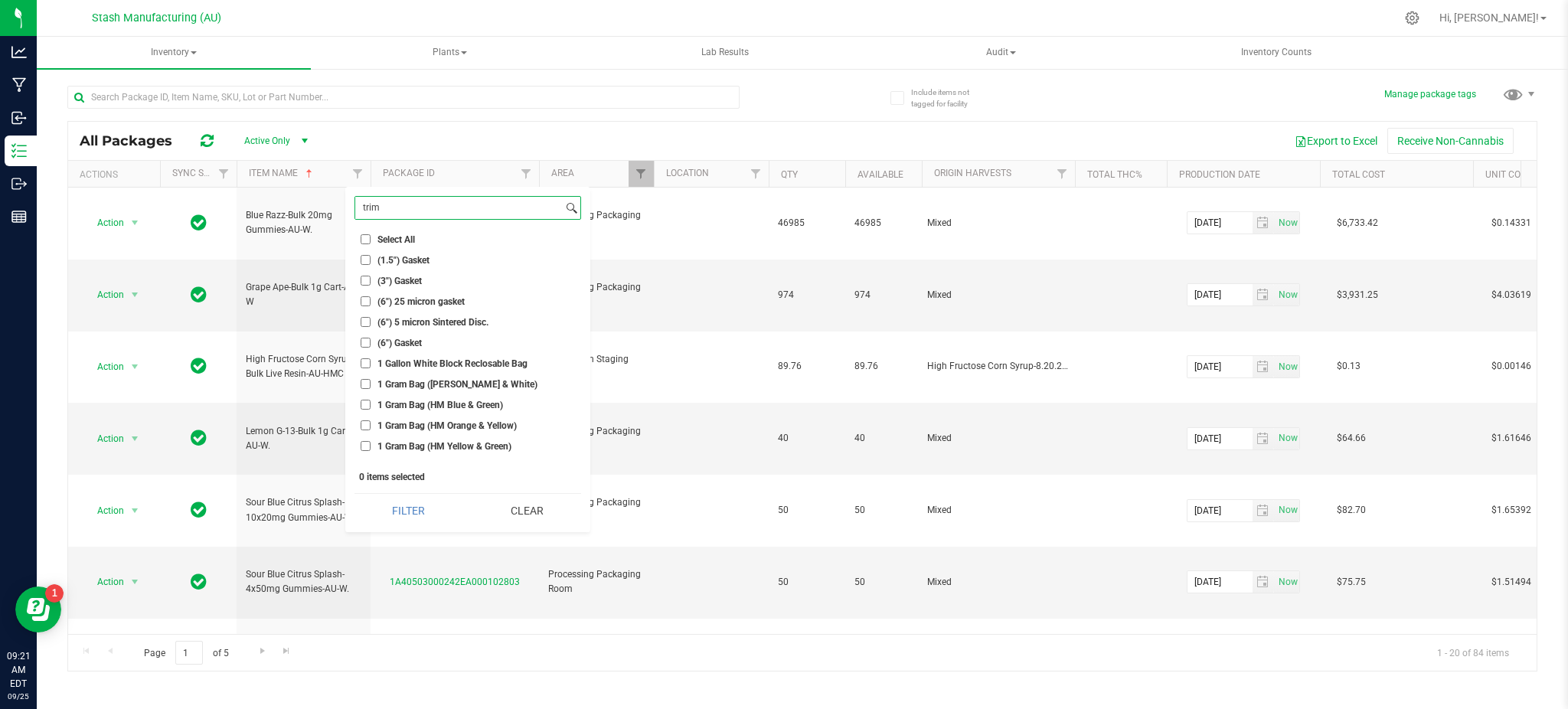
click at [440, 213] on input "trim" at bounding box center [459, 208] width 208 height 22
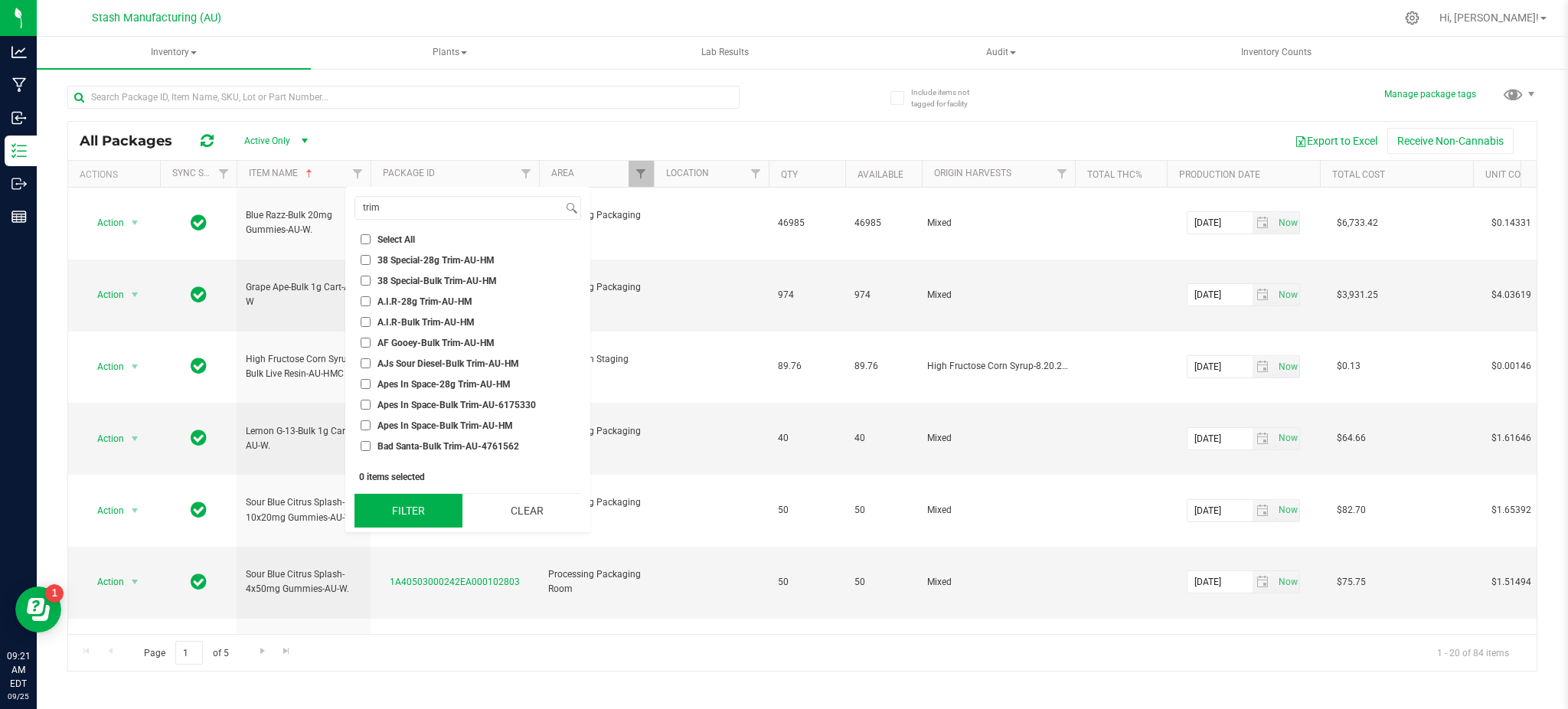
click at [397, 509] on button "Filter" at bounding box center [408, 510] width 108 height 34
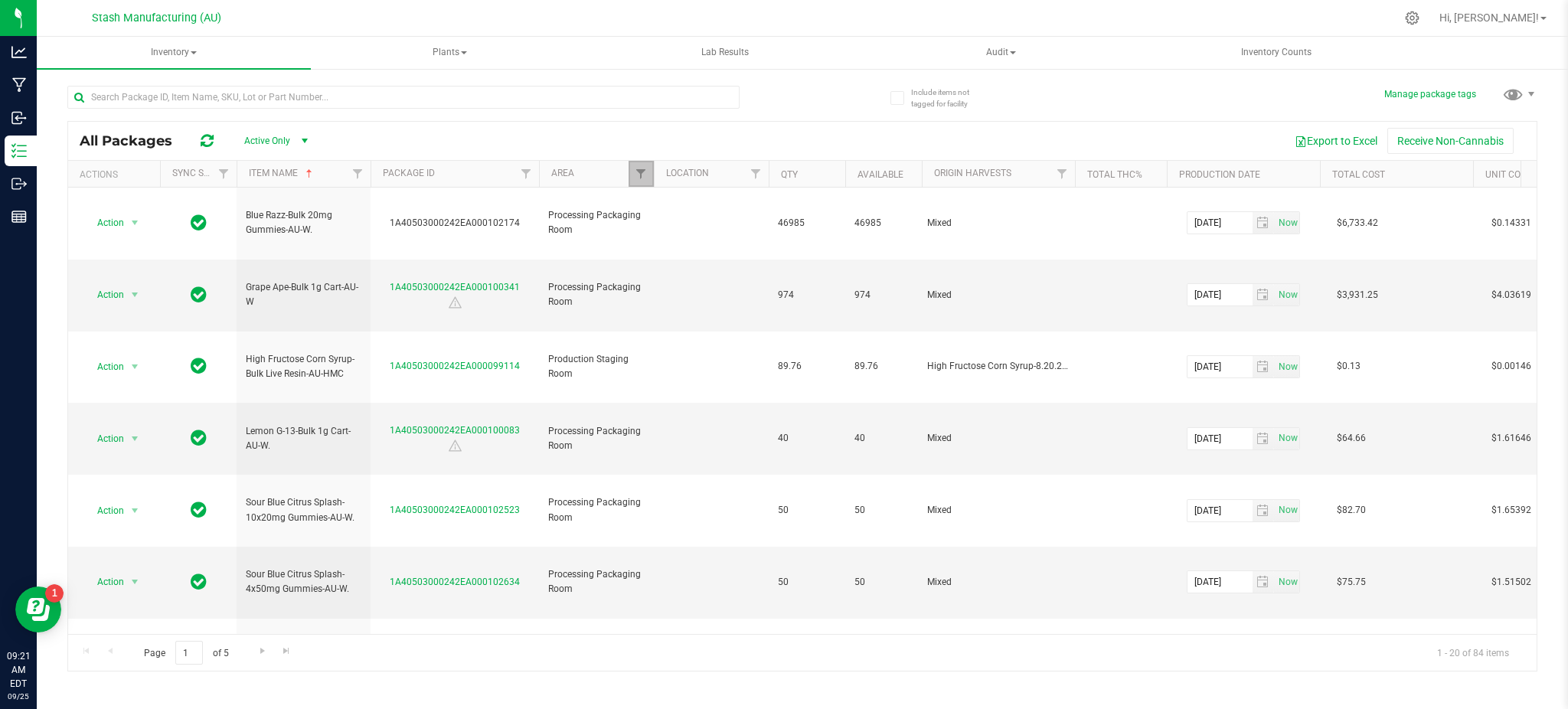
click at [645, 167] on link "Filter" at bounding box center [641, 174] width 25 height 26
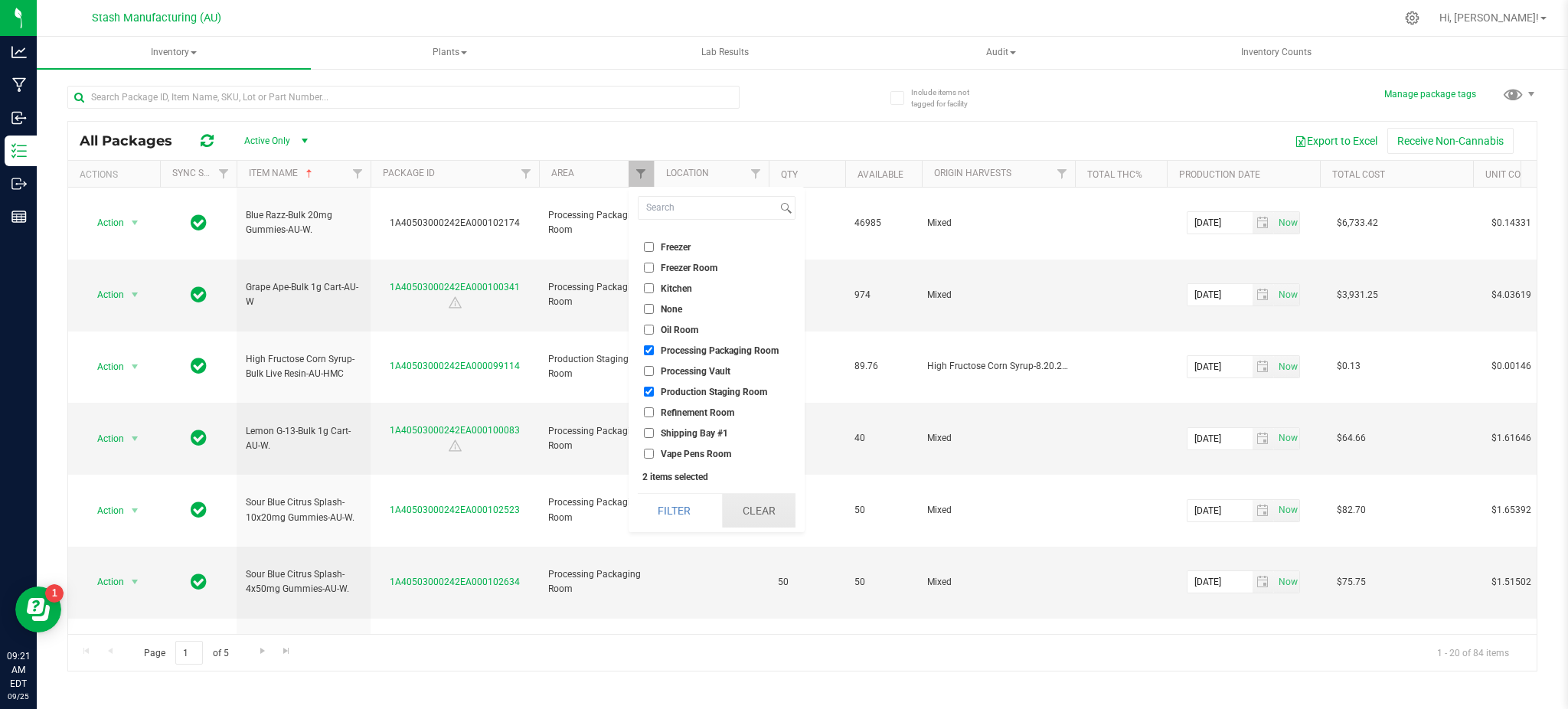
click at [768, 508] on button "Clear" at bounding box center [759, 510] width 74 height 34
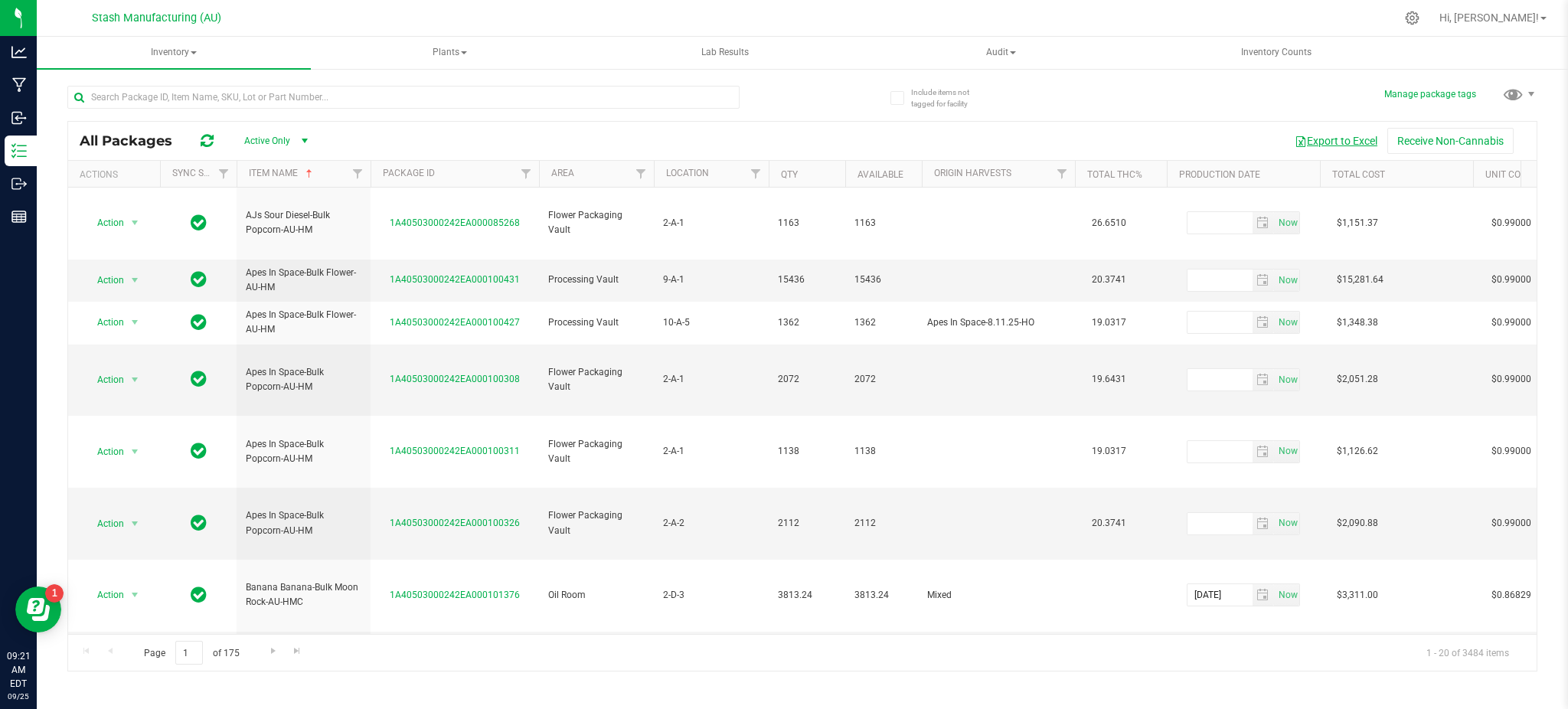
click at [818, 138] on button "Export to Excel" at bounding box center [1336, 141] width 103 height 26
